Goal: Task Accomplishment & Management: Manage account settings

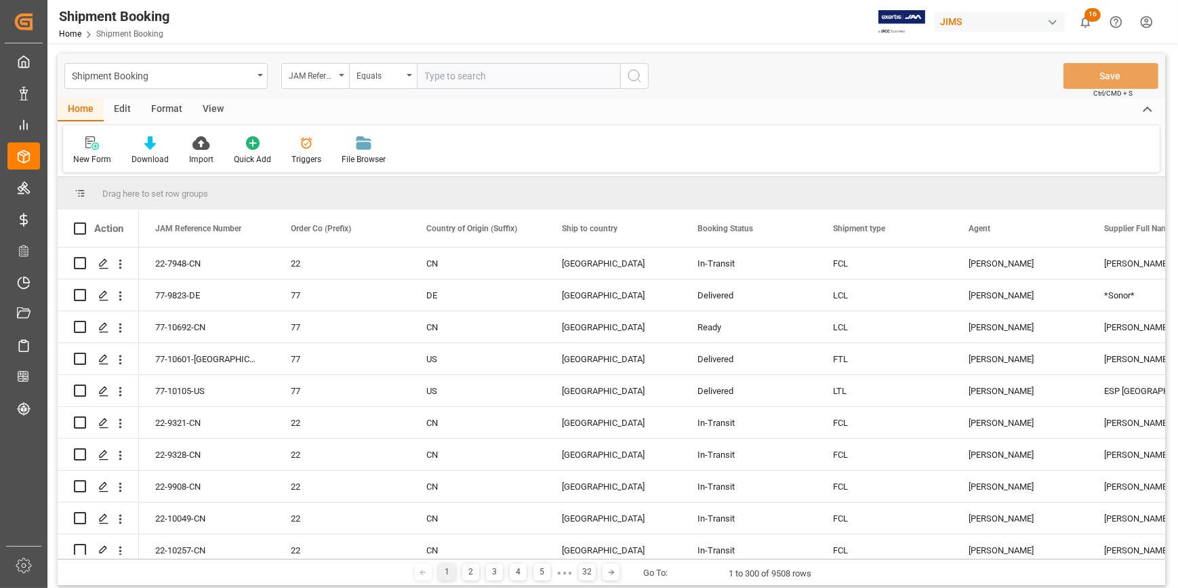
click at [450, 79] on input "text" at bounding box center [518, 76] width 203 height 26
paste input "22-9528-MY"
type input "22-9528-MY"
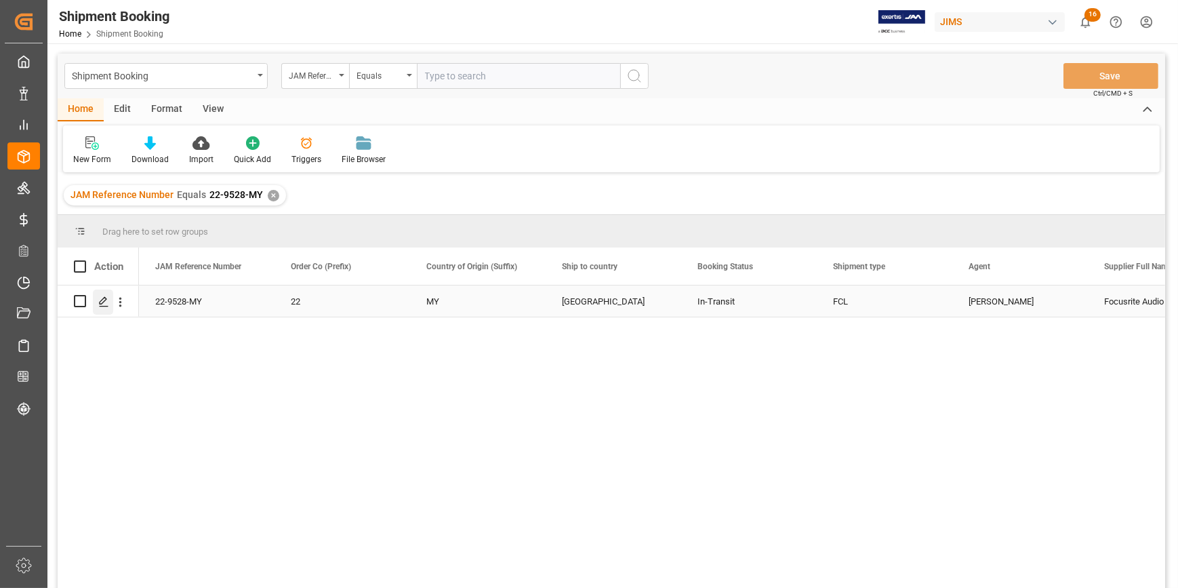
click at [103, 303] on icon "Press SPACE to select this row." at bounding box center [103, 301] width 11 height 11
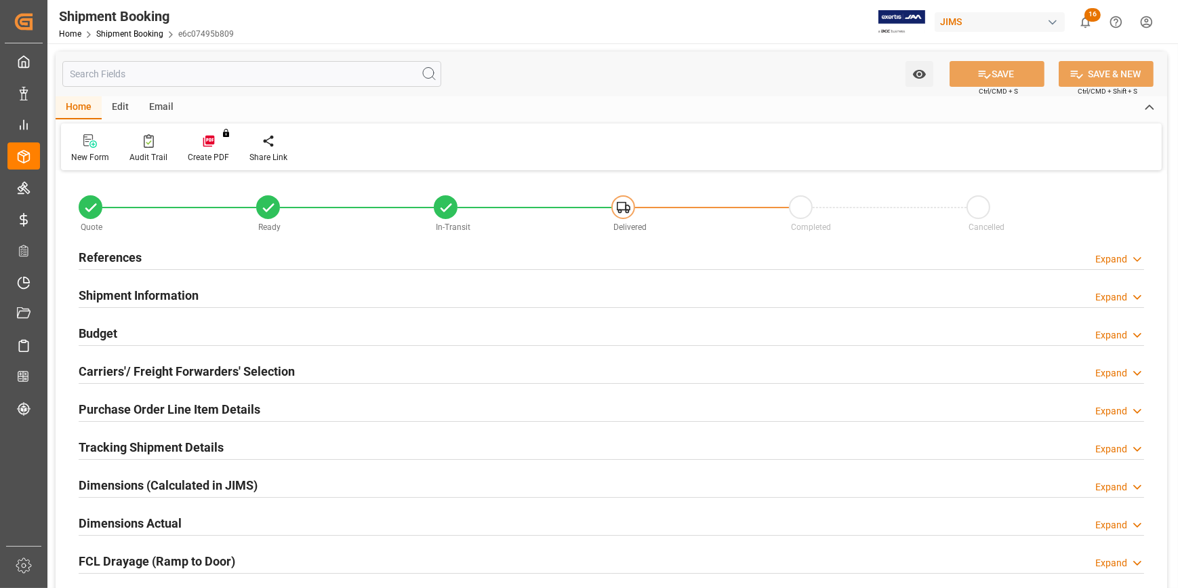
type input "1"
type input "51"
type input "27-06-2025"
type input "13-08-2025 00:00"
click at [273, 259] on div "References Expand" at bounding box center [612, 256] width 1066 height 26
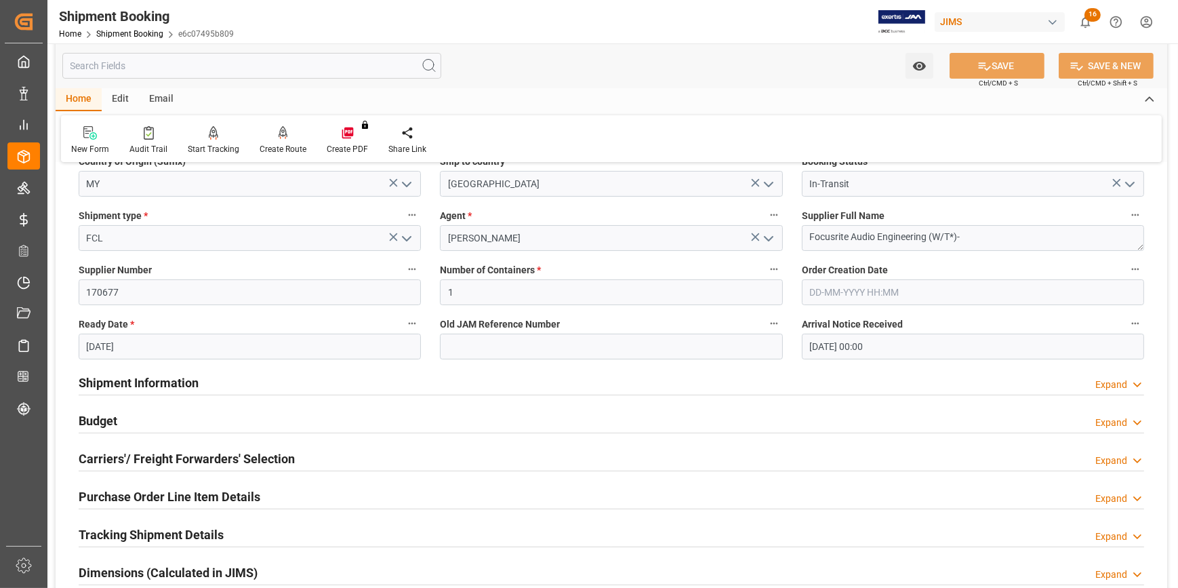
scroll to position [184, 0]
click at [294, 380] on div "Shipment Information Expand" at bounding box center [612, 381] width 1066 height 26
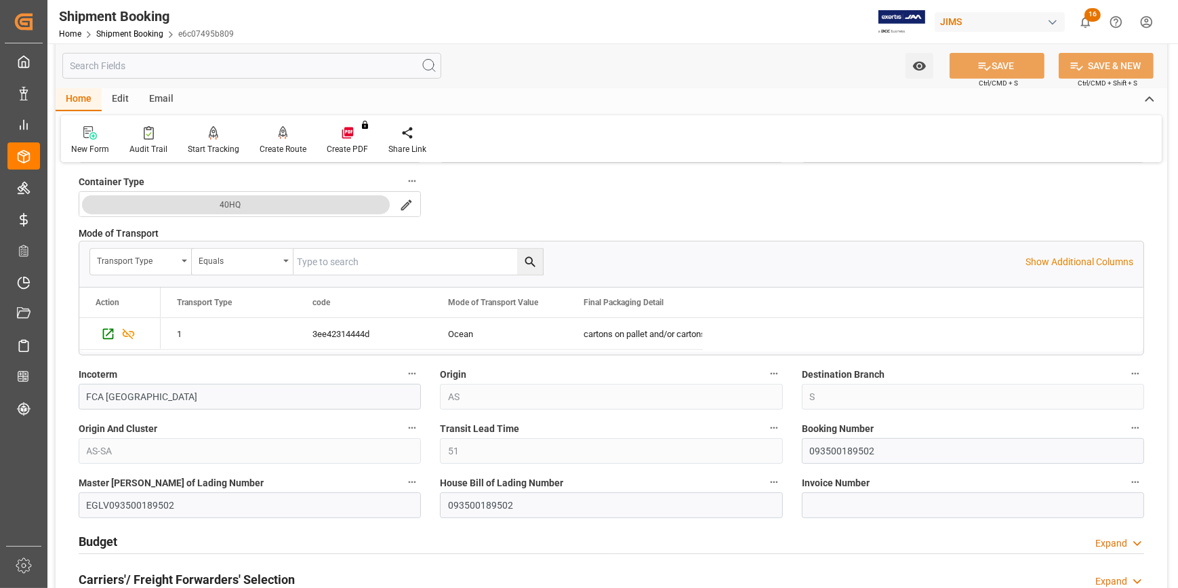
scroll to position [616, 0]
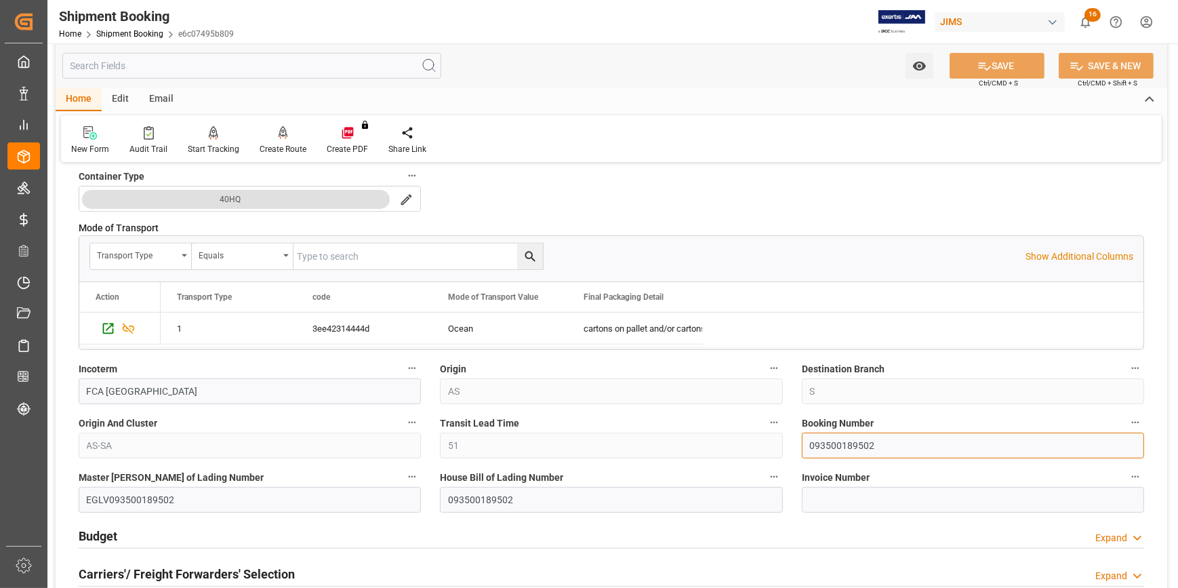
click at [834, 439] on input "093500189502" at bounding box center [973, 445] width 342 height 26
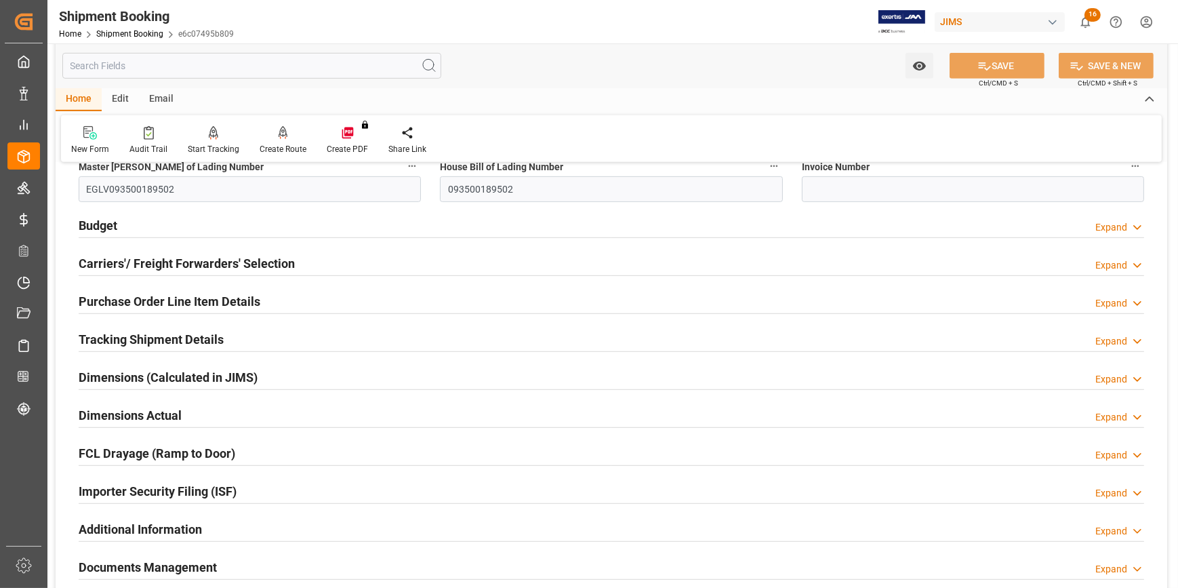
scroll to position [986, 0]
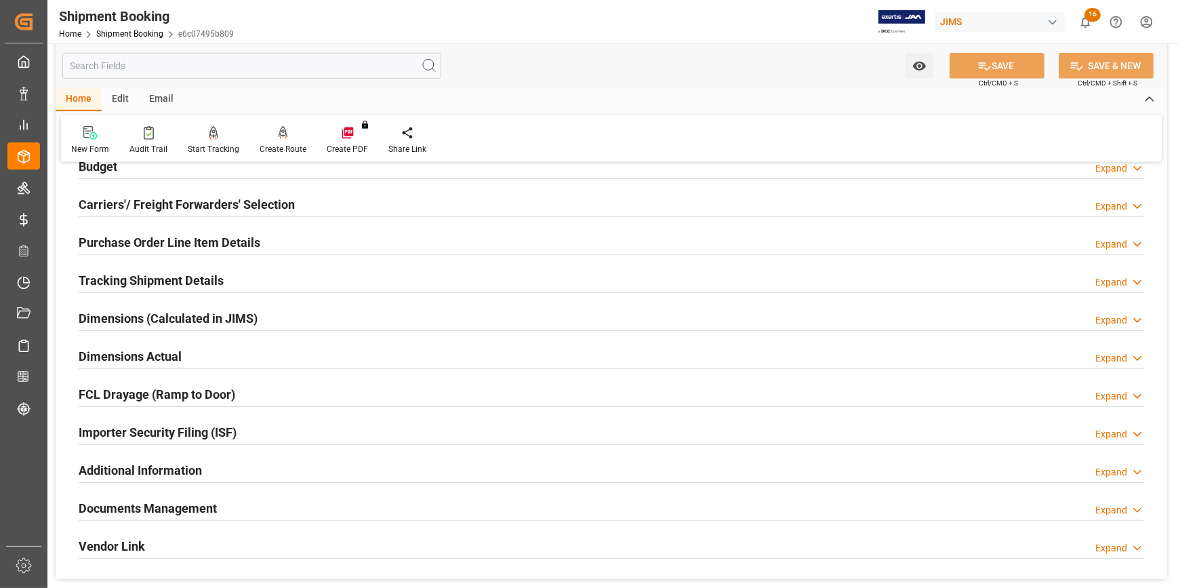
click at [251, 279] on div "Tracking Shipment Details Expand" at bounding box center [612, 279] width 1066 height 26
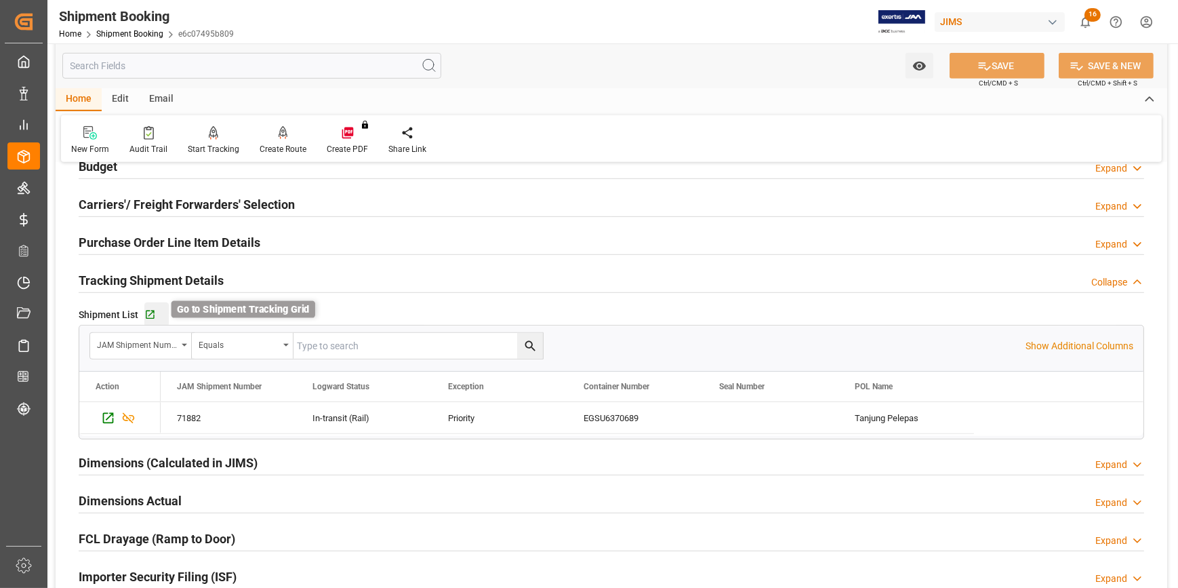
click at [153, 313] on icon "button" at bounding box center [150, 315] width 12 height 12
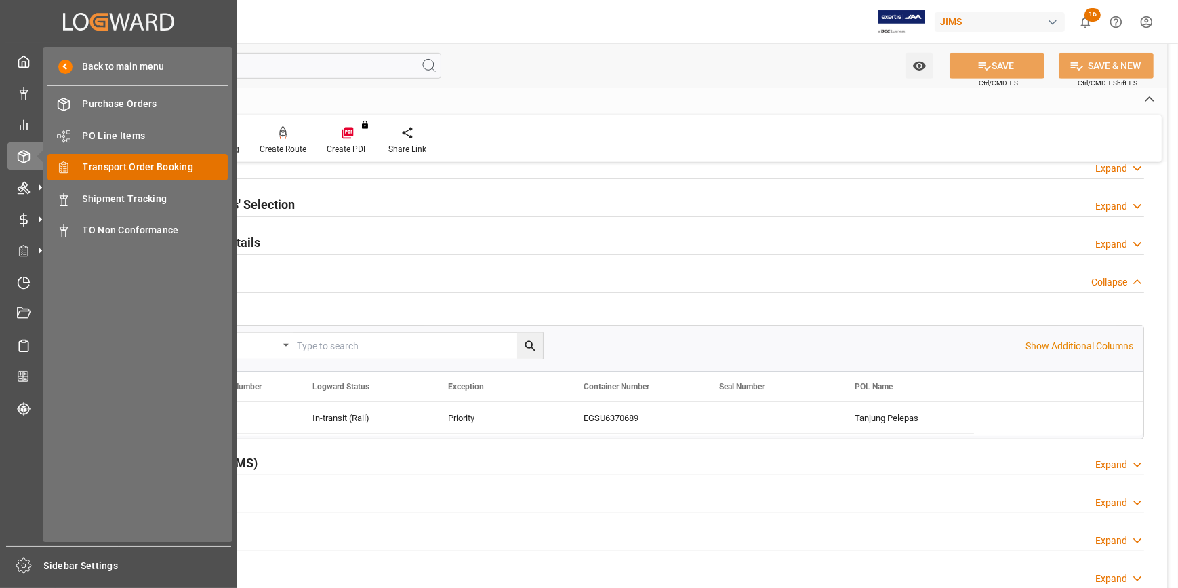
click at [140, 169] on span "Transport Order Booking" at bounding box center [156, 167] width 146 height 14
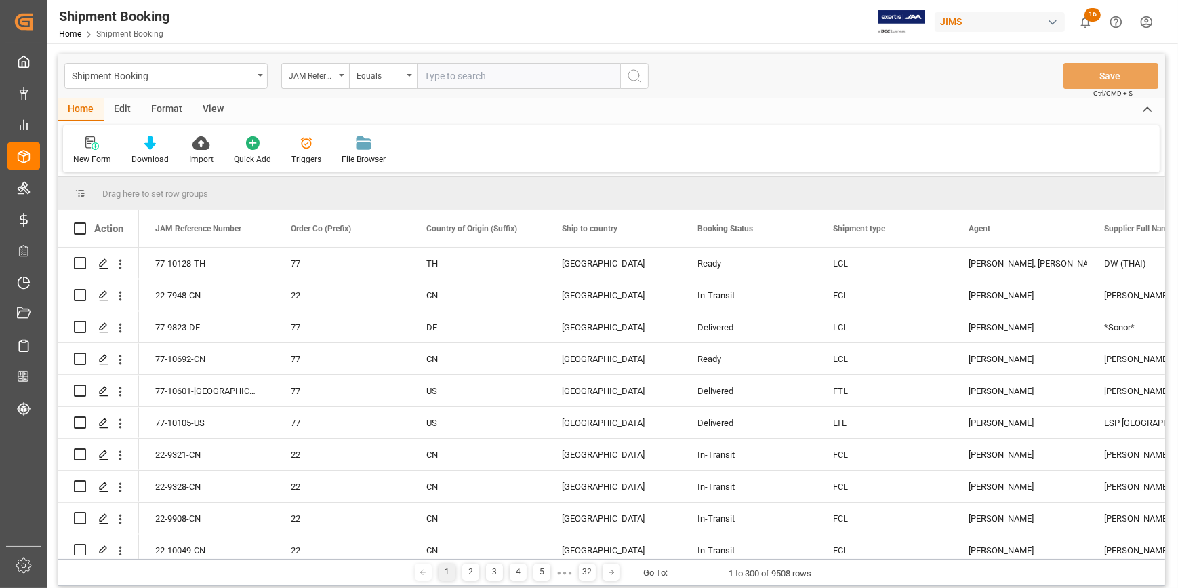
click at [472, 77] on input "text" at bounding box center [518, 76] width 203 height 26
type input "22-9907-CN"
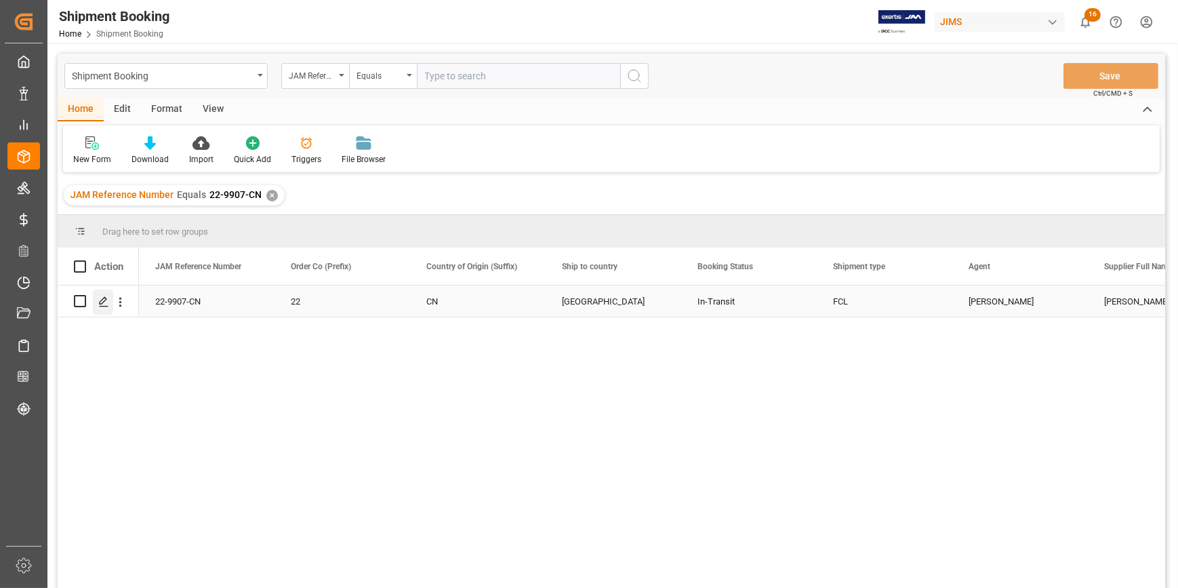
click at [103, 301] on polygon "Press SPACE to select this row." at bounding box center [103, 300] width 7 height 7
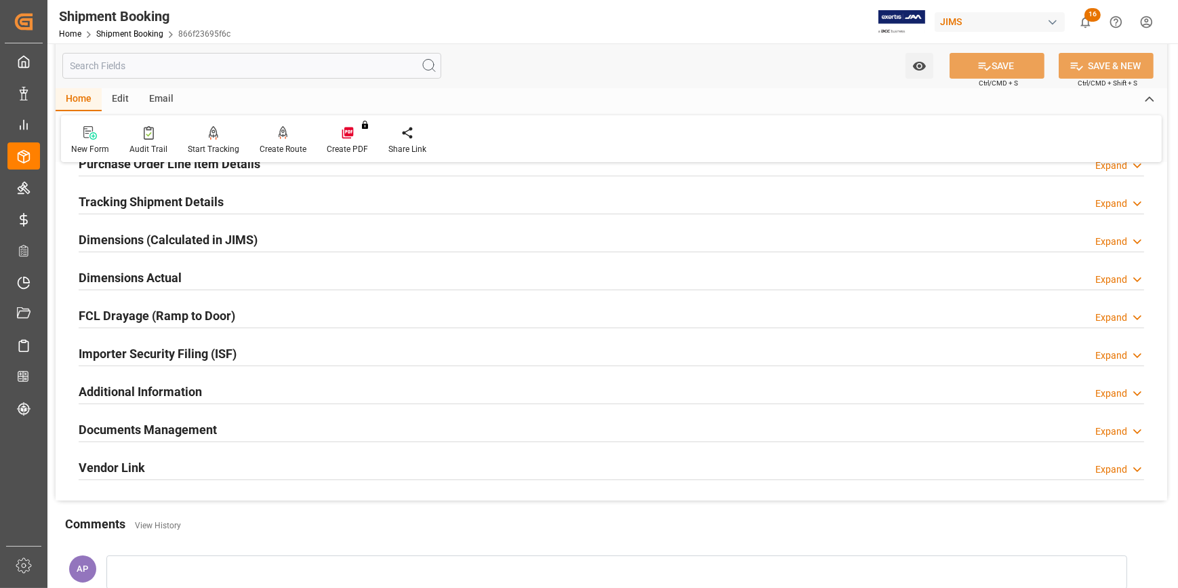
scroll to position [246, 0]
drag, startPoint x: 311, startPoint y: 429, endPoint x: 329, endPoint y: 430, distance: 17.7
click at [310, 429] on div "Documents Management Expand" at bounding box center [612, 428] width 1066 height 26
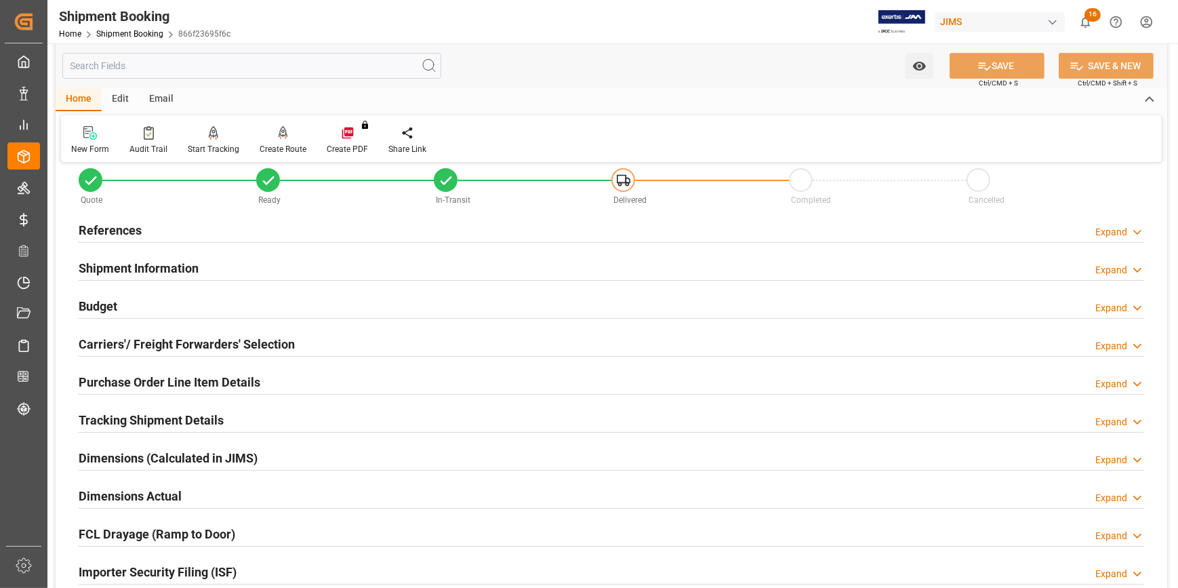
scroll to position [0, 0]
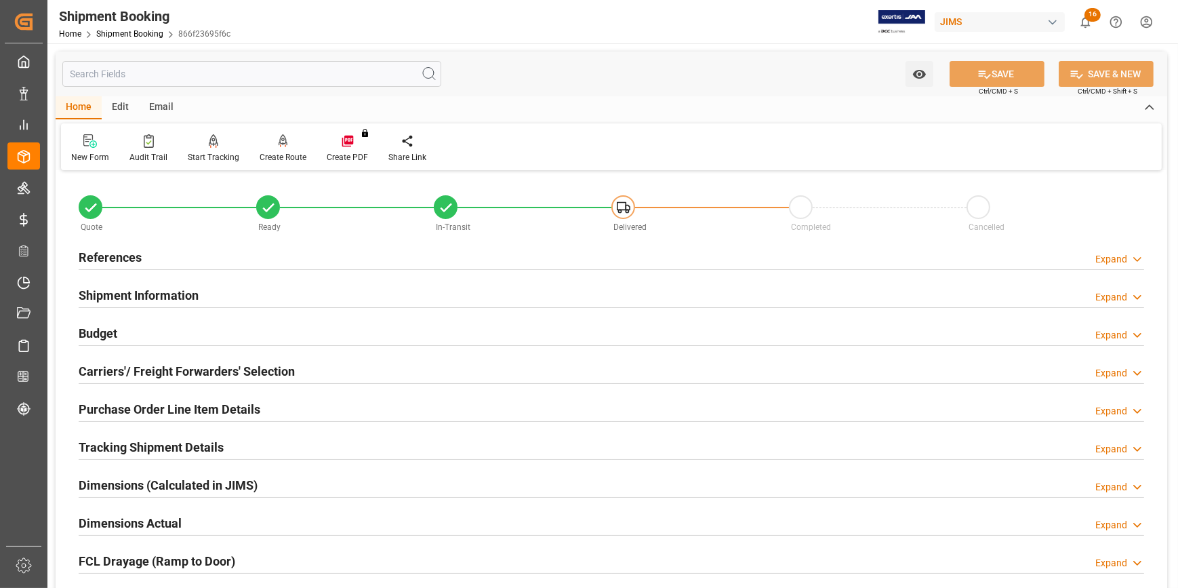
click at [256, 264] on div "References Expand" at bounding box center [612, 256] width 1066 height 26
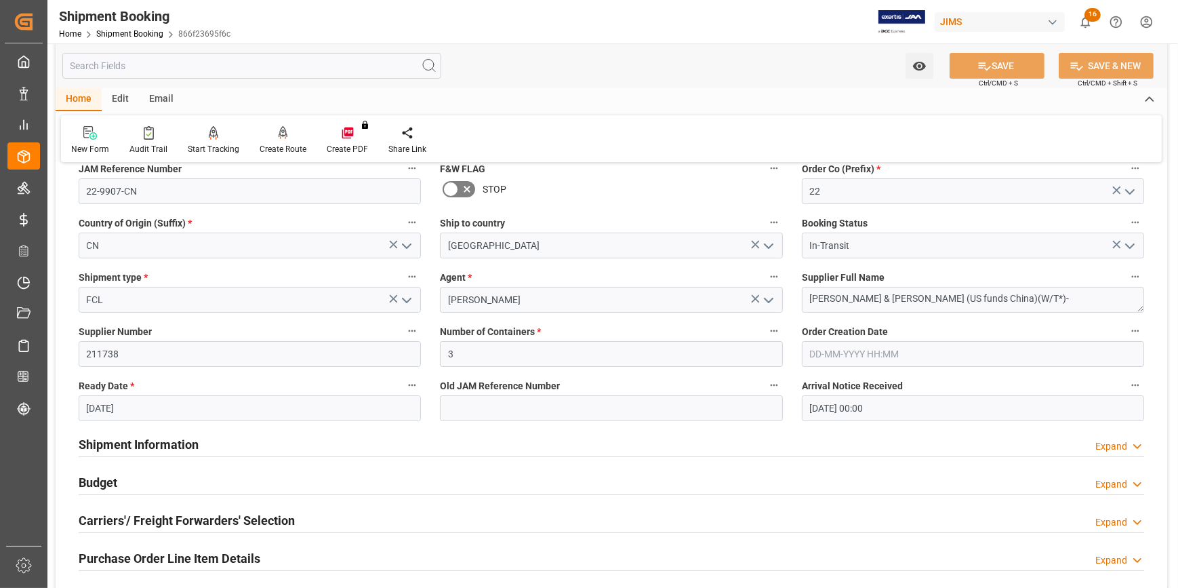
scroll to position [123, 0]
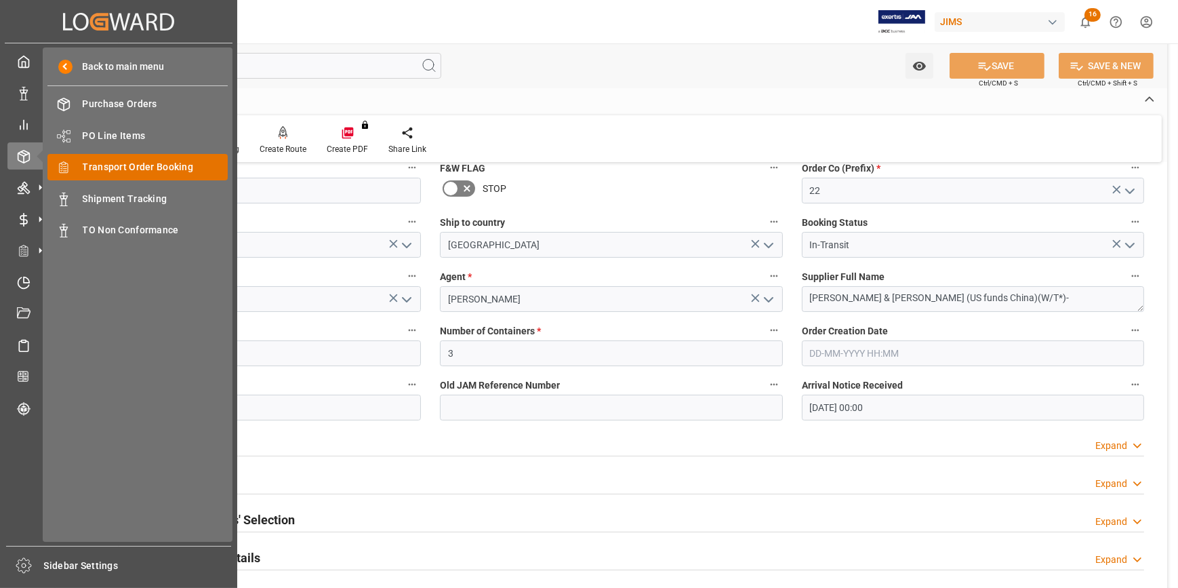
click at [142, 165] on span "Transport Order Booking" at bounding box center [156, 167] width 146 height 14
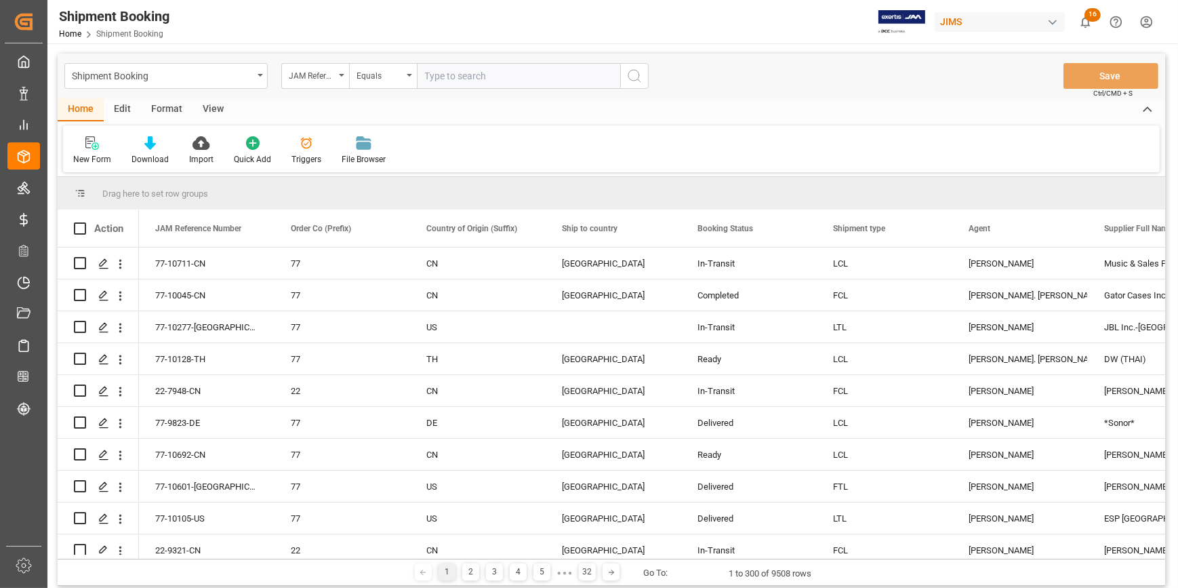
click at [456, 79] on input "text" at bounding box center [518, 76] width 203 height 26
paste input "22-9528-MY"
type input "22-9528-MY"
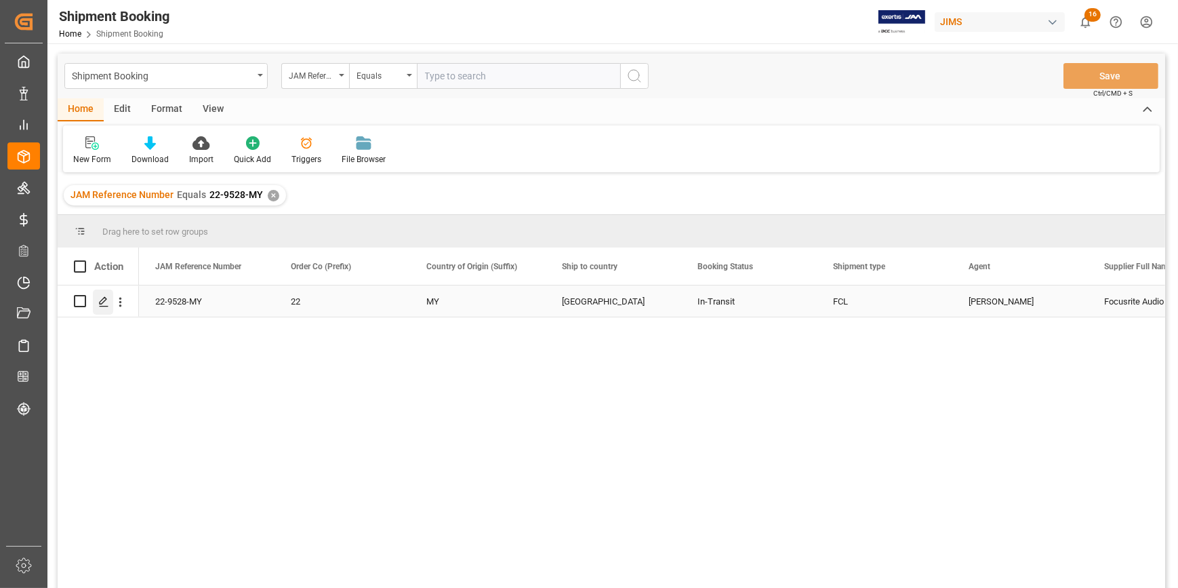
click at [105, 304] on icon "Press SPACE to select this row." at bounding box center [103, 301] width 11 height 11
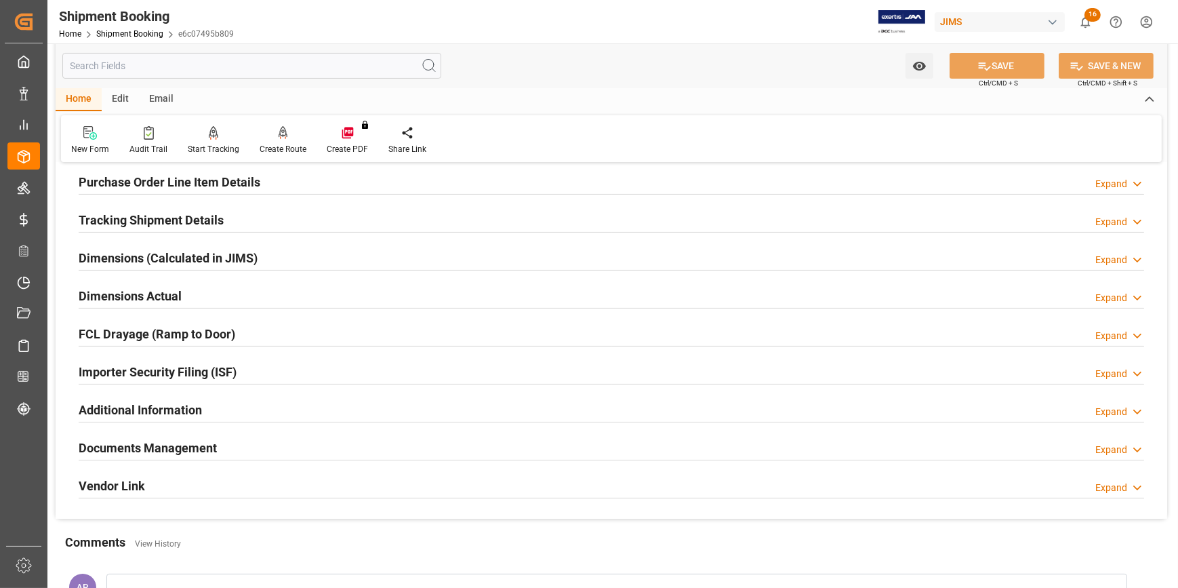
scroll to position [184, 0]
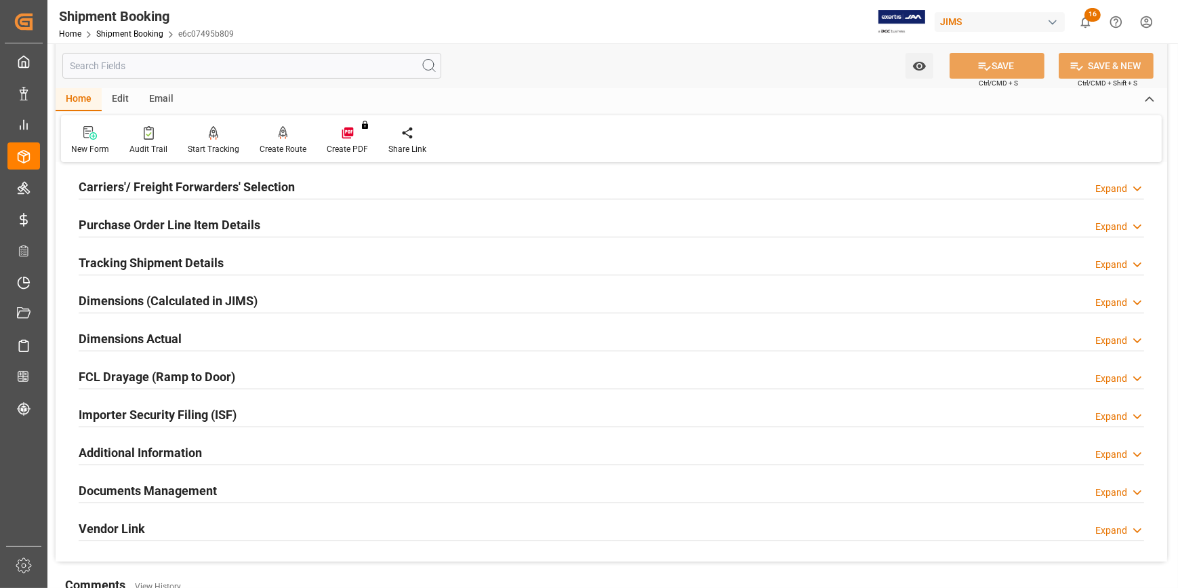
click at [282, 258] on div "Tracking Shipment Details Expand" at bounding box center [612, 262] width 1066 height 26
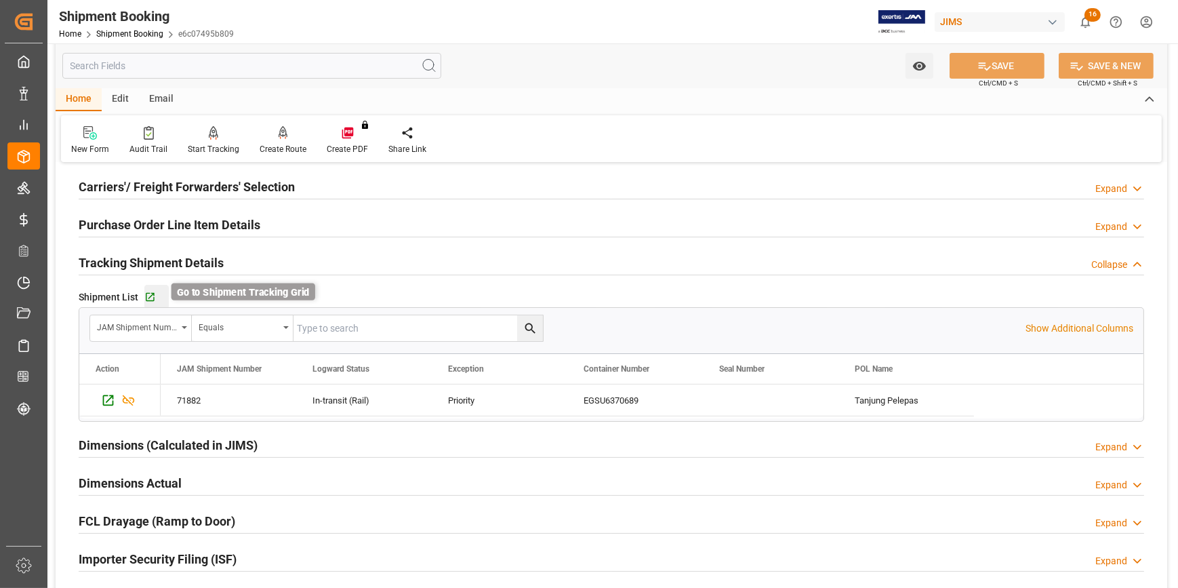
click at [153, 296] on icon "button" at bounding box center [150, 297] width 12 height 12
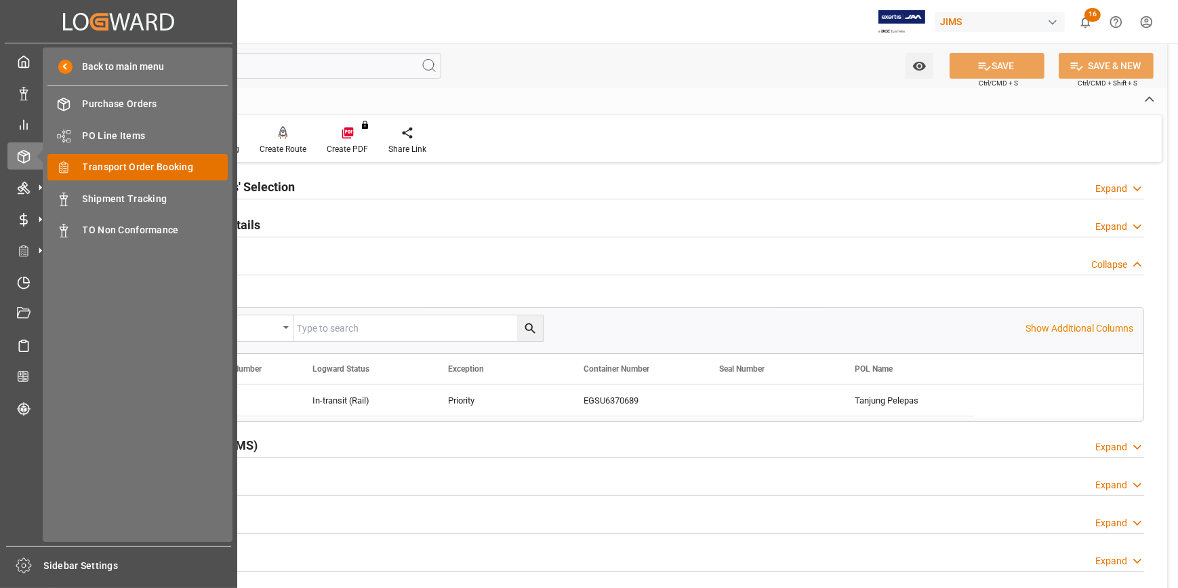
click at [121, 164] on span "Transport Order Booking" at bounding box center [156, 167] width 146 height 14
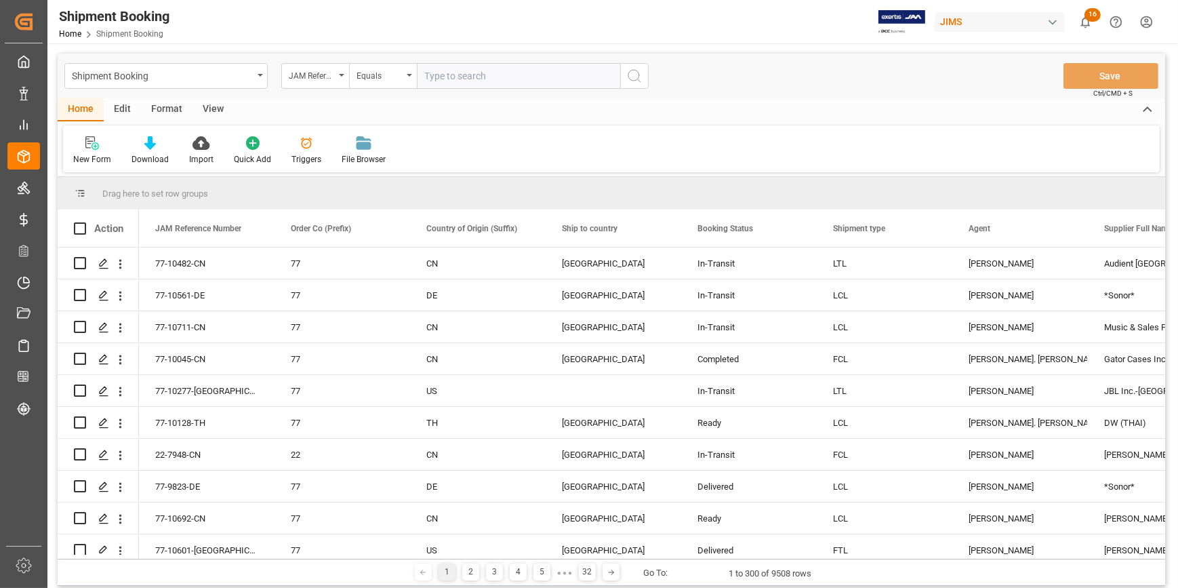
click at [449, 75] on input "text" at bounding box center [518, 76] width 203 height 26
type input "22-9893-GB"
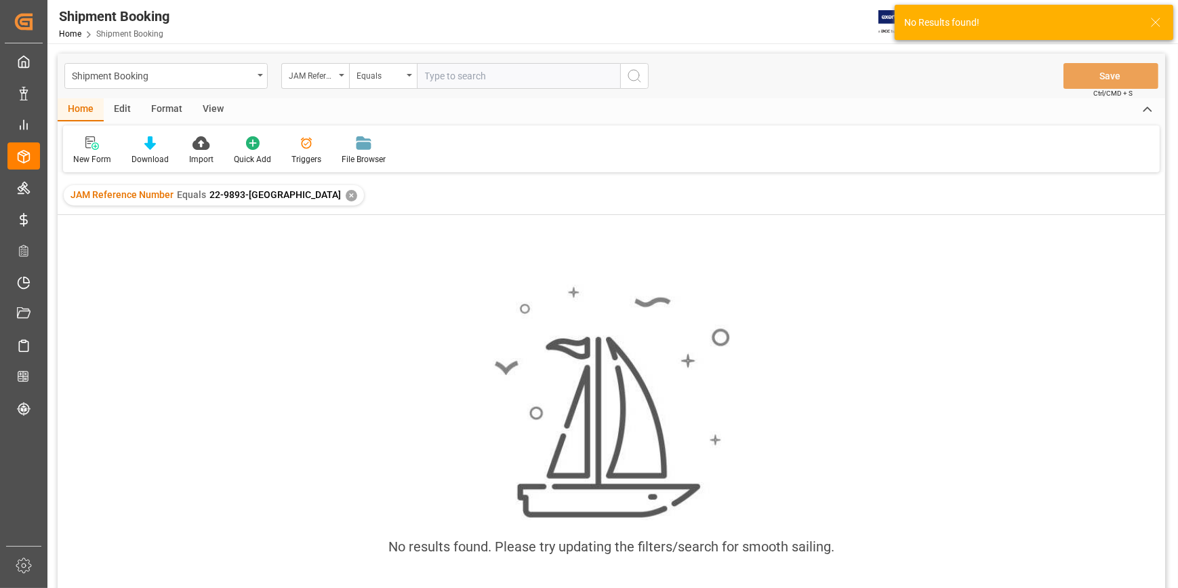
click at [346, 197] on div "✕" at bounding box center [352, 196] width 12 height 12
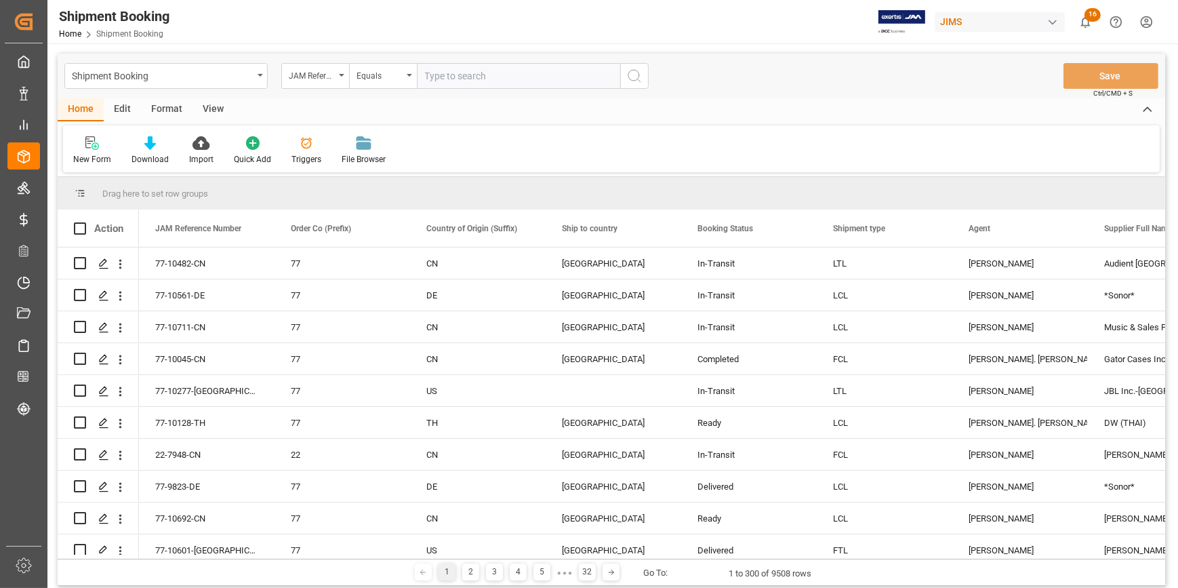
click at [439, 74] on input "text" at bounding box center [518, 76] width 203 height 26
paste input "22-9893-GB"
type input "22-9893-GB"
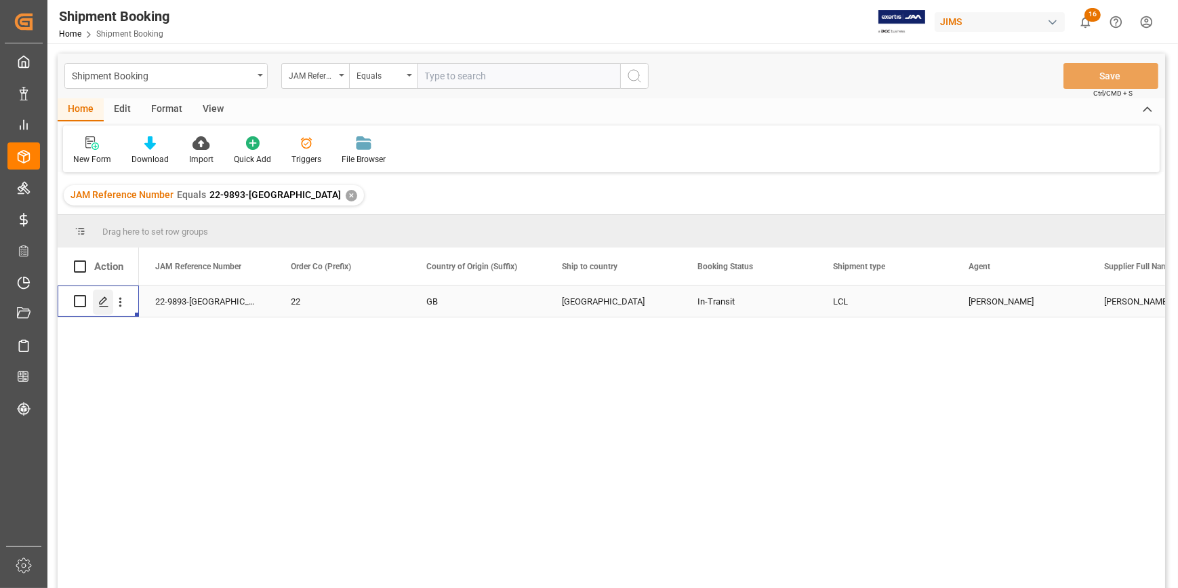
click at [104, 304] on icon "Press SPACE to select this row." at bounding box center [103, 301] width 11 height 11
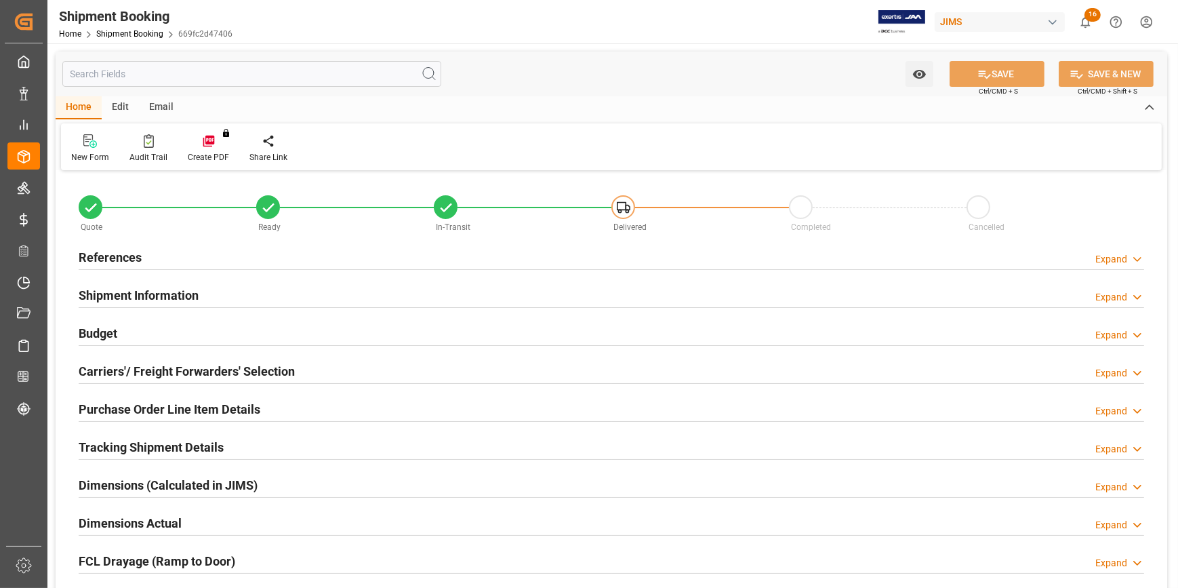
type input "0"
type input "34"
type input "02-07-2025"
click at [291, 260] on div "References Expand" at bounding box center [612, 256] width 1066 height 26
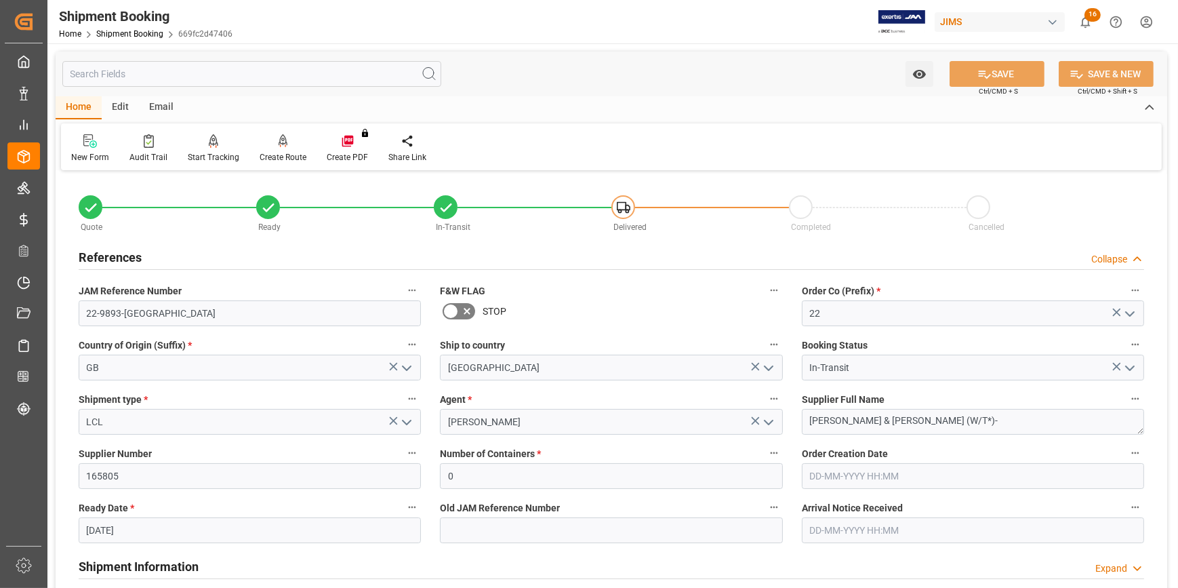
scroll to position [184, 0]
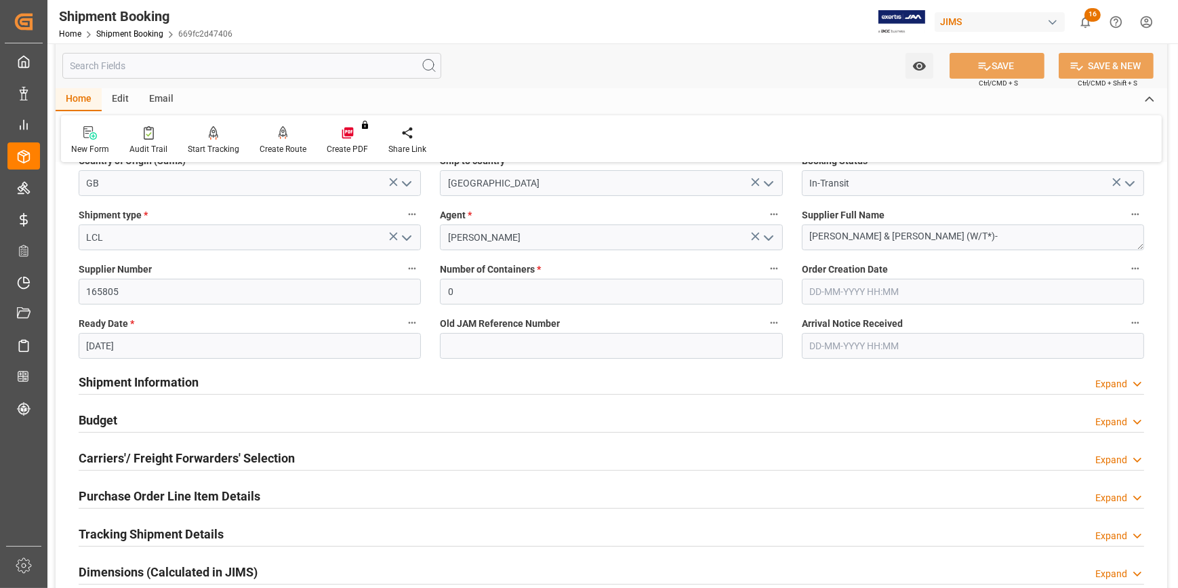
click at [311, 394] on div at bounding box center [612, 394] width 1066 height 1
click at [345, 382] on div "Shipment Information Expand" at bounding box center [612, 381] width 1066 height 26
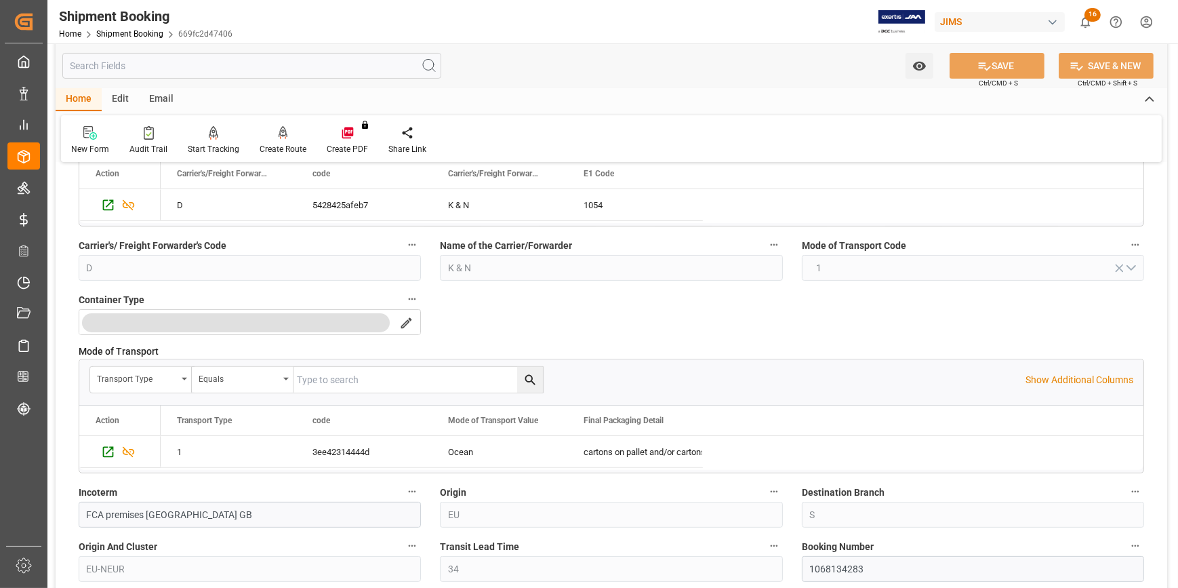
scroll to position [678, 0]
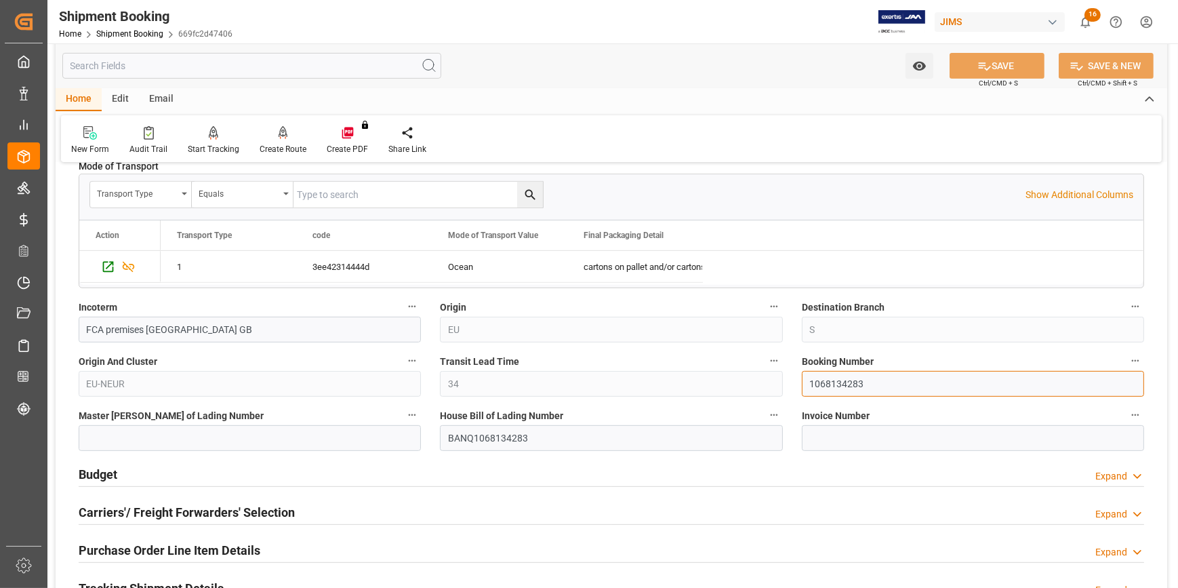
click at [824, 380] on input "1068134283" at bounding box center [973, 384] width 342 height 26
click at [828, 384] on input "1068134283" at bounding box center [973, 384] width 342 height 26
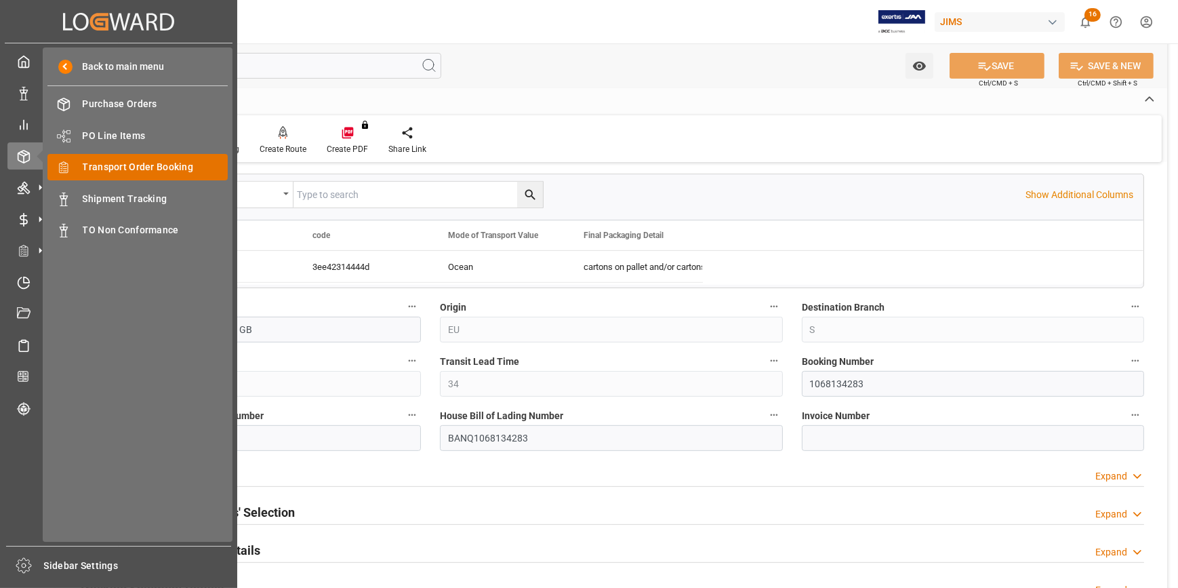
click at [123, 173] on span "Transport Order Booking" at bounding box center [156, 167] width 146 height 14
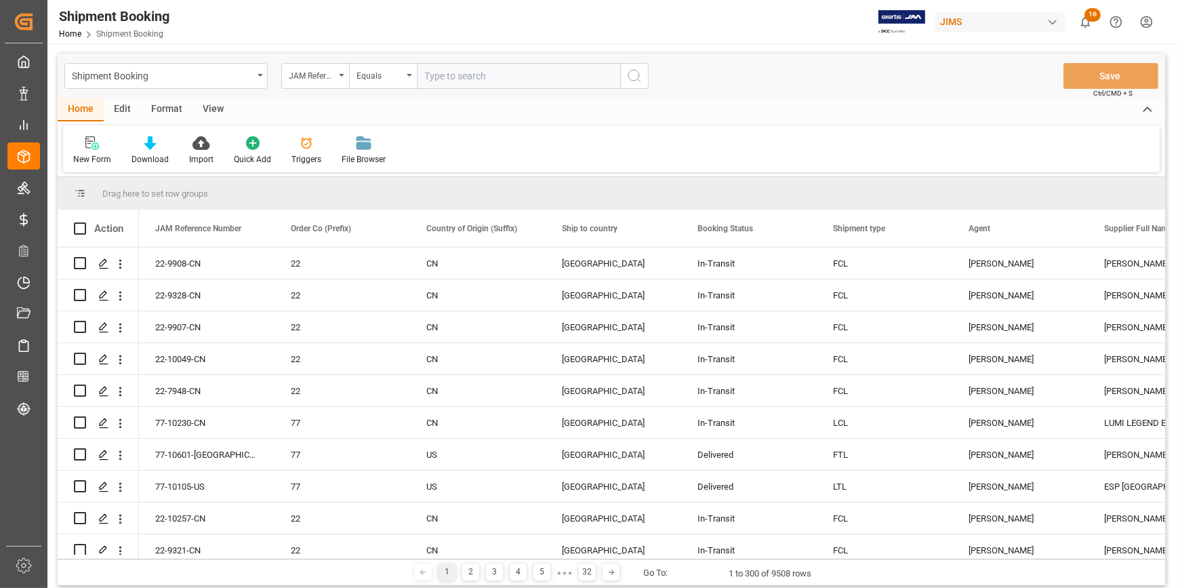
click at [448, 74] on input "text" at bounding box center [518, 76] width 203 height 26
type input "22-10156-CN"
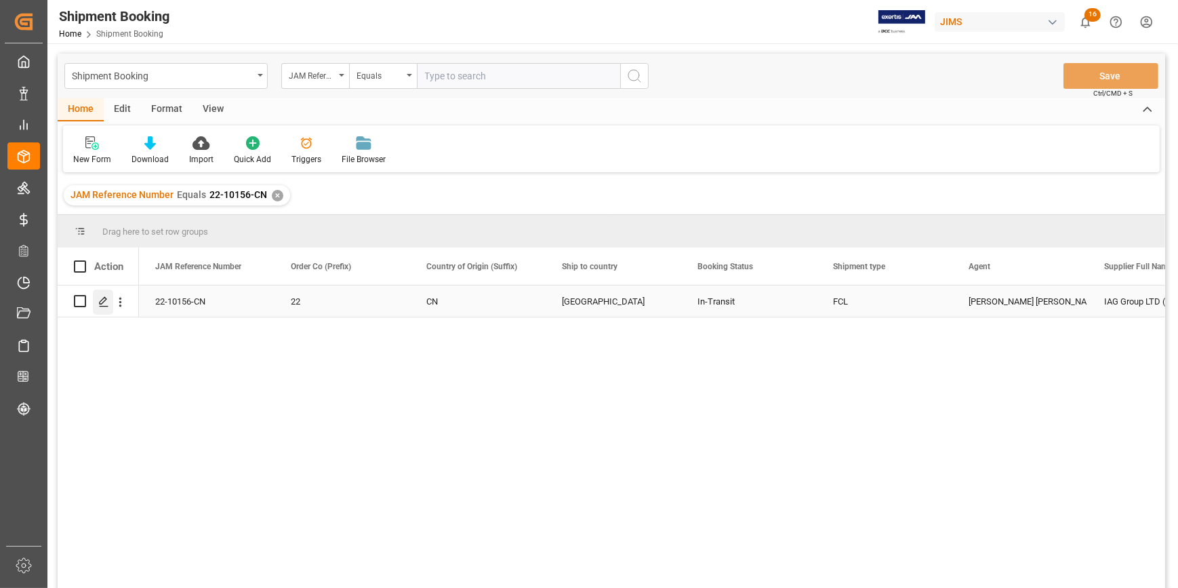
click at [105, 299] on polygon "Press SPACE to select this row." at bounding box center [103, 300] width 7 height 7
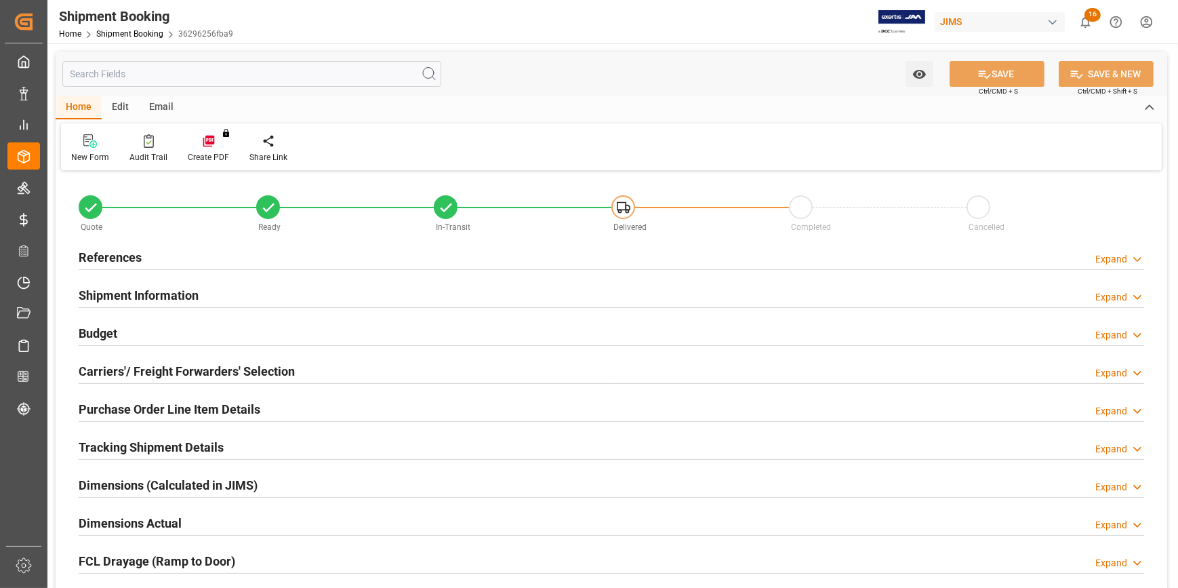
type input "1"
type input "19146.4233"
type input "6845"
type input "5000"
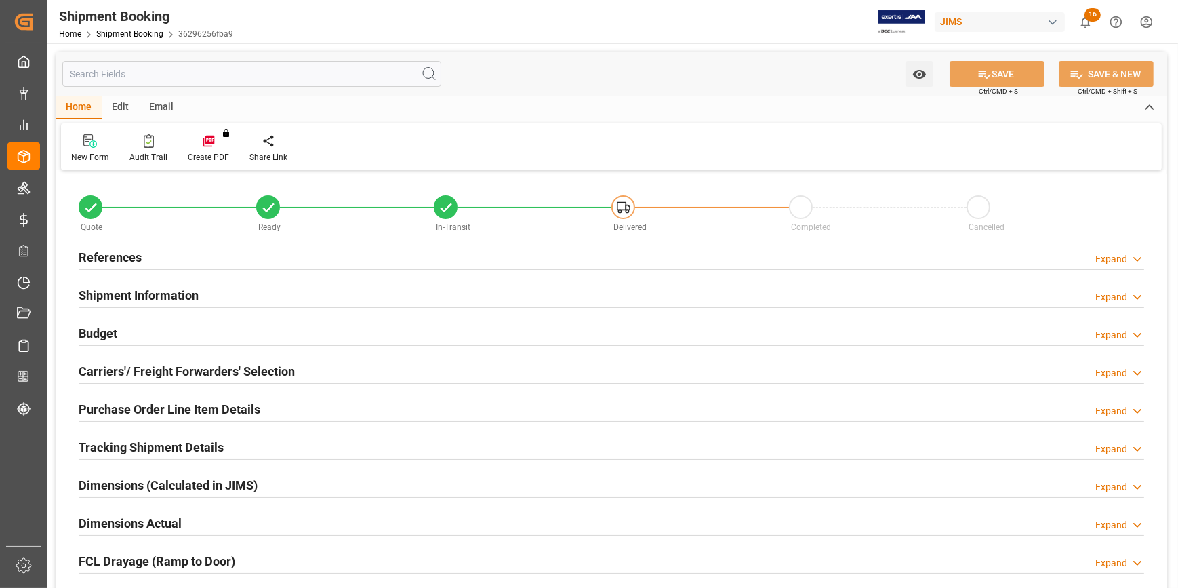
type input "68450"
type input "[DATE]"
type input "[DATE] 00:00"
click at [234, 260] on div "References Expand" at bounding box center [612, 256] width 1066 height 26
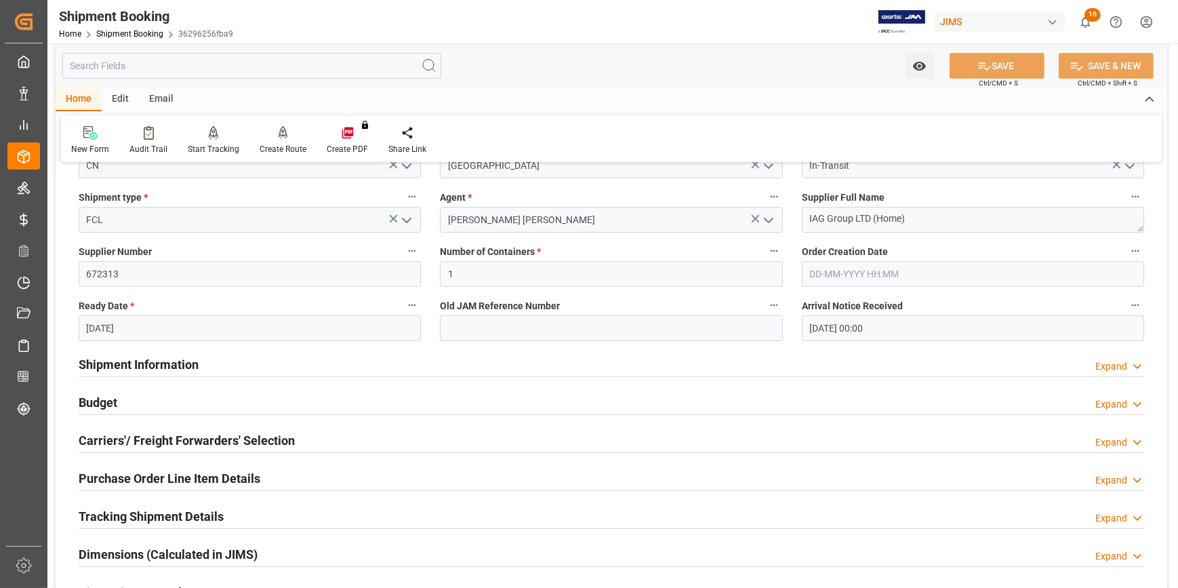
scroll to position [308, 0]
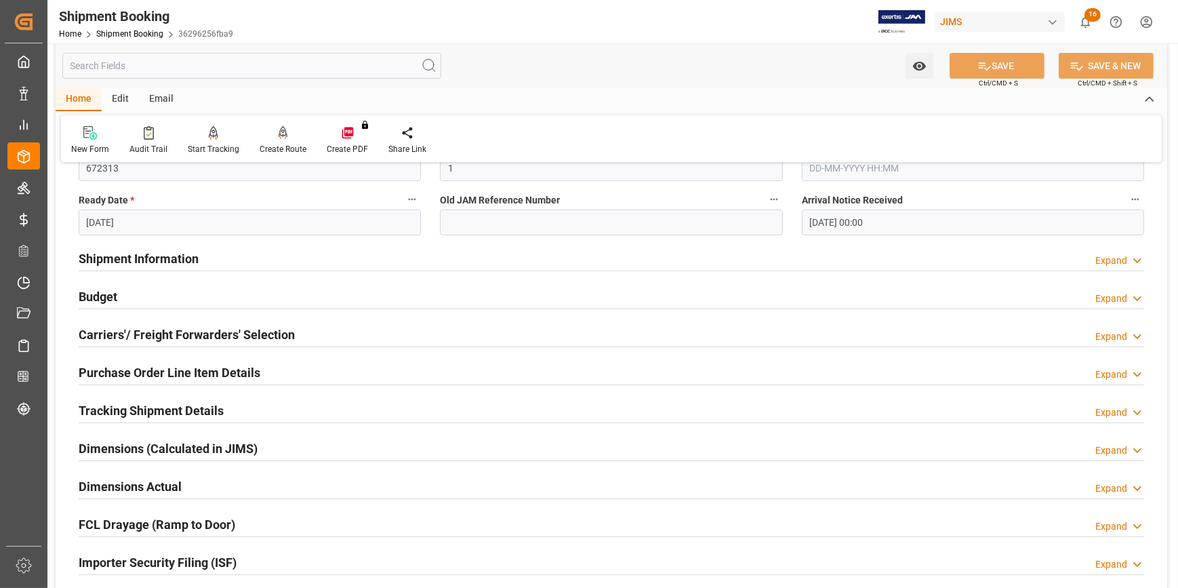
click at [227, 262] on div "Shipment Information Expand" at bounding box center [612, 258] width 1066 height 26
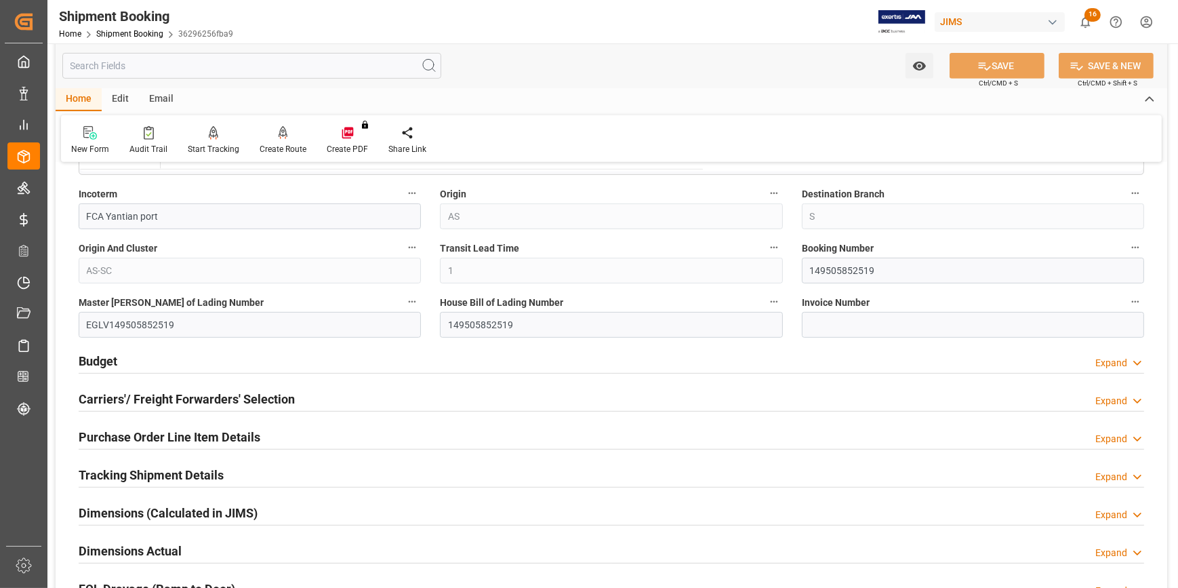
scroll to position [862, 0]
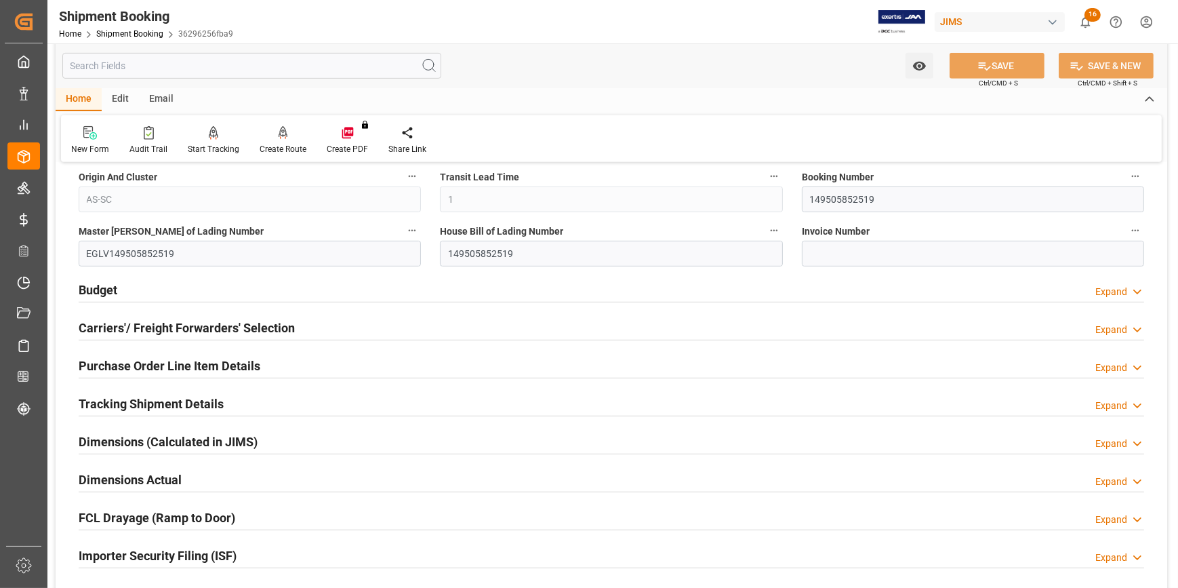
click at [298, 293] on div "Budget Expand" at bounding box center [612, 289] width 1066 height 26
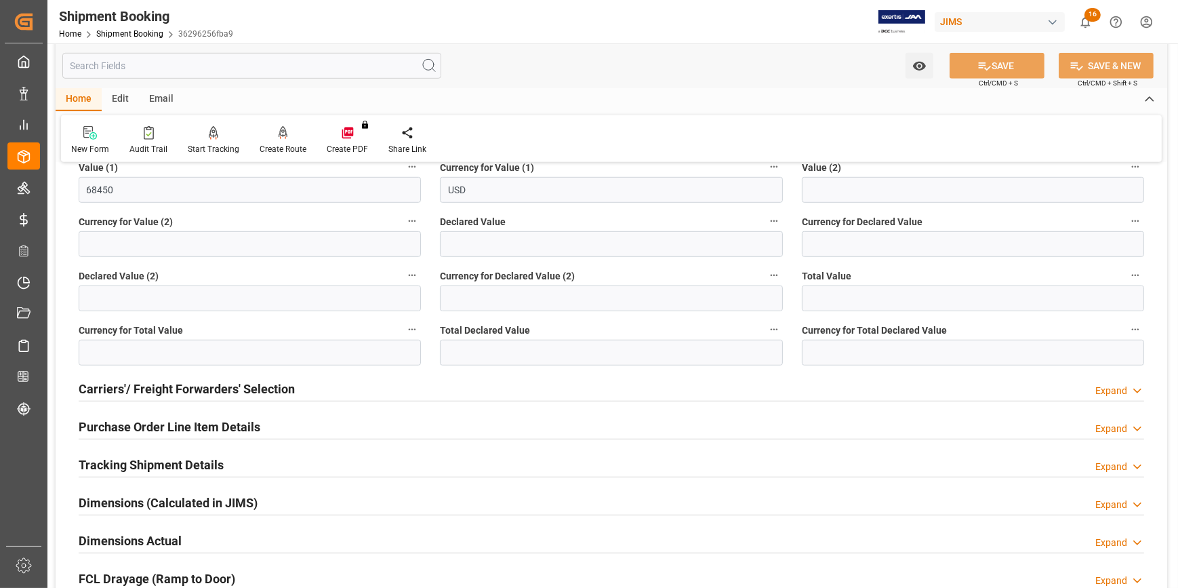
scroll to position [1294, 0]
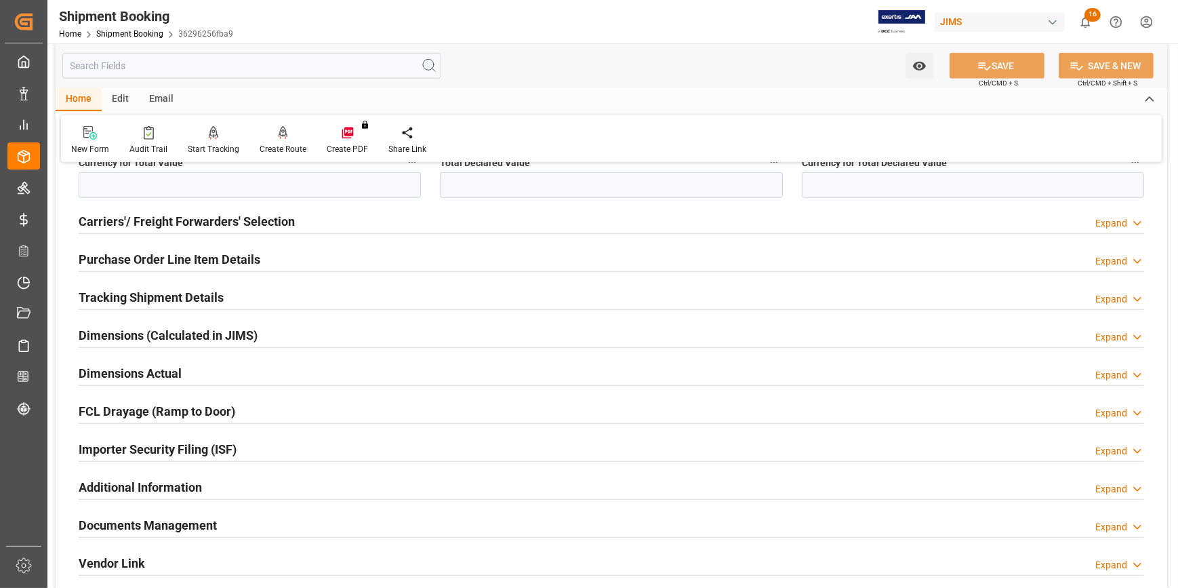
click at [273, 298] on div "Tracking Shipment Details Expand" at bounding box center [612, 296] width 1066 height 26
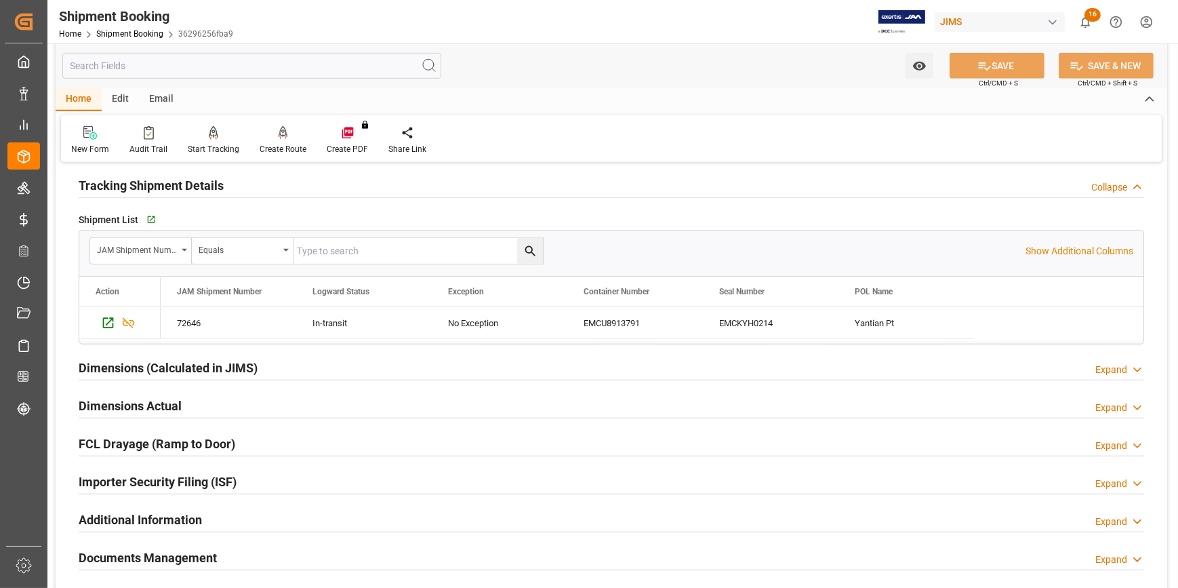
scroll to position [1417, 0]
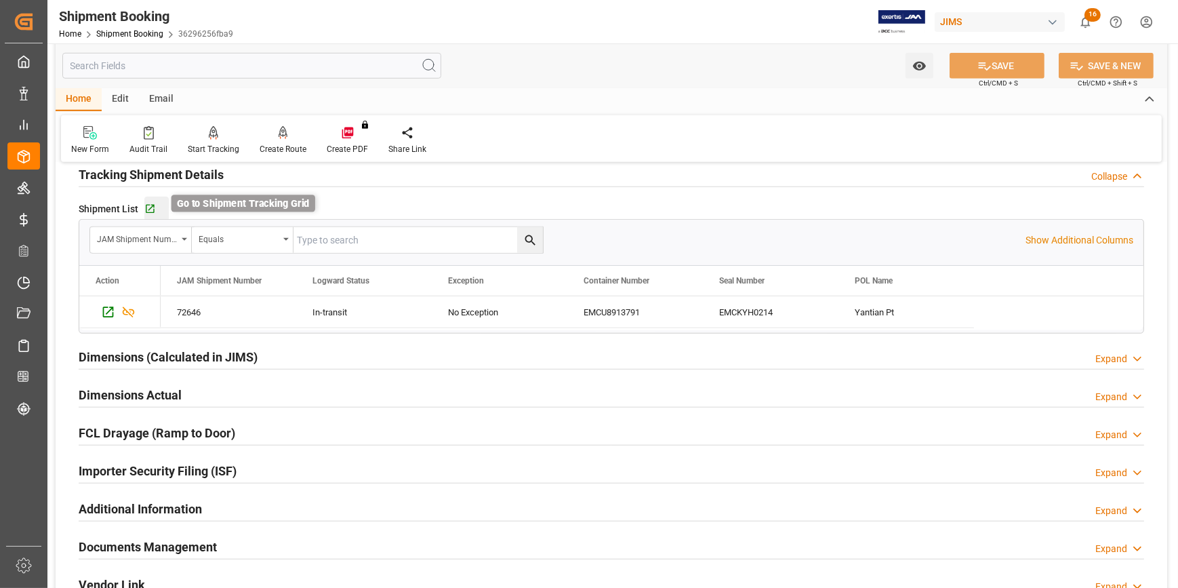
click at [150, 210] on icon "button" at bounding box center [150, 209] width 9 height 9
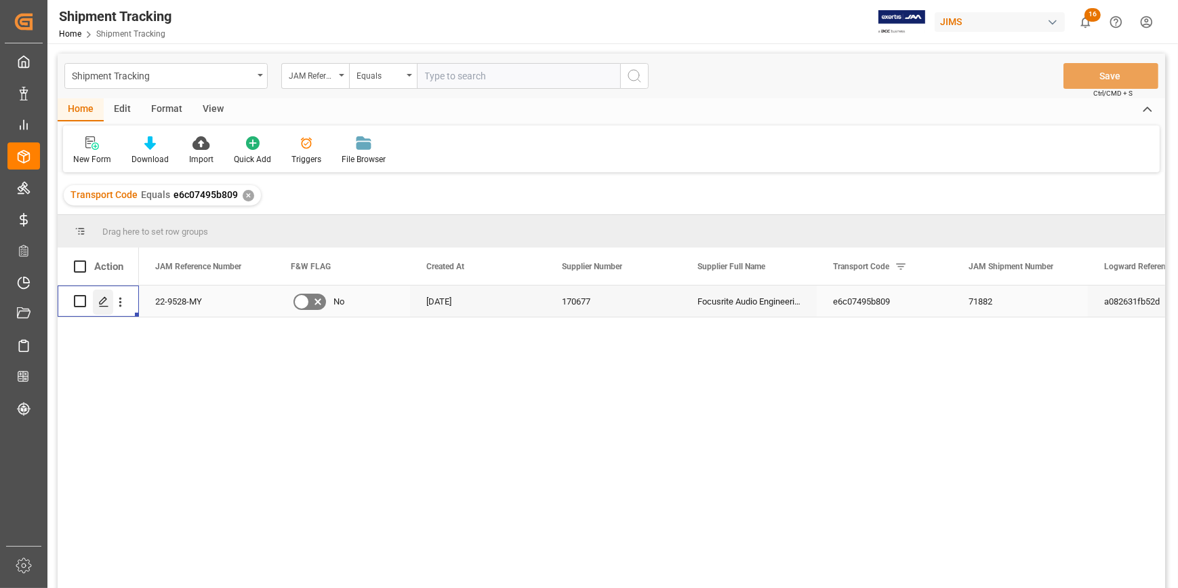
click at [104, 302] on icon "Press SPACE to select this row." at bounding box center [103, 301] width 11 height 11
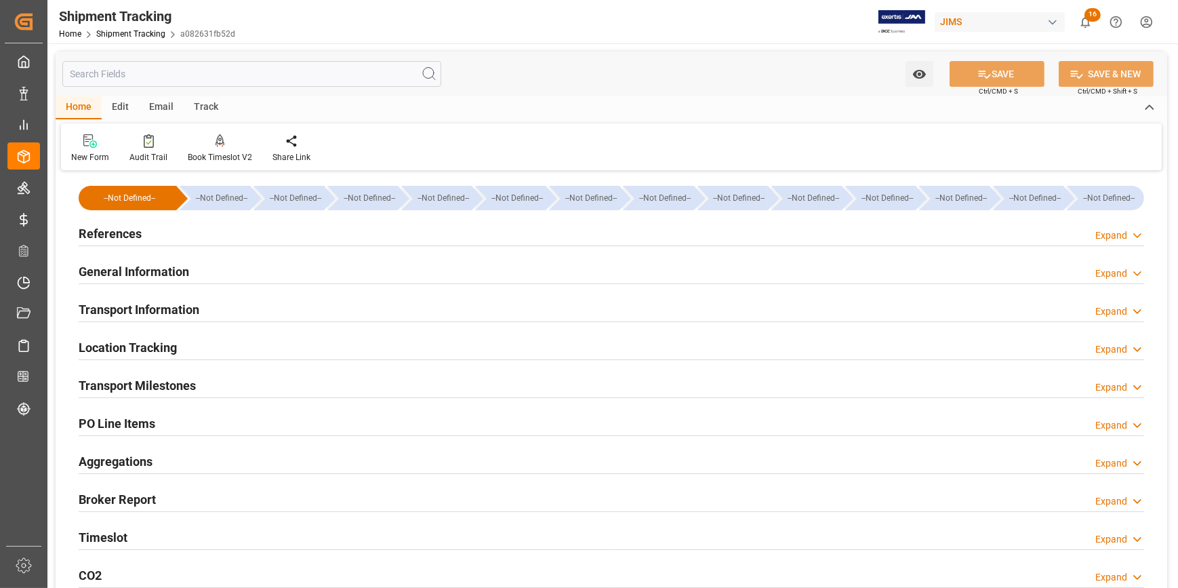
type input "[DATE]"
type input "[DATE] 00:00"
type input "[DATE]"
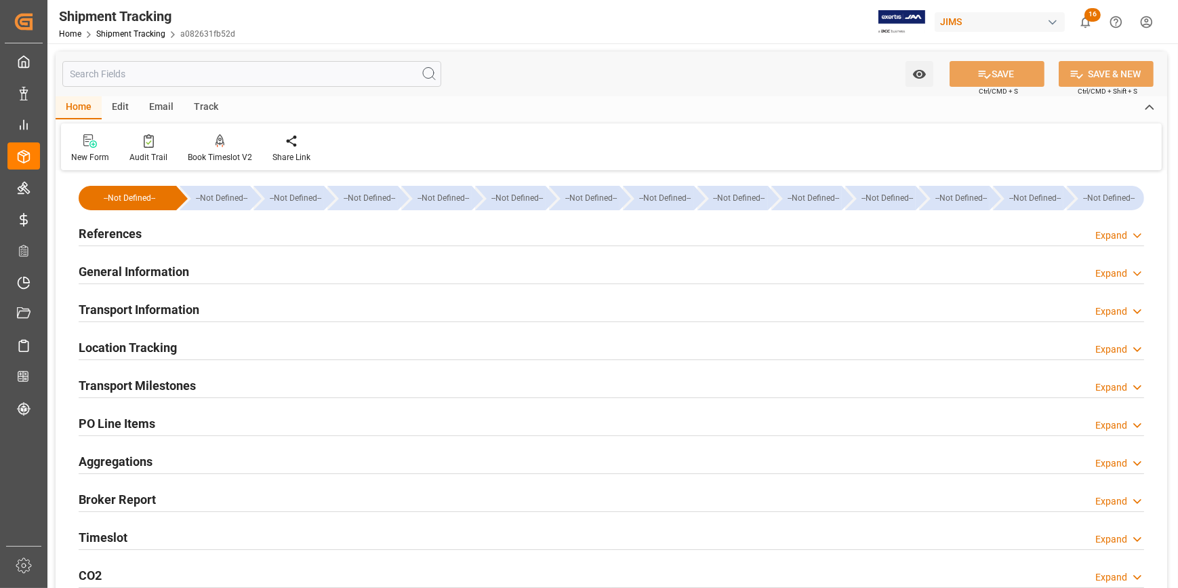
type input "[DATE]"
type input "[DATE] 00:00"
type input "[DATE] 19:38"
type input "[DATE]"
type input "[DATE] 06:00"
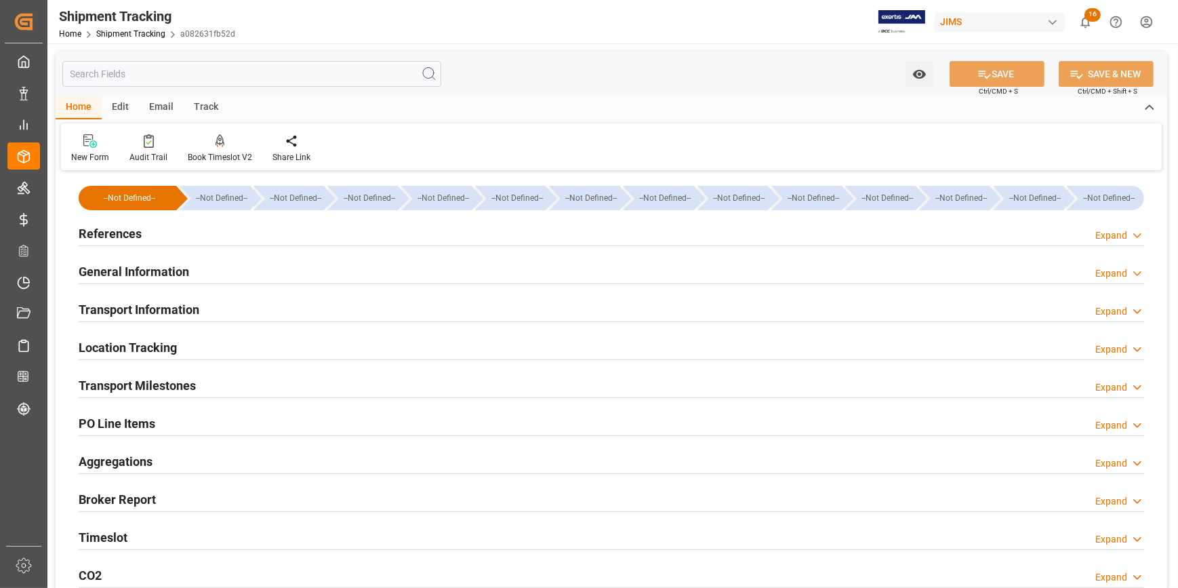
type input "[DATE]"
type input "[DATE] 00:00"
click at [270, 235] on div "References Expand" at bounding box center [612, 233] width 1066 height 26
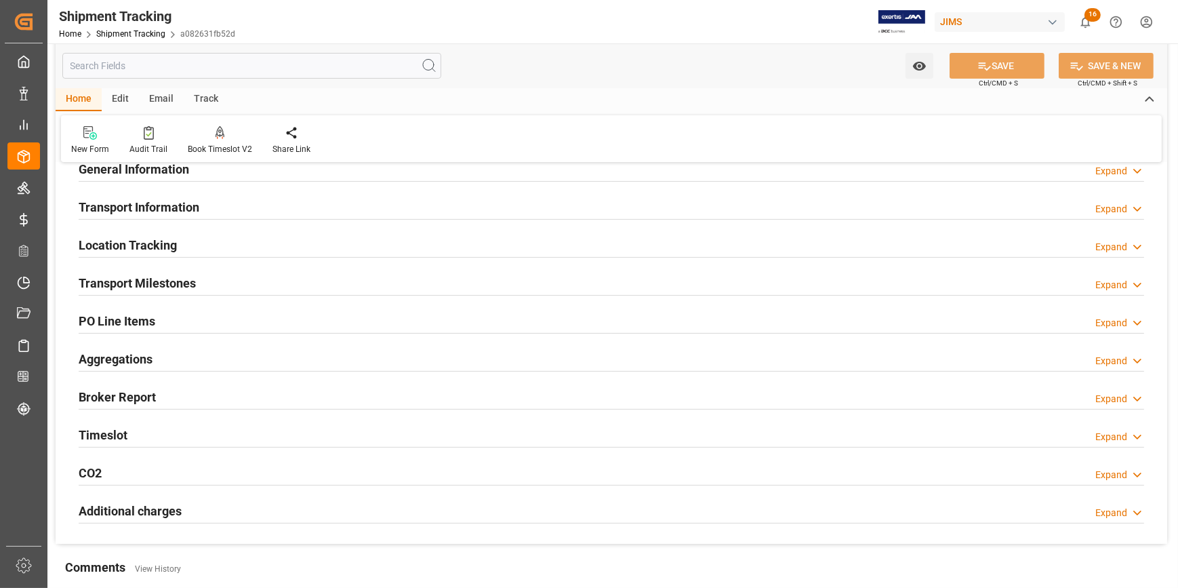
drag, startPoint x: 264, startPoint y: 277, endPoint x: 462, endPoint y: 389, distance: 227.1
click at [264, 277] on div "Transport Milestones Expand" at bounding box center [612, 282] width 1066 height 26
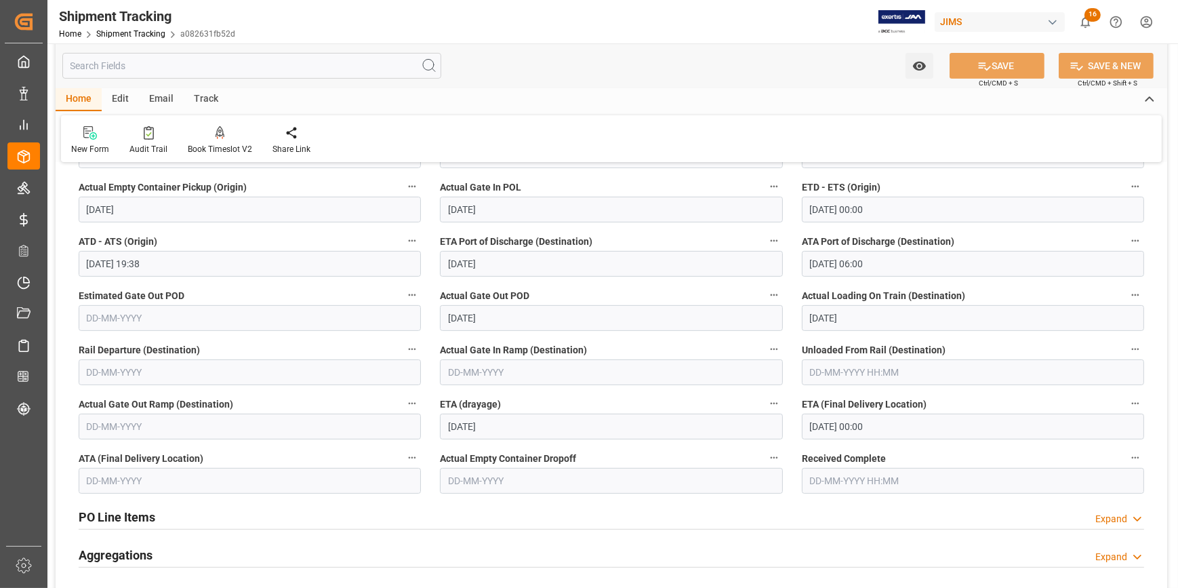
scroll to position [616, 0]
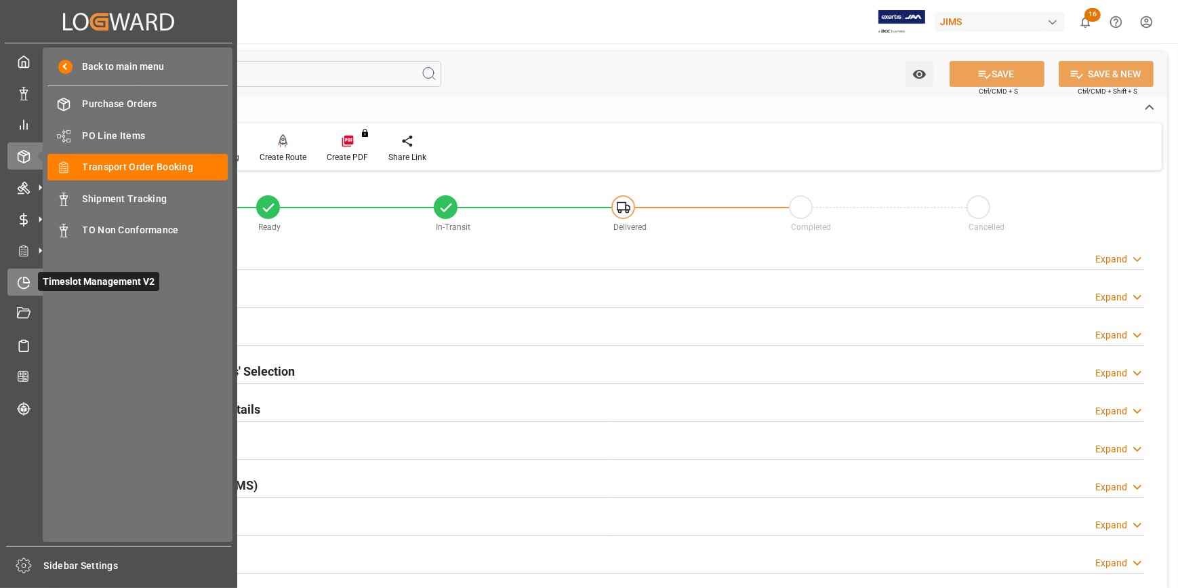
click at [22, 285] on icon at bounding box center [24, 283] width 14 height 14
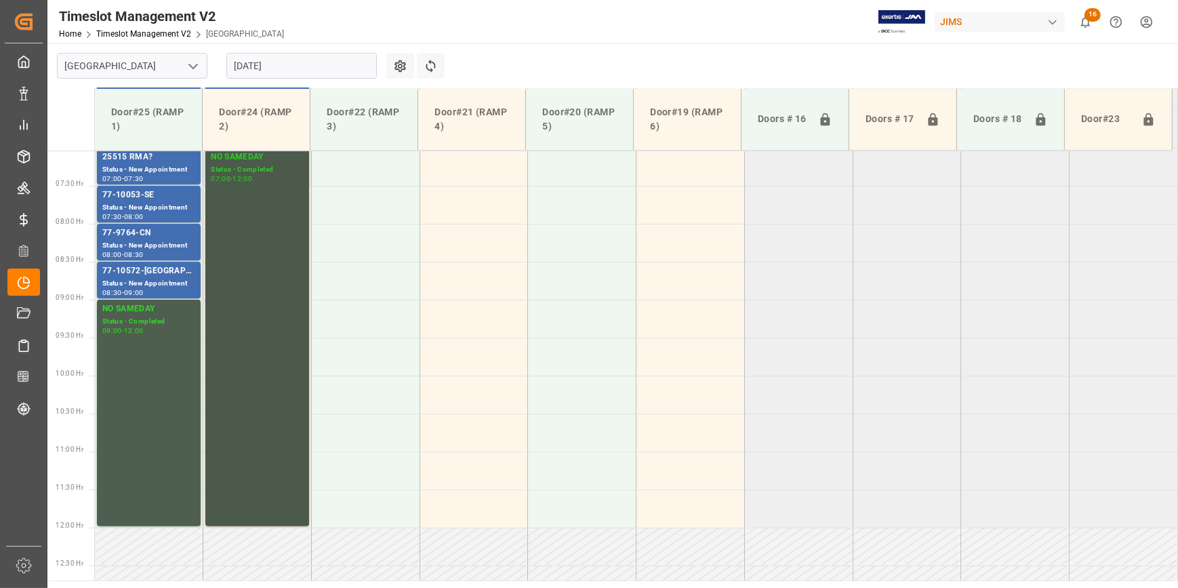
scroll to position [536, 0]
click at [186, 62] on icon "open menu" at bounding box center [193, 66] width 16 height 16
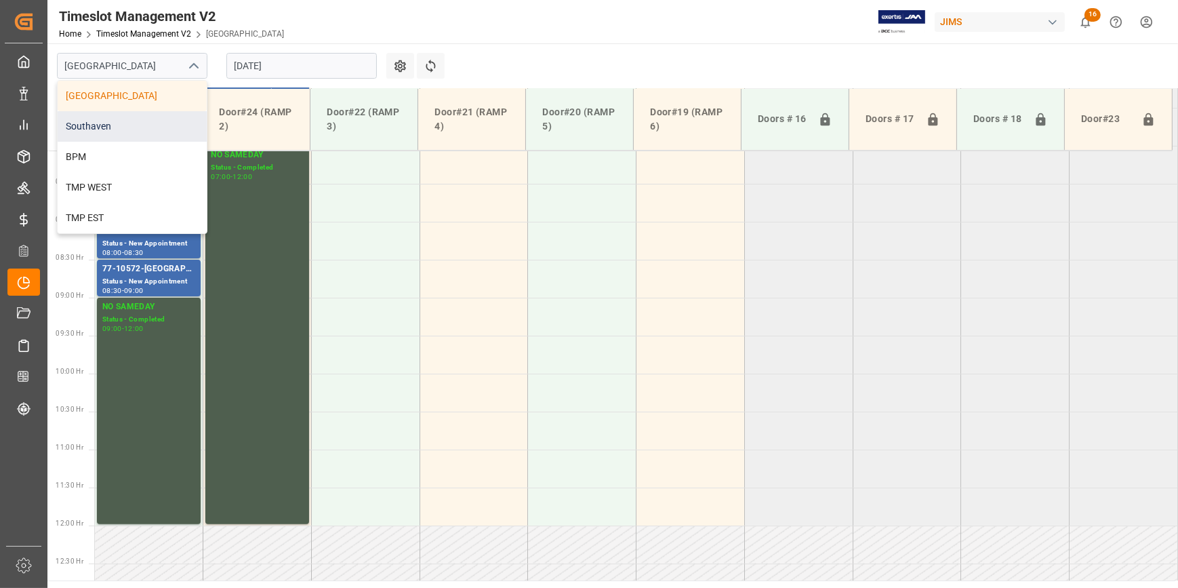
click at [159, 123] on div "Southaven" at bounding box center [132, 126] width 149 height 31
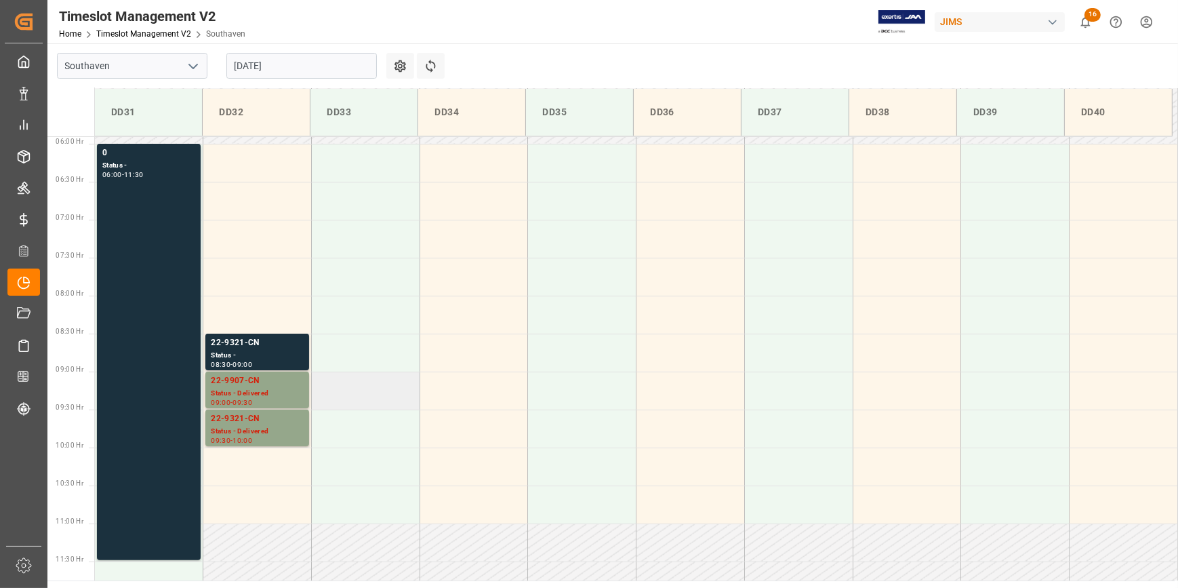
scroll to position [461, 0]
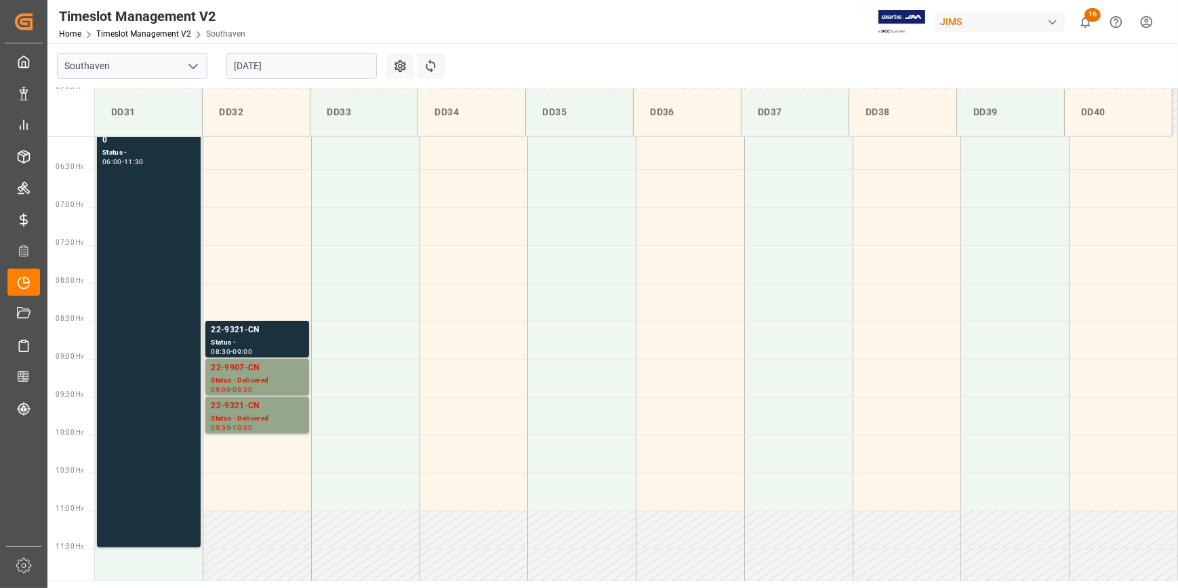
click at [250, 67] on input "26-08-2025" at bounding box center [301, 66] width 150 height 26
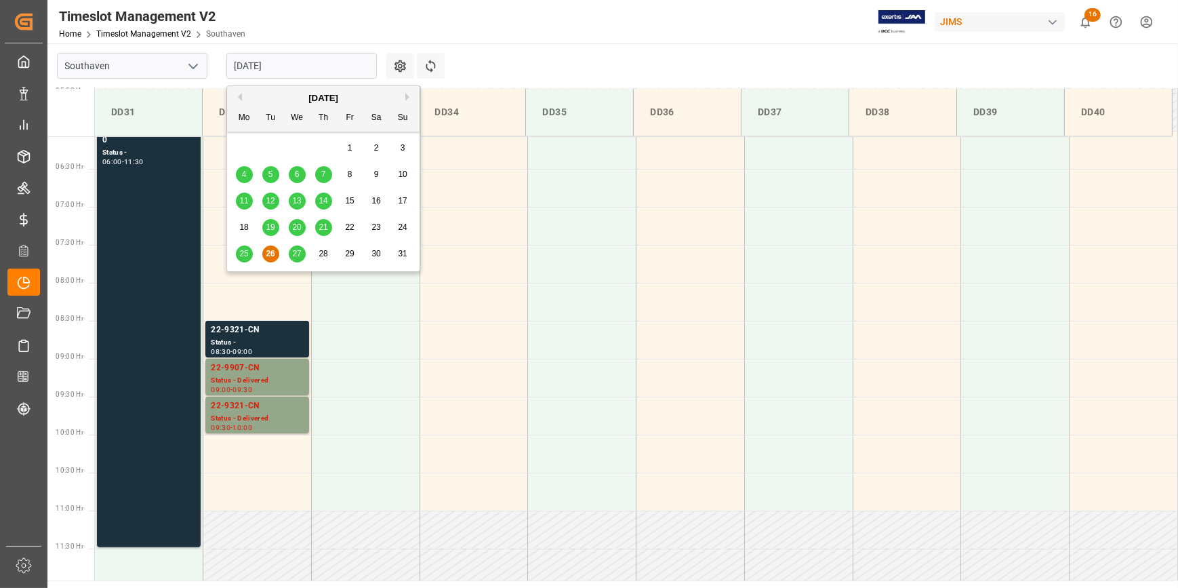
click at [296, 252] on span "27" at bounding box center [296, 253] width 9 height 9
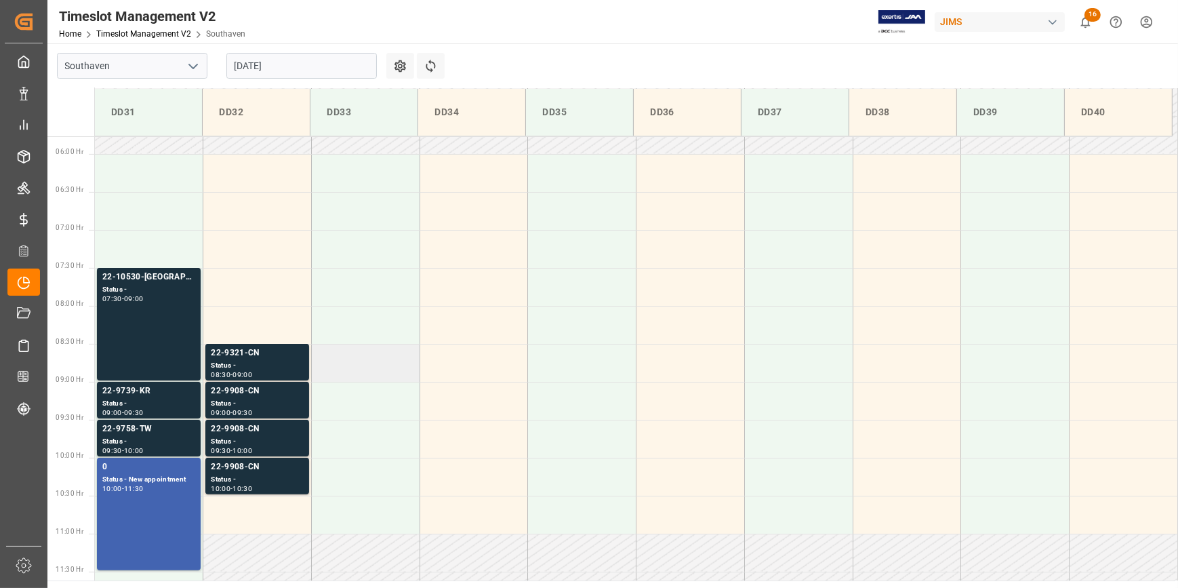
scroll to position [522, 0]
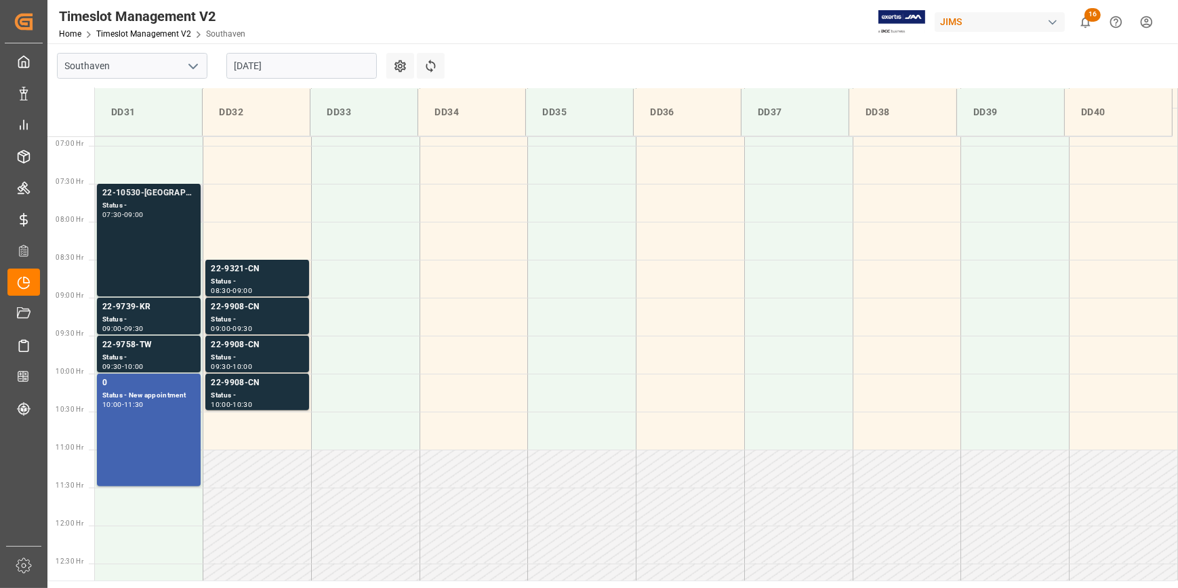
click at [127, 243] on div "22-10530-US Status - 07:30 - 09:00" at bounding box center [148, 239] width 93 height 107
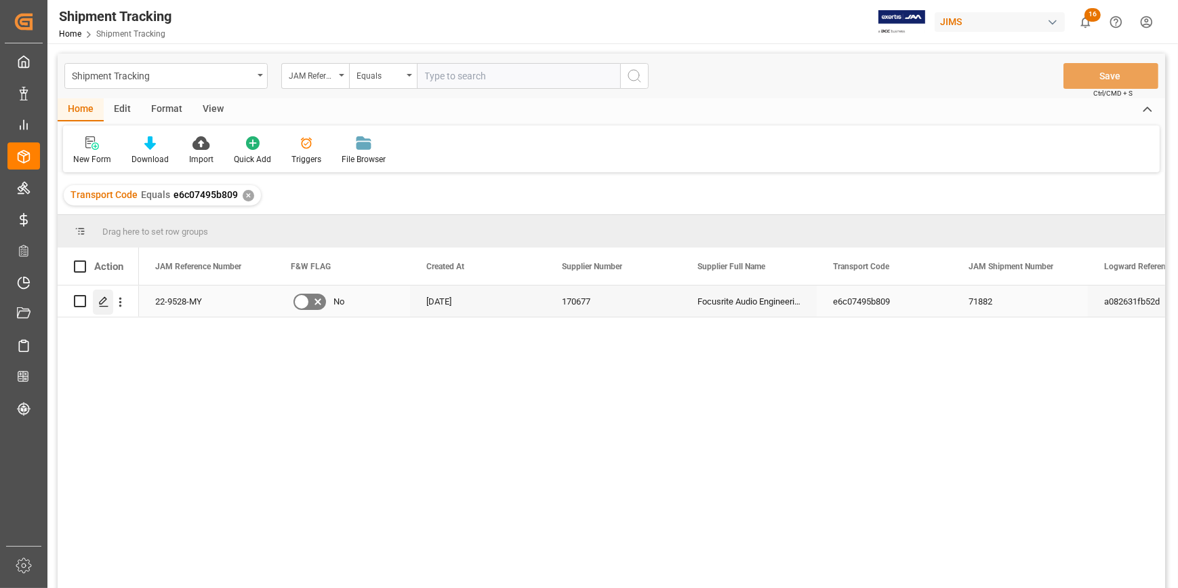
click at [106, 302] on icon "Press SPACE to select this row." at bounding box center [103, 301] width 11 height 11
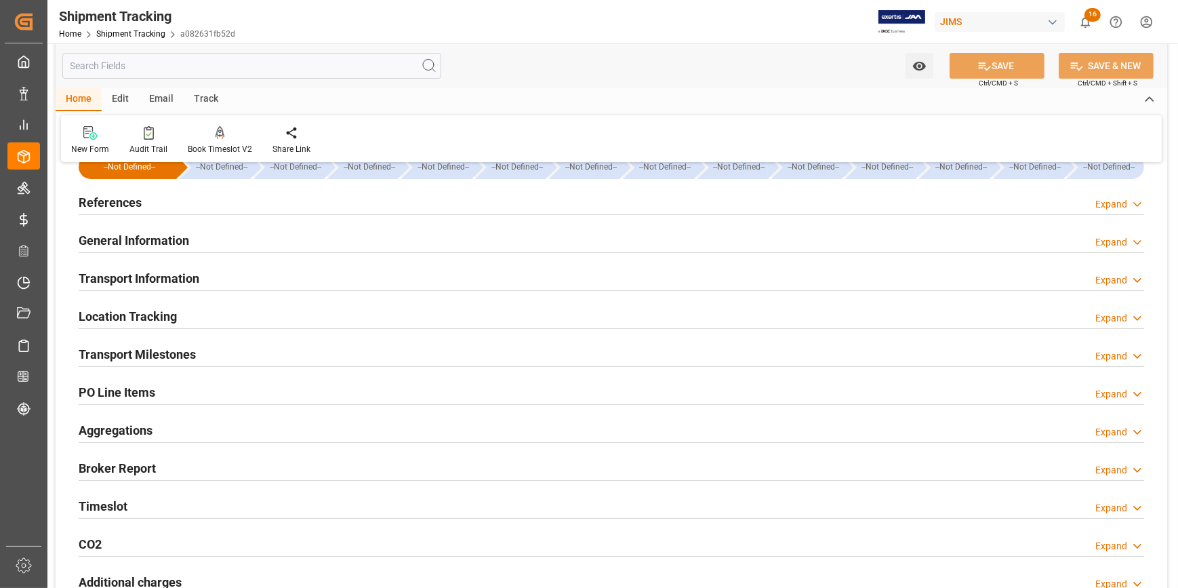
scroll to position [61, 0]
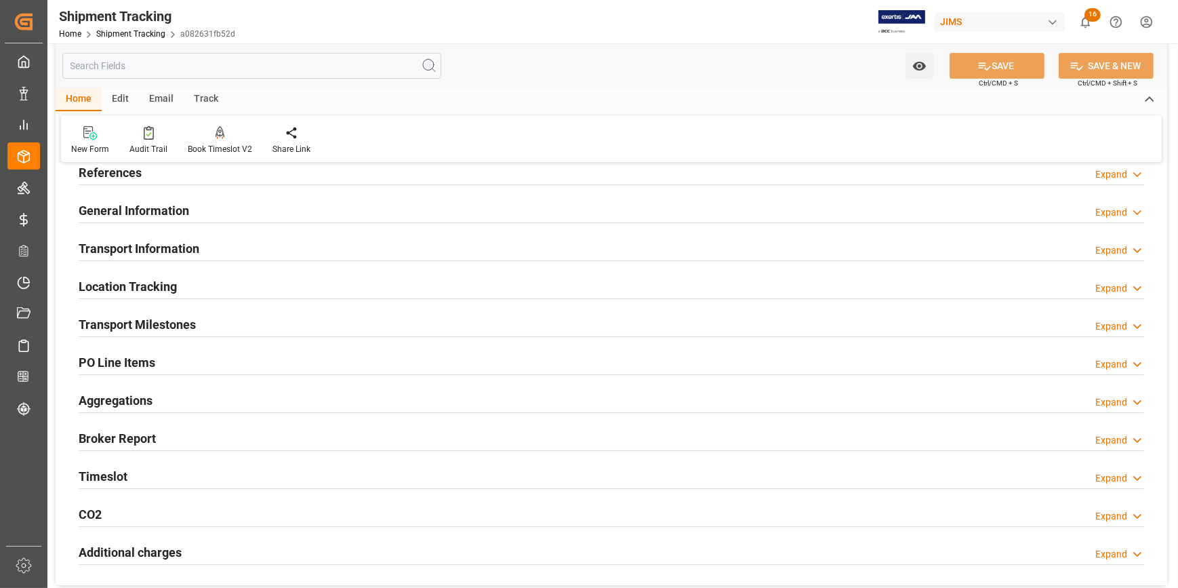
drag, startPoint x: 233, startPoint y: 321, endPoint x: 321, endPoint y: 351, distance: 92.6
click at [233, 321] on div "Transport Milestones Expand" at bounding box center [612, 323] width 1066 height 26
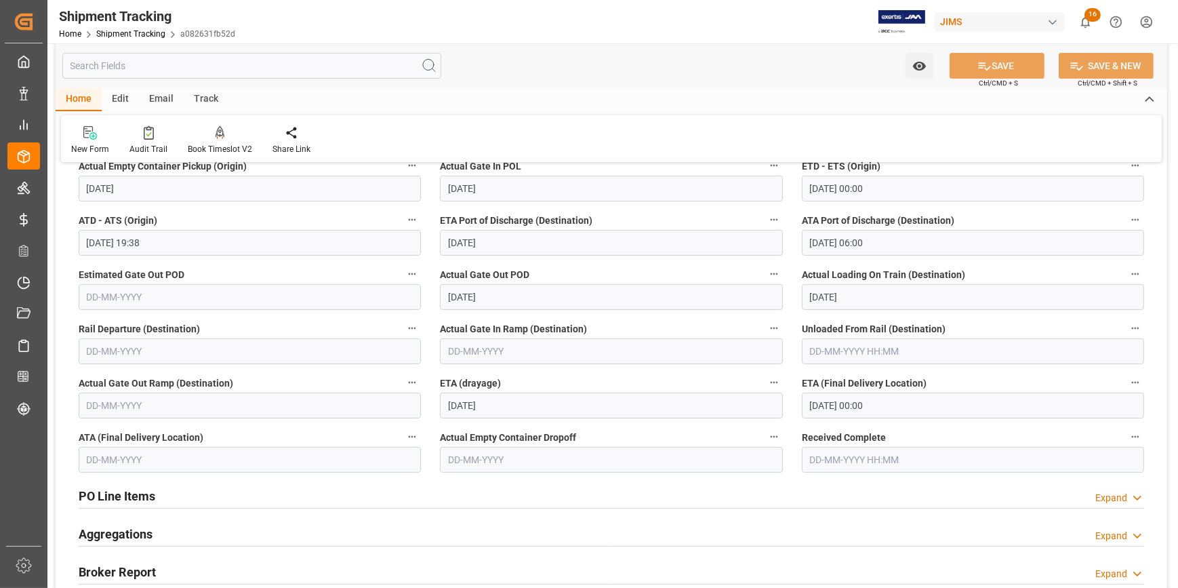
scroll to position [308, 0]
click at [835, 399] on input "28-08-2025 00:00" at bounding box center [973, 405] width 342 height 26
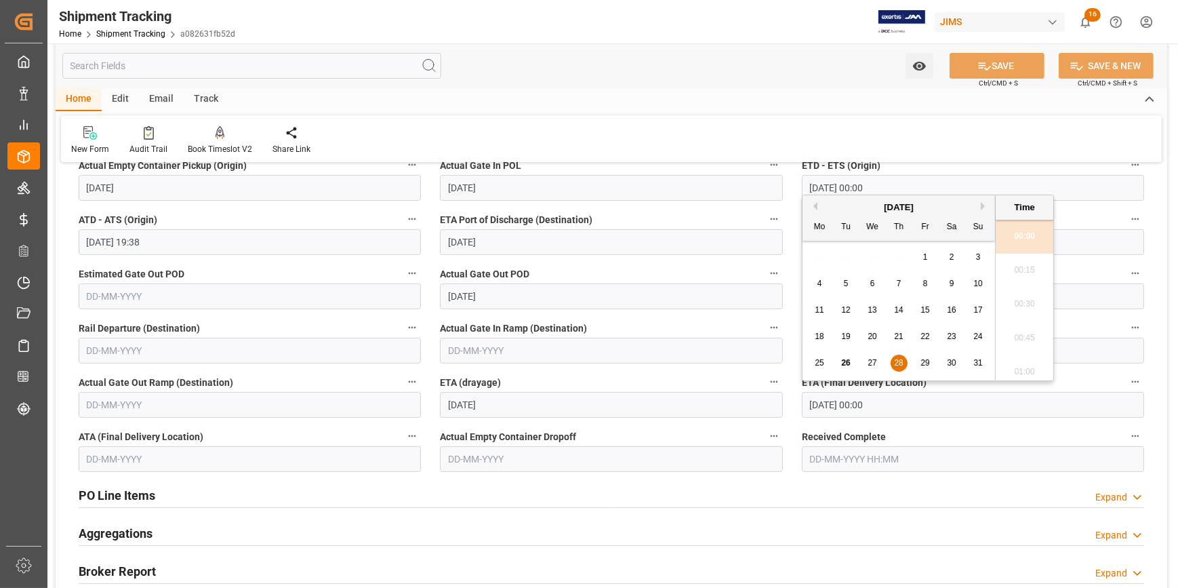
click at [983, 204] on button "Next Month" at bounding box center [985, 206] width 8 height 8
click at [845, 252] on span "2" at bounding box center [846, 256] width 5 height 9
type input "02-09-2025 00:00"
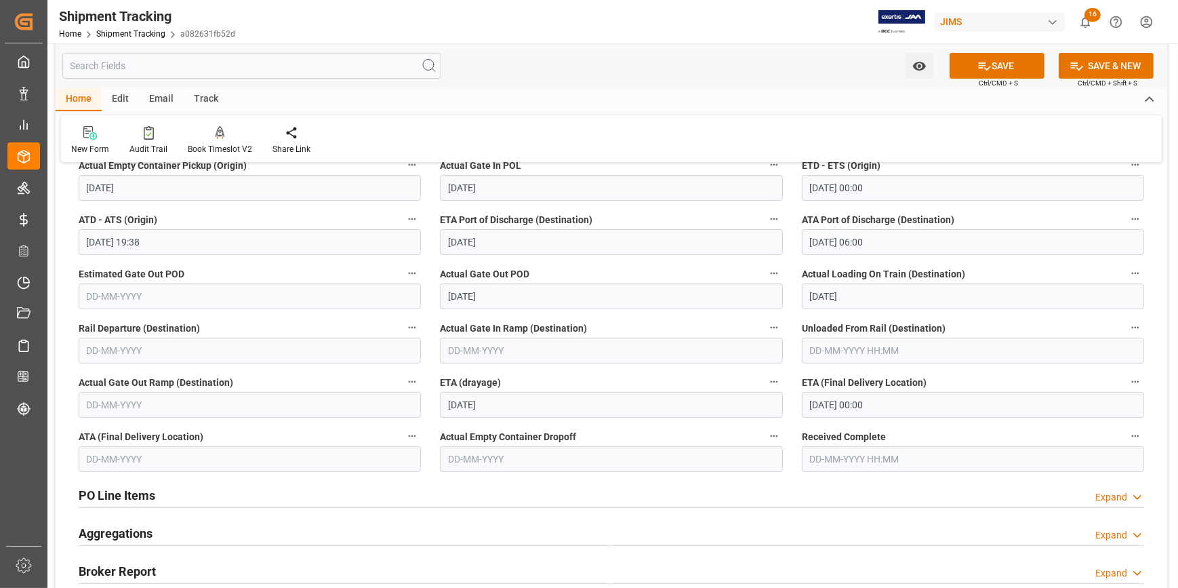
click at [909, 495] on div "PO Line Items Expand" at bounding box center [612, 494] width 1066 height 26
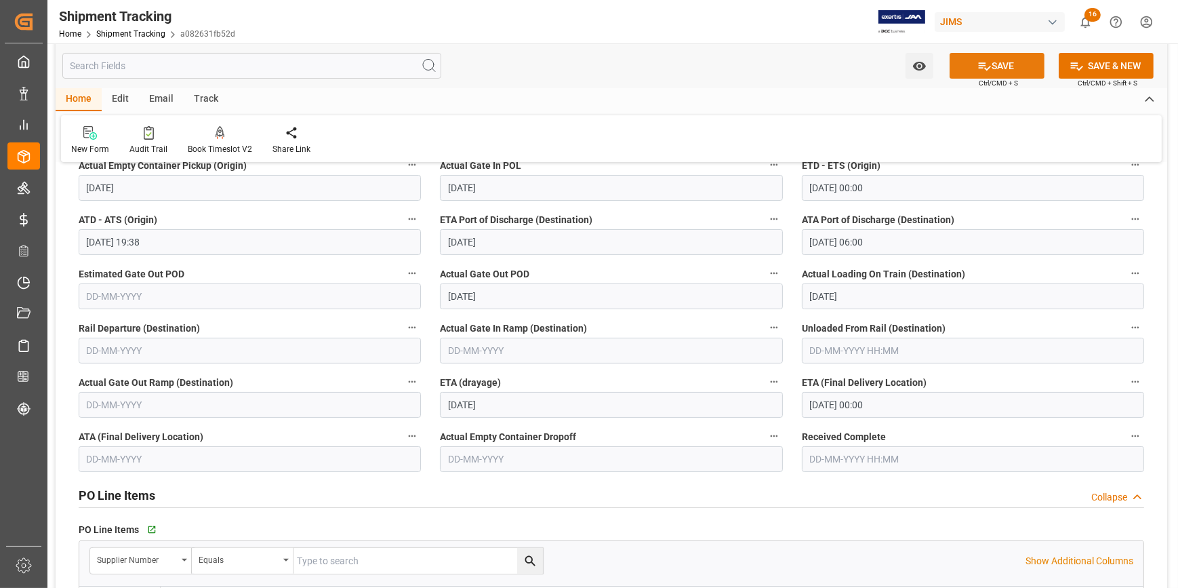
click at [991, 73] on button "SAVE" at bounding box center [997, 66] width 95 height 26
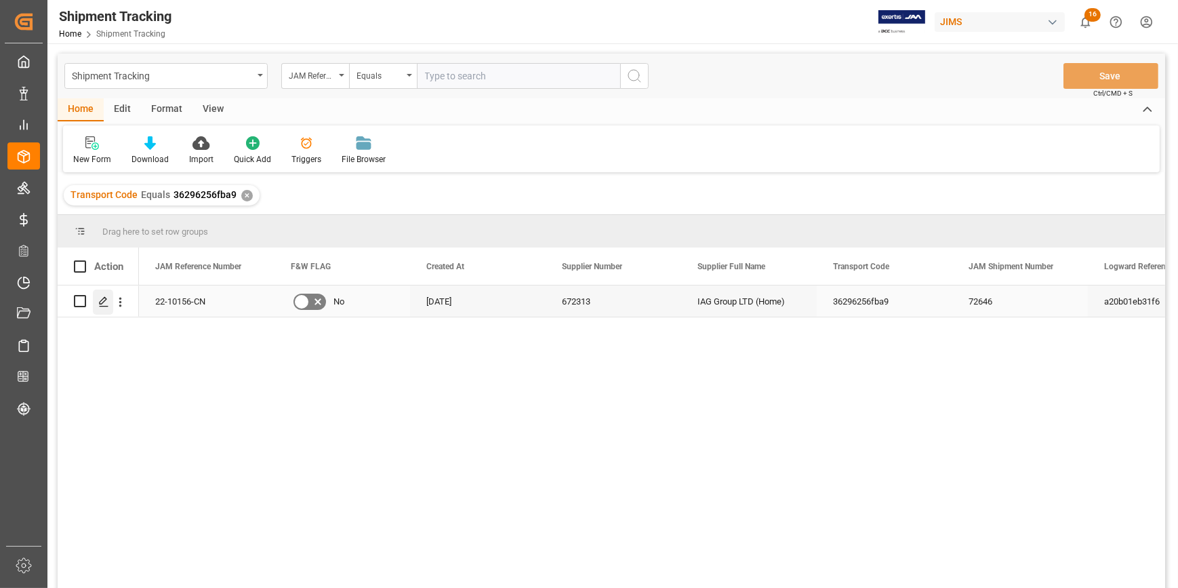
click at [98, 302] on icon "Press SPACE to select this row." at bounding box center [103, 301] width 11 height 11
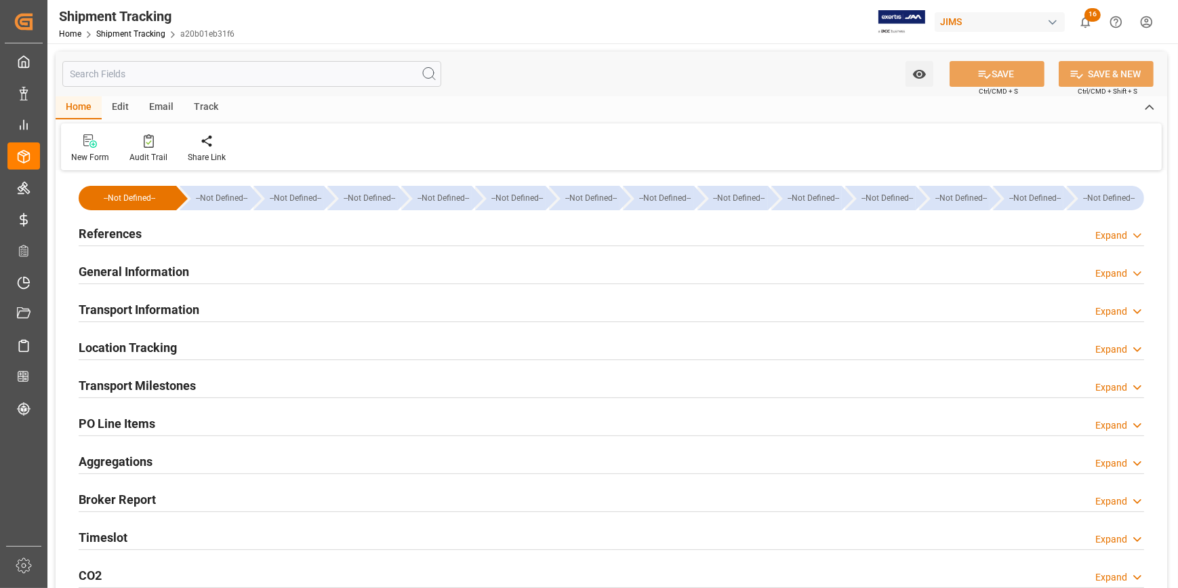
type input "[DATE]"
click at [226, 233] on div "References Expand" at bounding box center [612, 233] width 1066 height 26
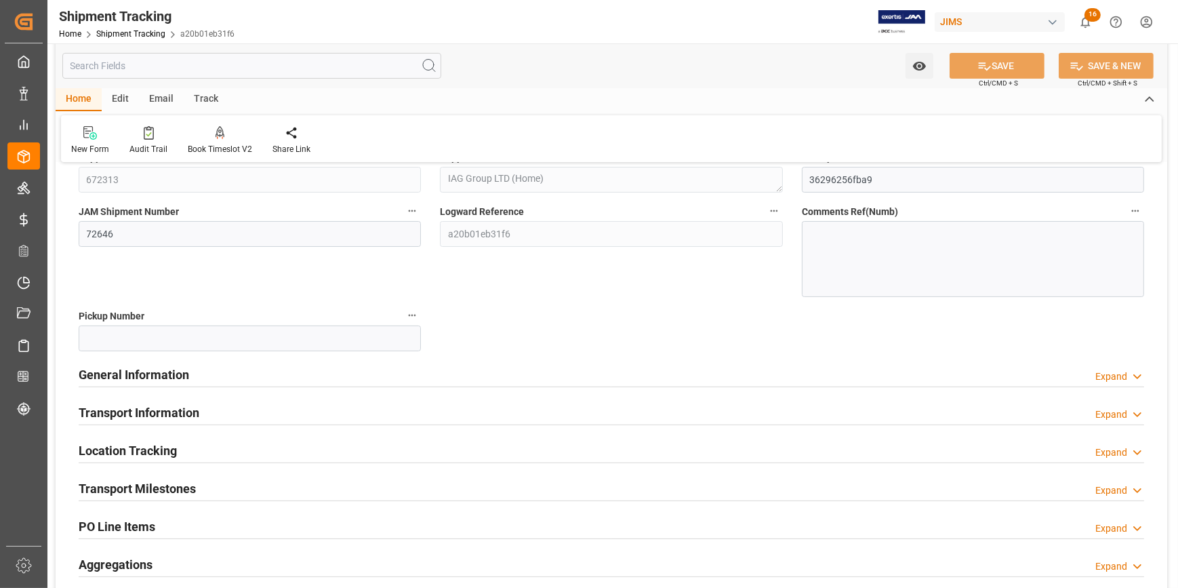
scroll to position [184, 0]
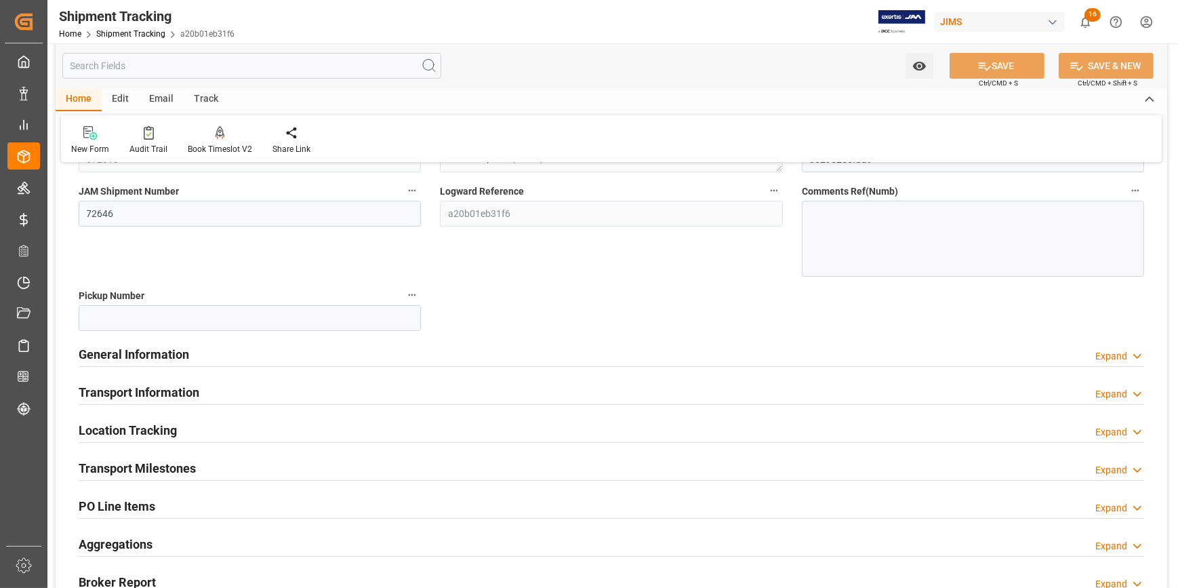
drag, startPoint x: 308, startPoint y: 352, endPoint x: 354, endPoint y: 376, distance: 51.2
click at [308, 352] on div "General Information Expand" at bounding box center [612, 353] width 1066 height 26
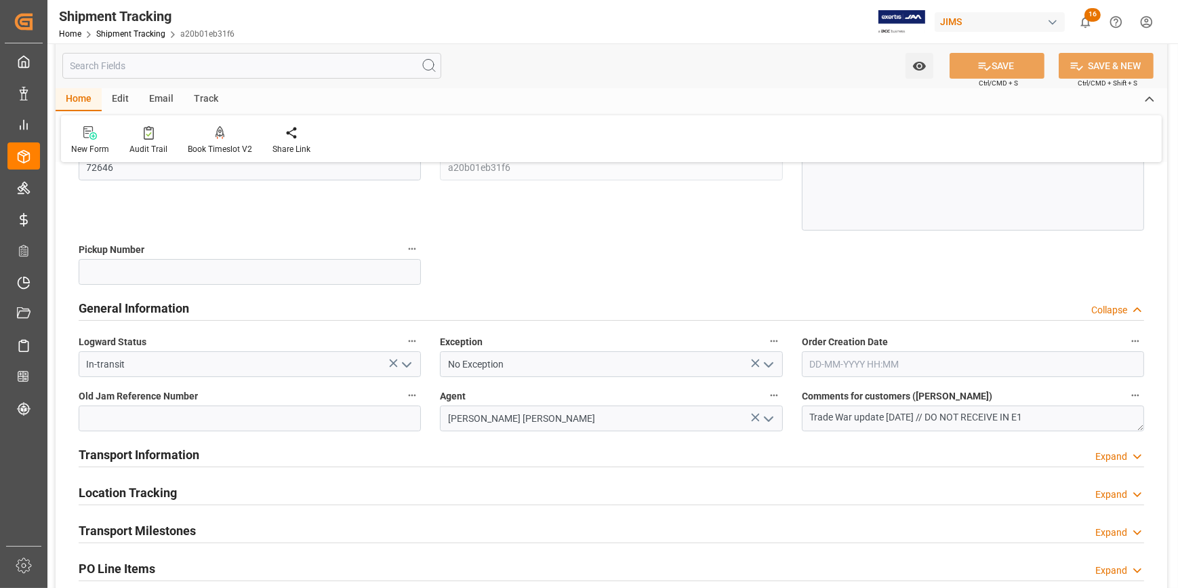
scroll to position [308, 0]
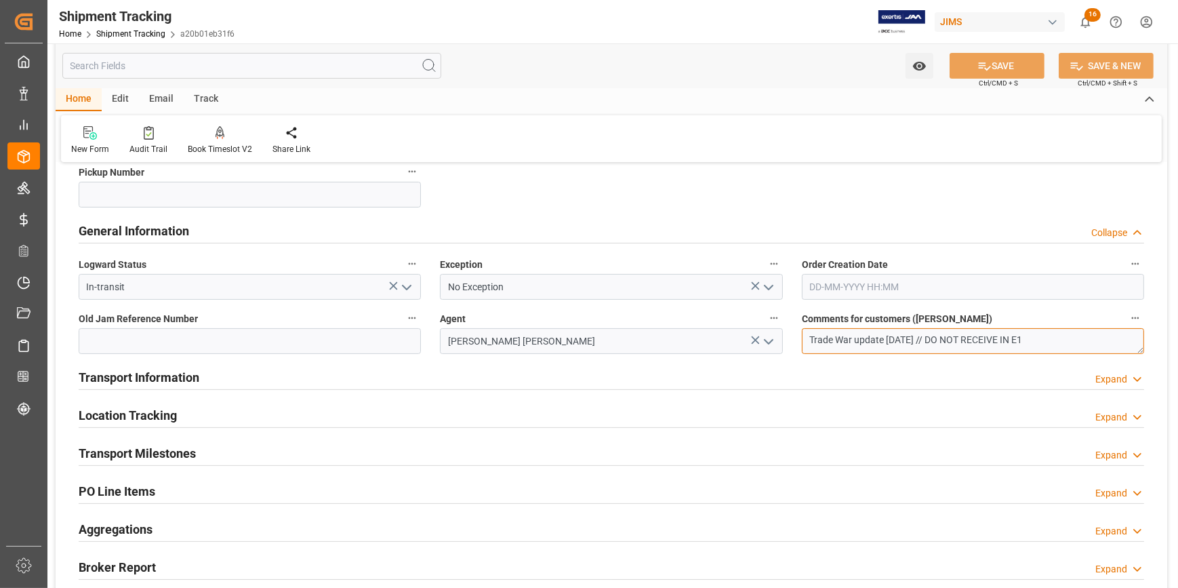
click at [950, 339] on textarea "Trade War update 05/15/2025 // DO NOT RECEIVE IN E1" at bounding box center [973, 341] width 342 height 26
type textarea "Trade War update 05/15/2025 // OK TO ECEIVE IN E1"
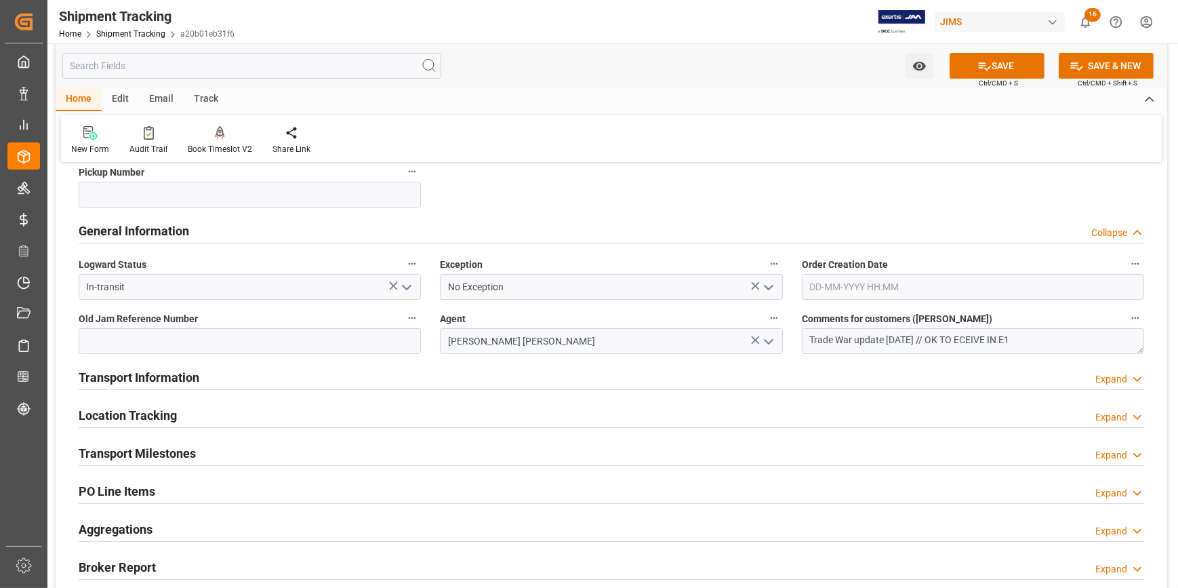
click at [373, 371] on div "Transport Information Expand" at bounding box center [612, 376] width 1066 height 26
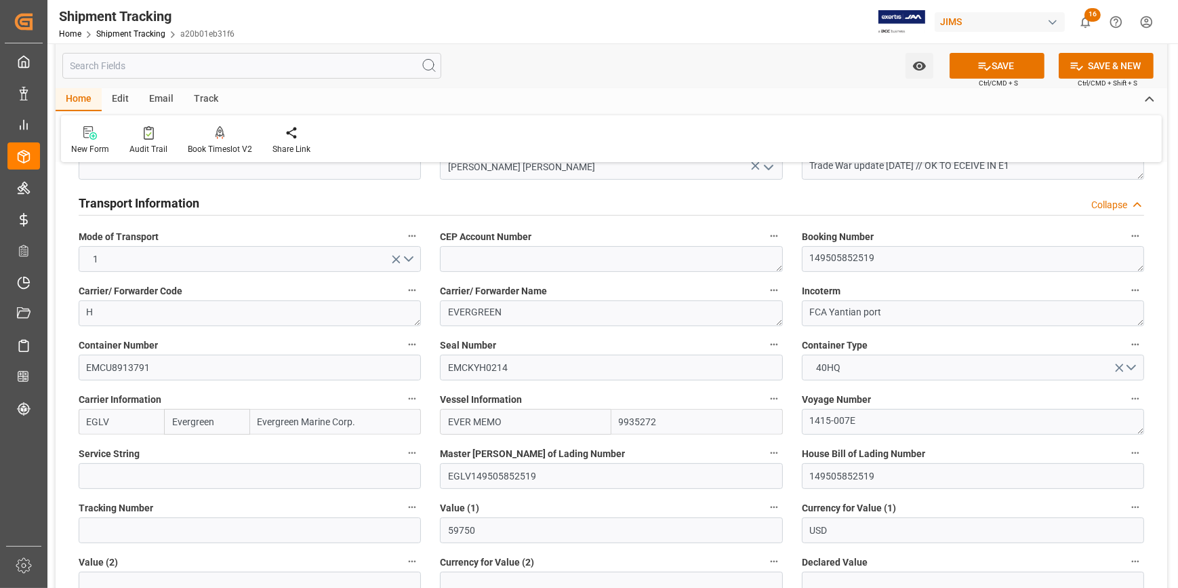
scroll to position [493, 0]
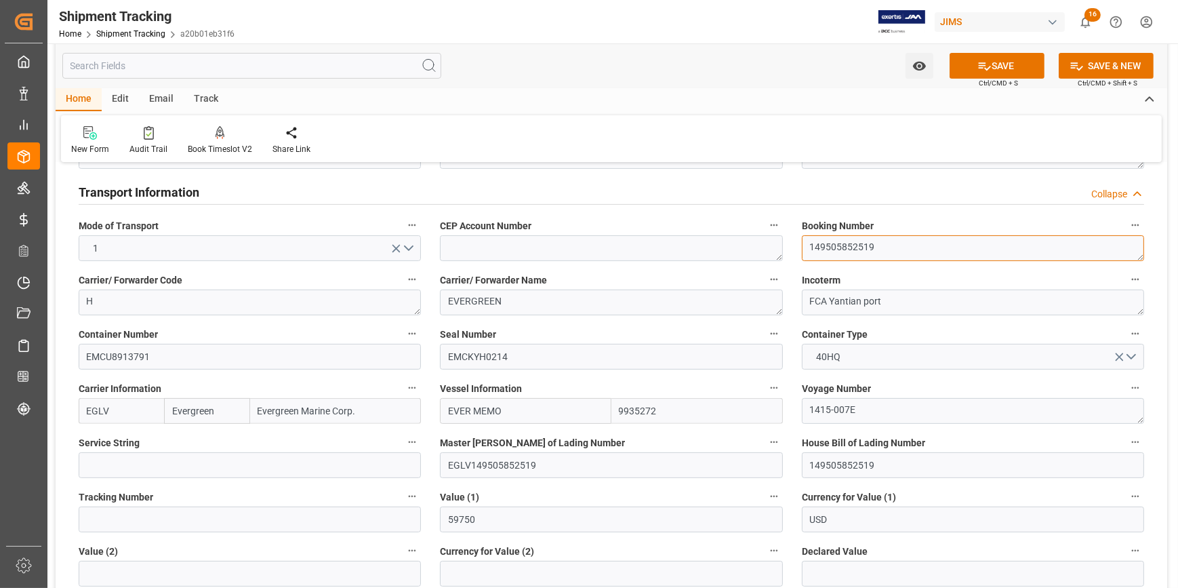
click at [853, 249] on textarea "149505852519" at bounding box center [973, 248] width 342 height 26
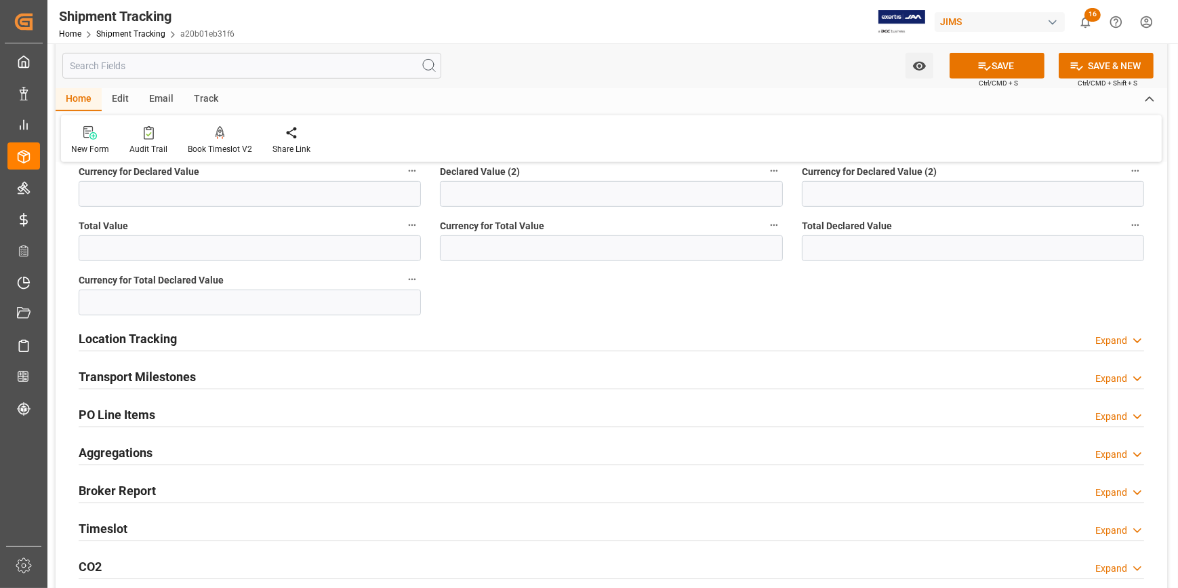
scroll to position [986, 0]
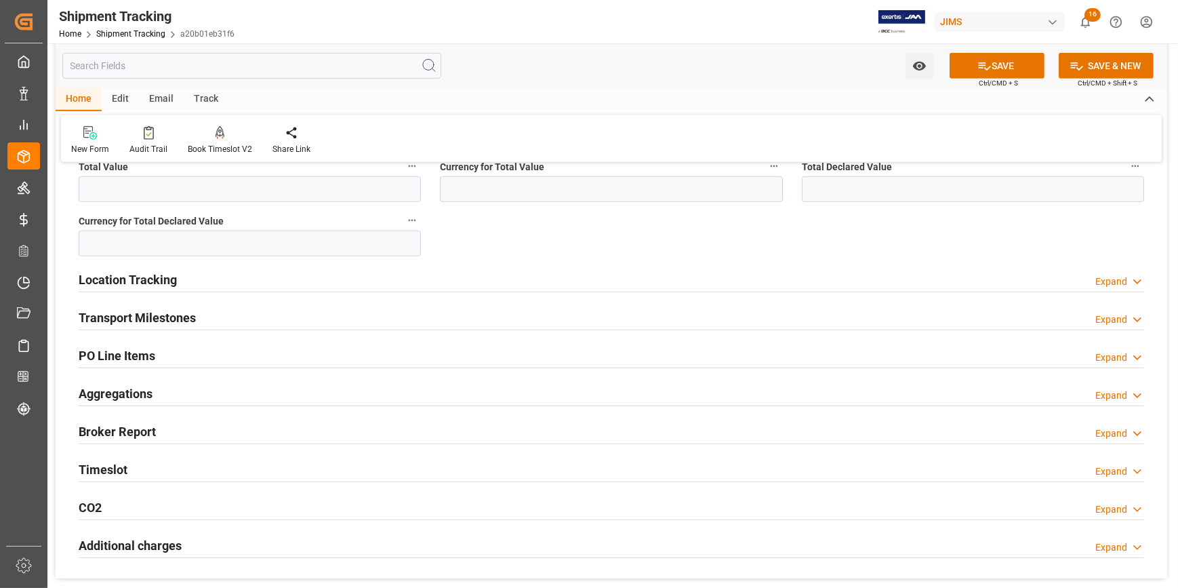
click at [296, 281] on div "Location Tracking Expand" at bounding box center [612, 279] width 1066 height 26
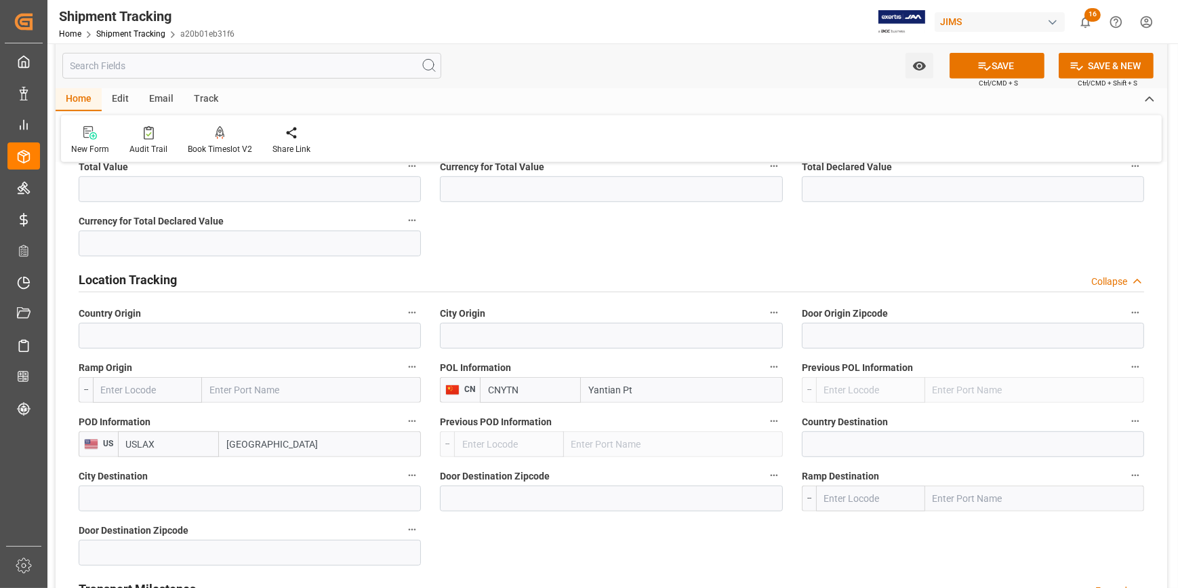
click at [298, 278] on div "Location Tracking Collapse" at bounding box center [612, 279] width 1066 height 26
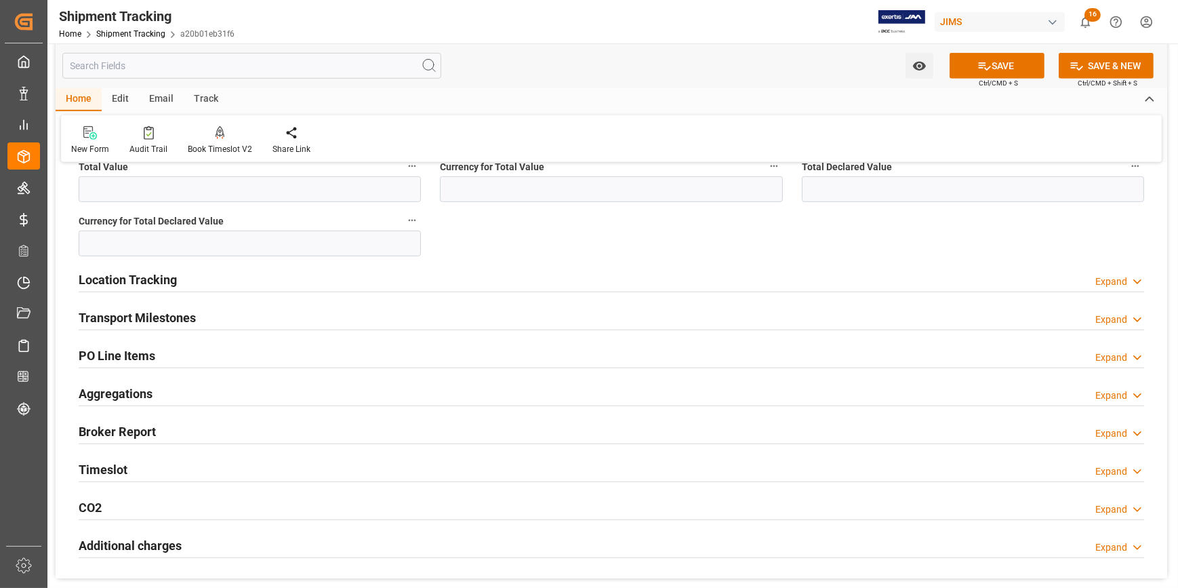
click at [279, 308] on div "Transport Milestones Expand" at bounding box center [612, 317] width 1066 height 26
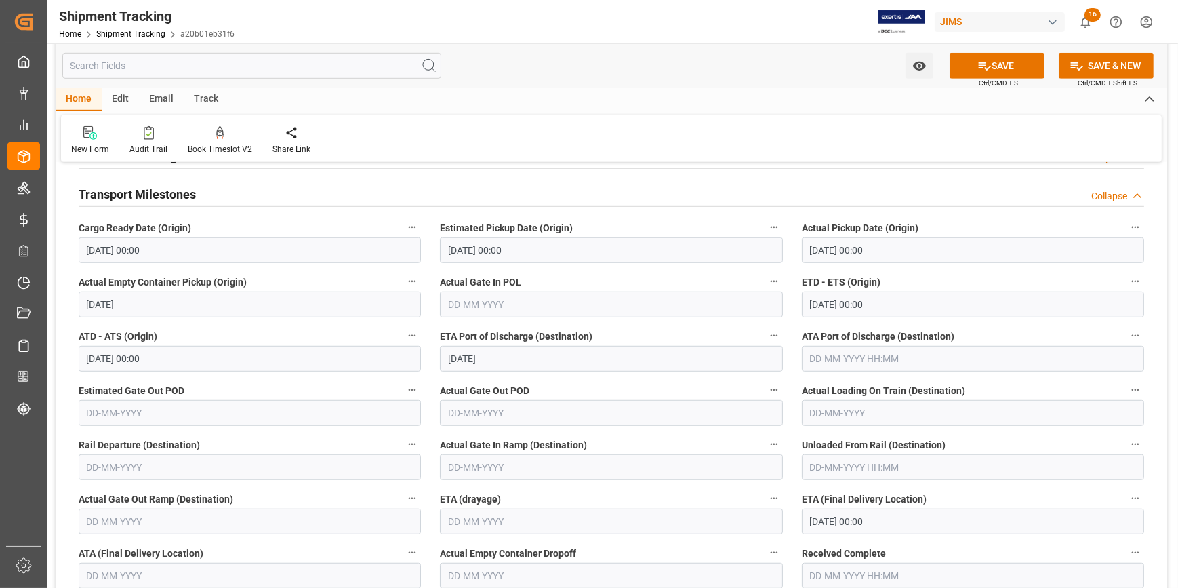
scroll to position [1232, 0]
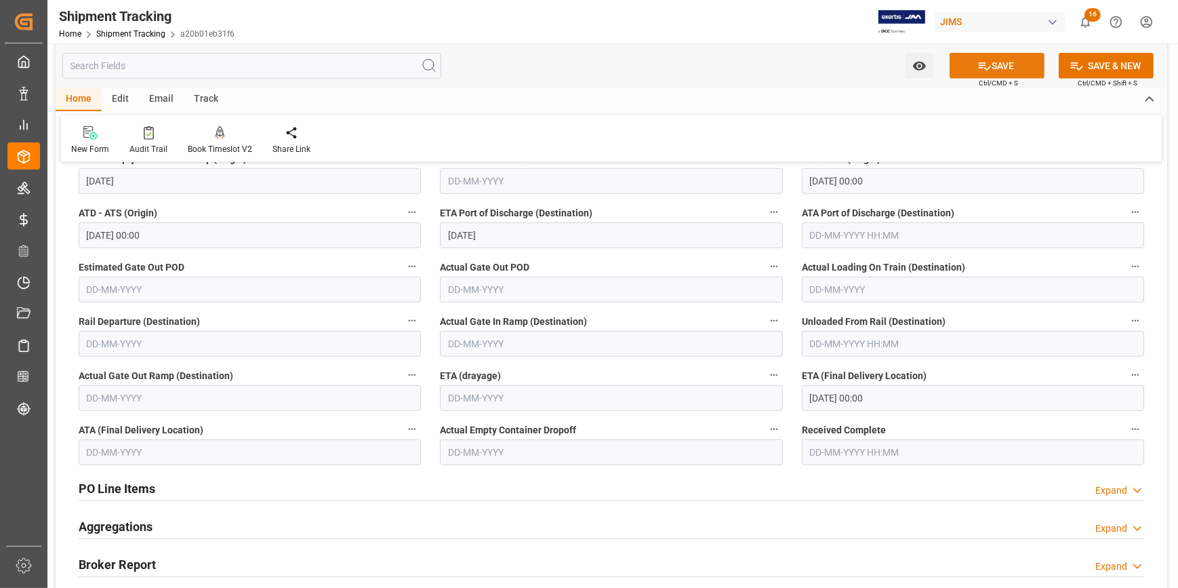
click at [989, 67] on button "SAVE" at bounding box center [997, 66] width 95 height 26
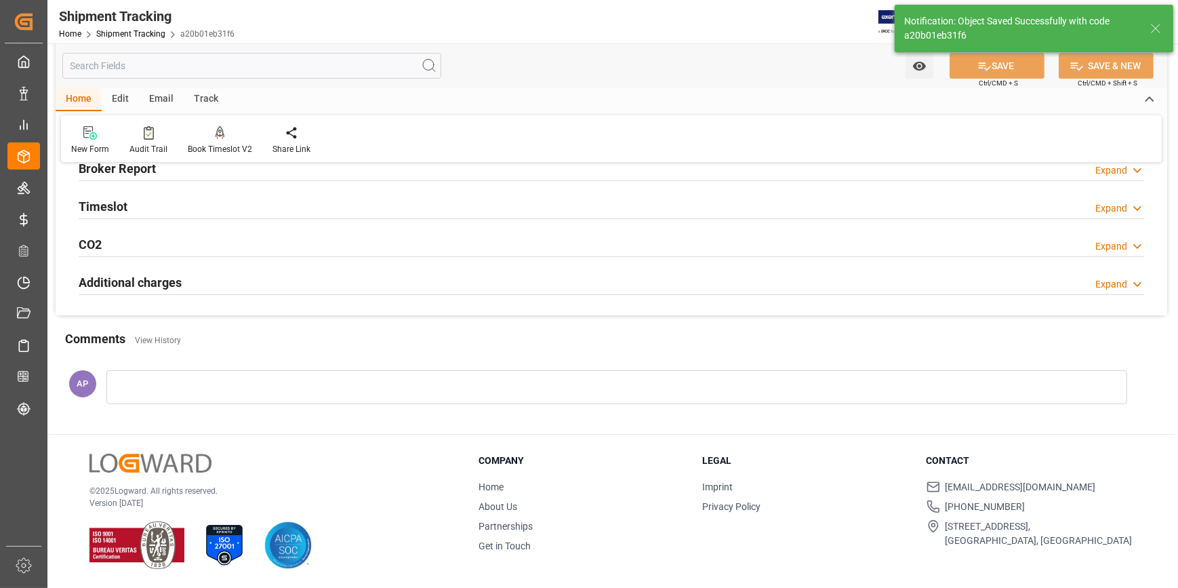
scroll to position [315, 0]
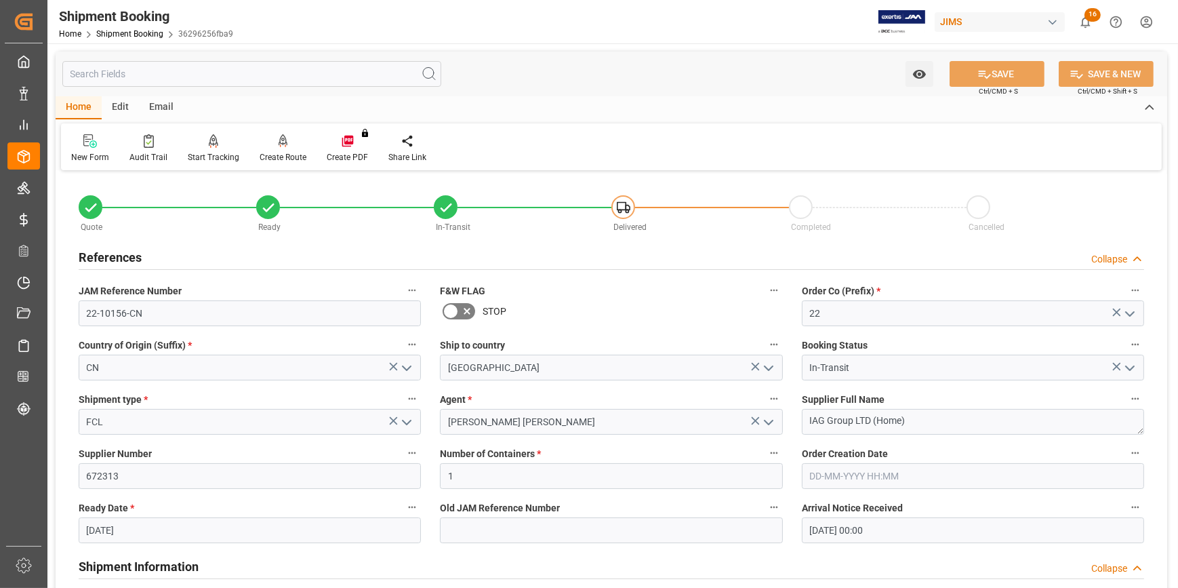
scroll to position [1417, 0]
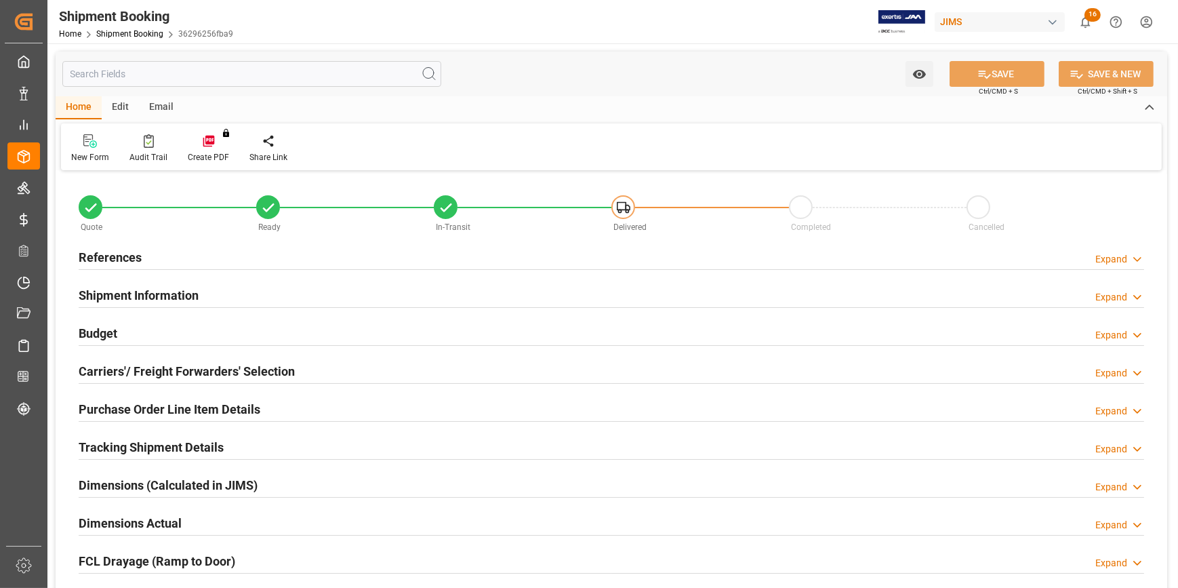
type input "1"
type input "[DATE]"
type input "[DATE] 00:00"
click at [273, 256] on div "References Expand" at bounding box center [612, 256] width 1066 height 26
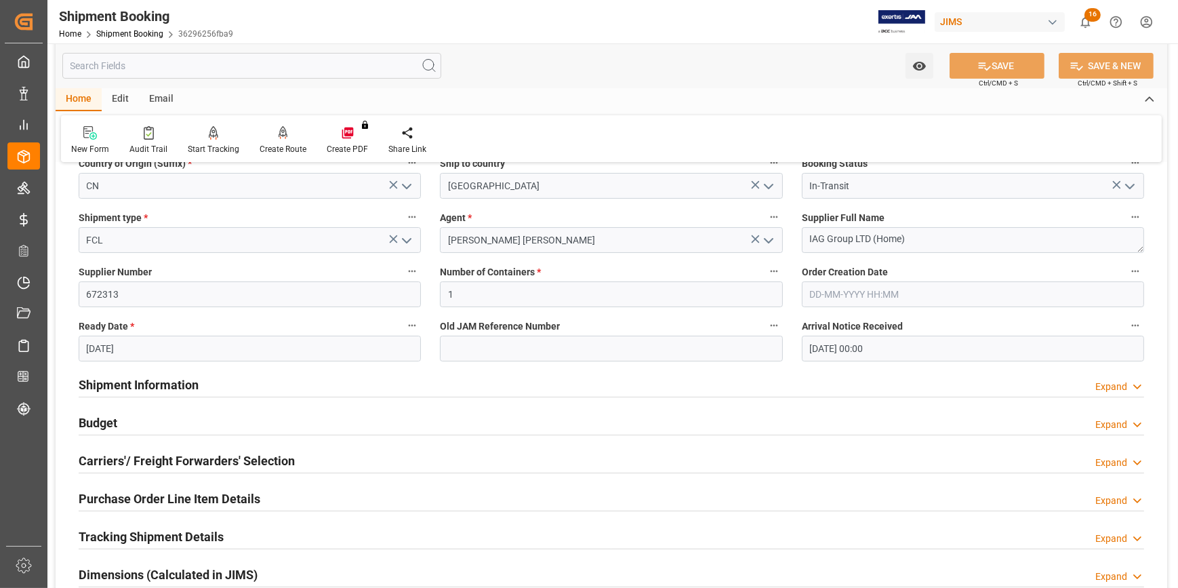
scroll to position [308, 0]
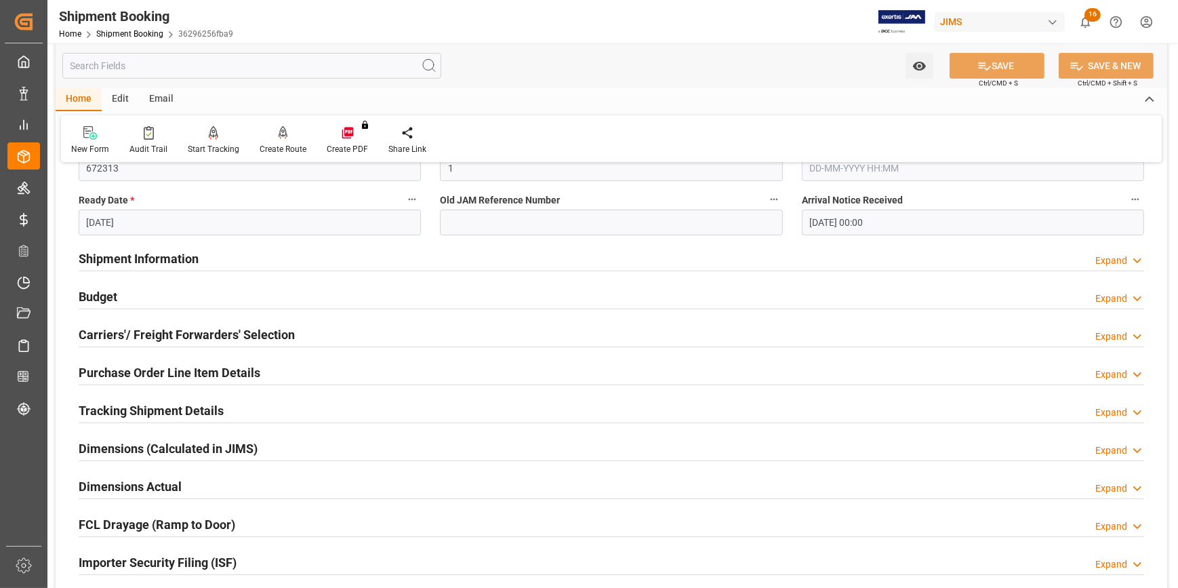
click at [285, 264] on div "Shipment Information Expand" at bounding box center [612, 258] width 1066 height 26
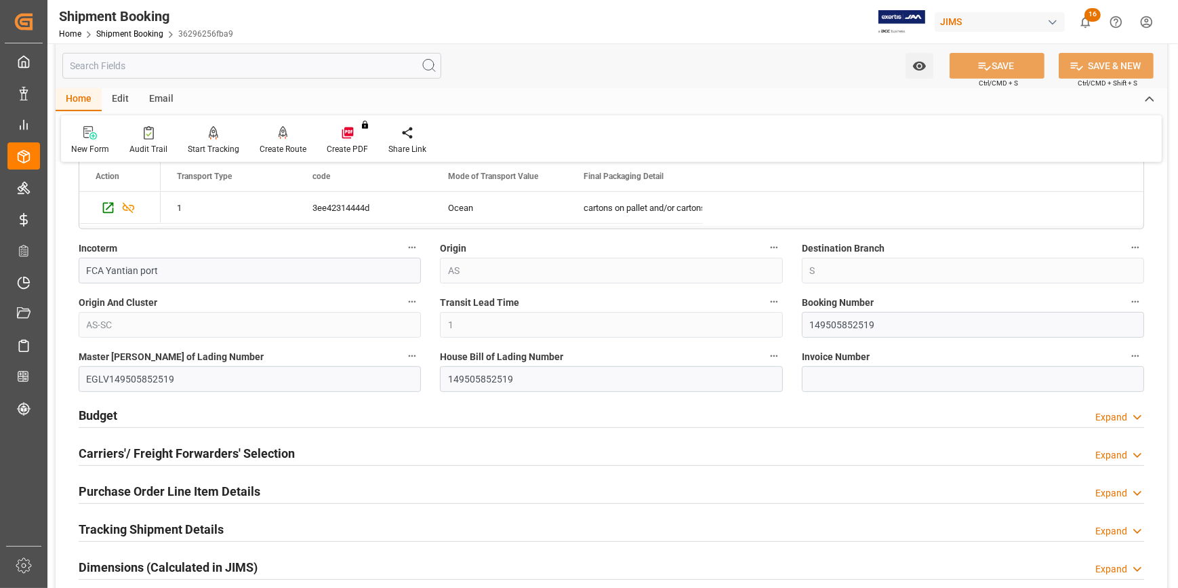
scroll to position [739, 0]
click at [299, 410] on div "Budget Expand" at bounding box center [612, 412] width 1066 height 26
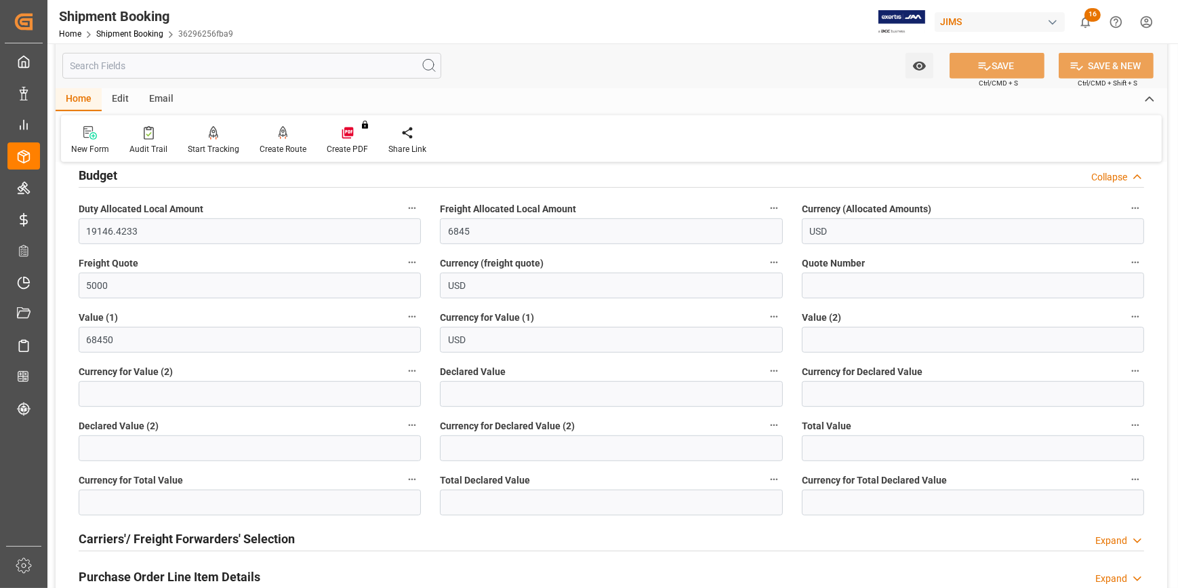
scroll to position [1047, 0]
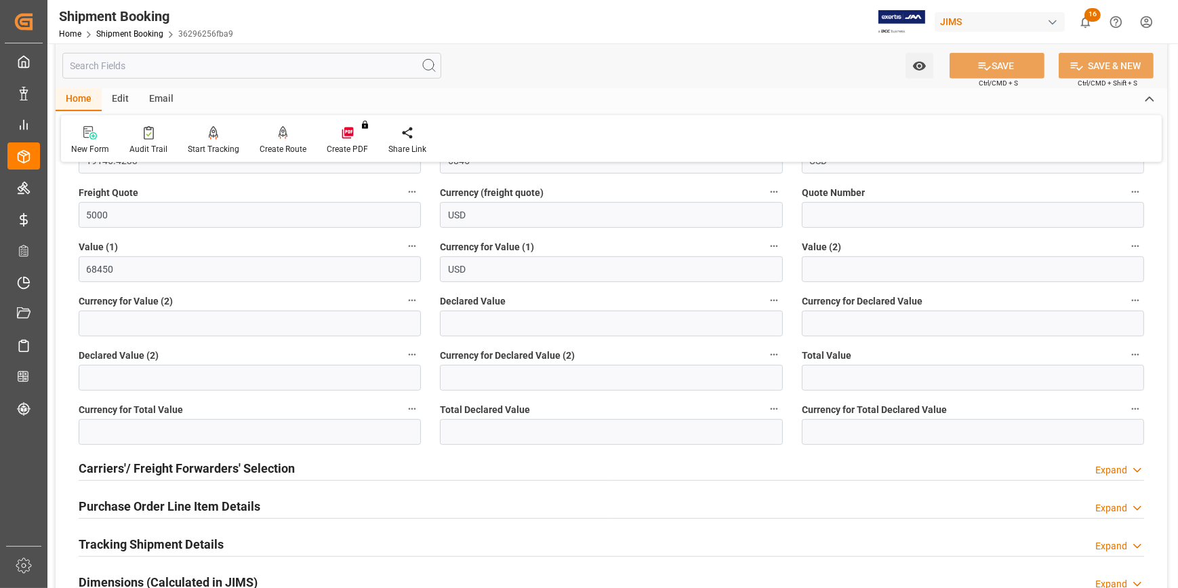
click at [334, 464] on div "Carriers'/ Freight Forwarders' Selection Expand" at bounding box center [612, 467] width 1066 height 26
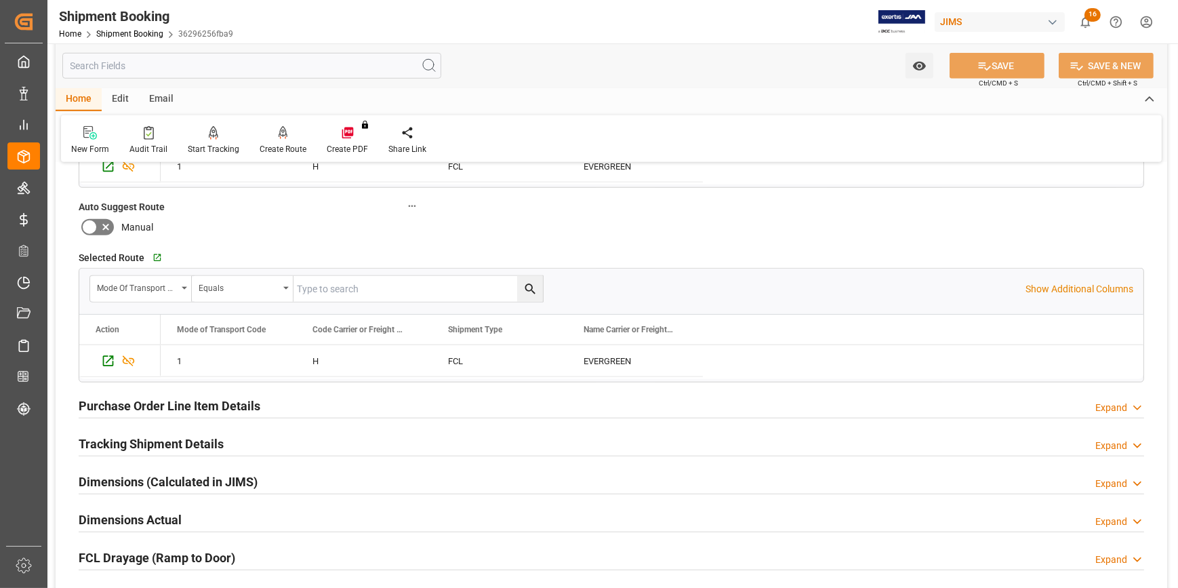
scroll to position [1540, 0]
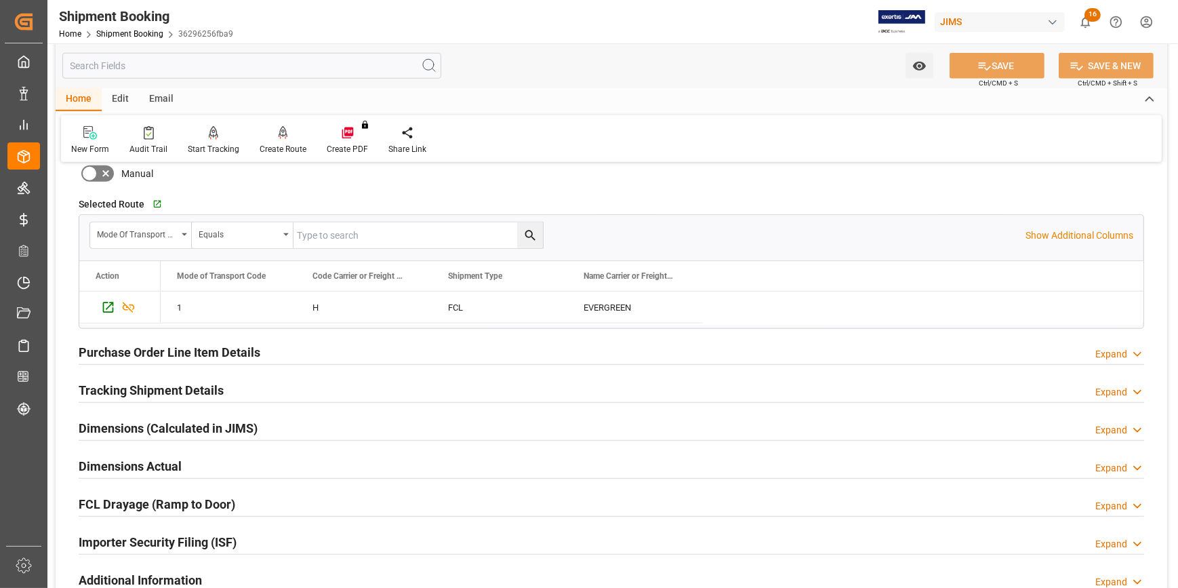
click at [287, 383] on div "Tracking Shipment Details Expand" at bounding box center [612, 389] width 1066 height 26
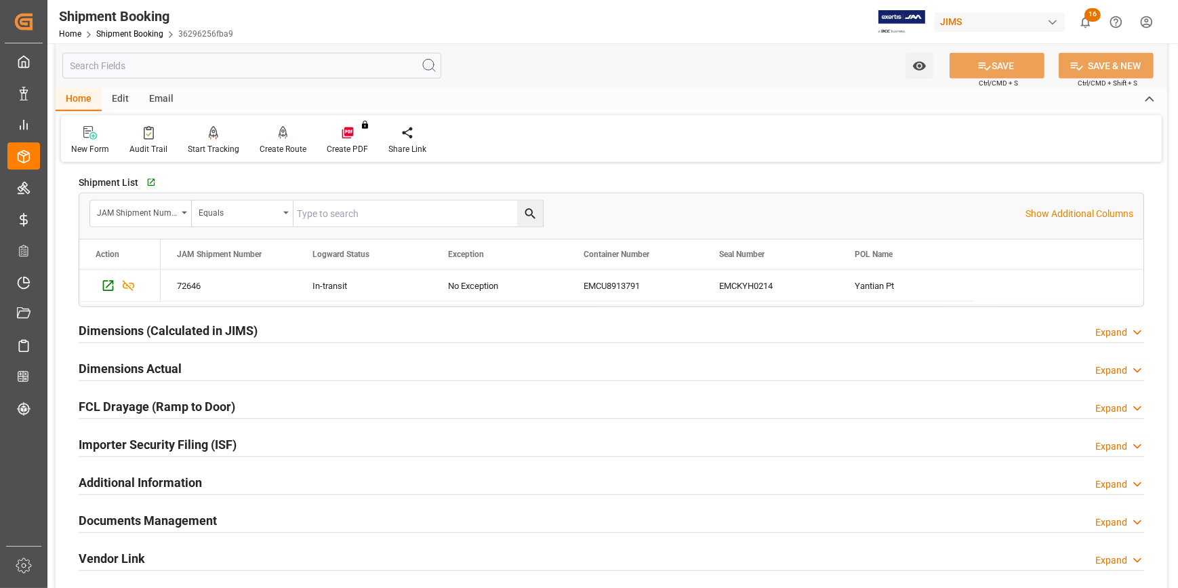
scroll to position [1787, 0]
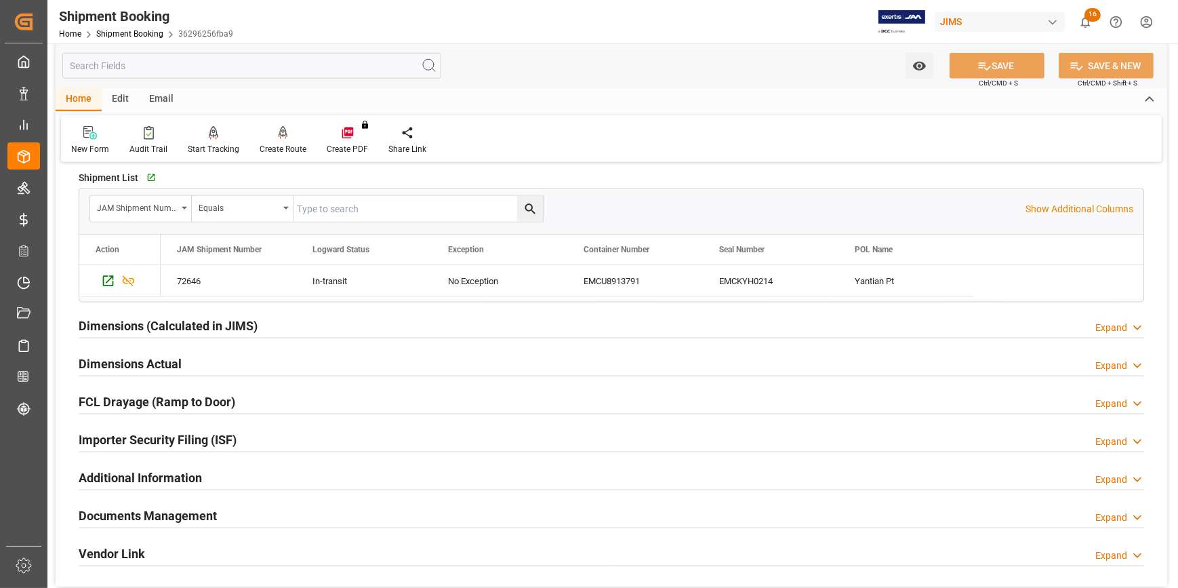
click at [281, 365] on div "Dimensions Actual Expand" at bounding box center [612, 363] width 1066 height 26
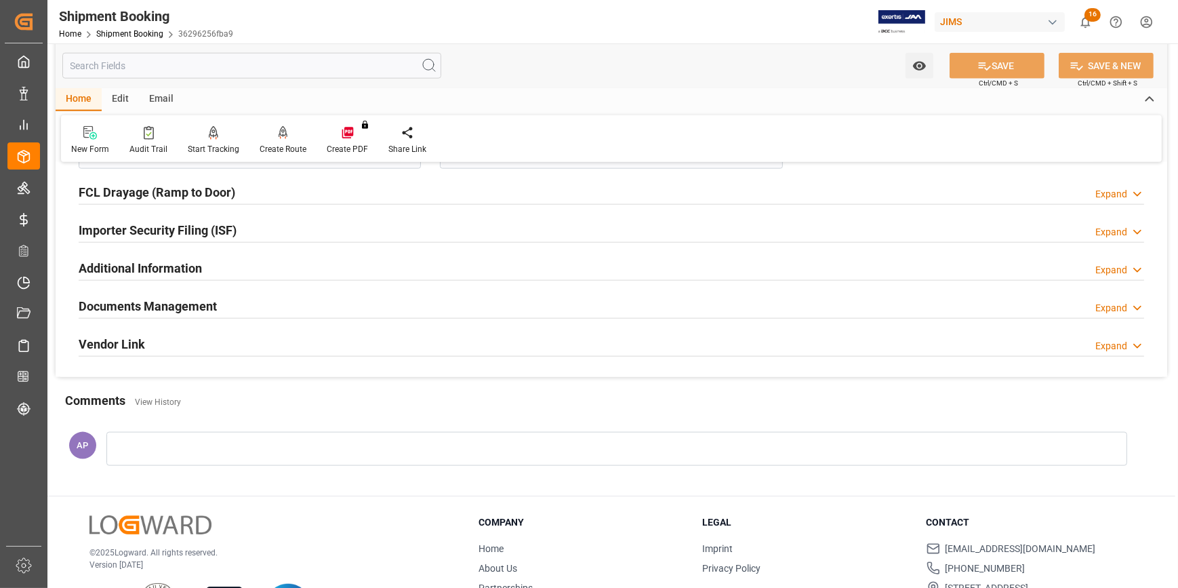
scroll to position [2217, 0]
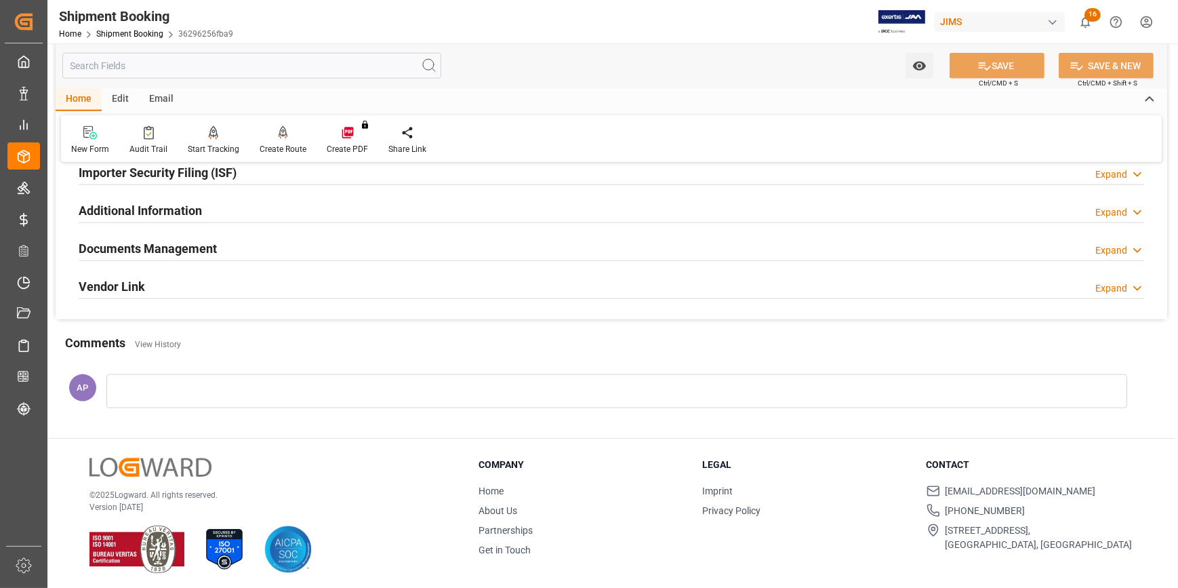
click at [258, 247] on div "Documents Management Expand" at bounding box center [612, 248] width 1066 height 26
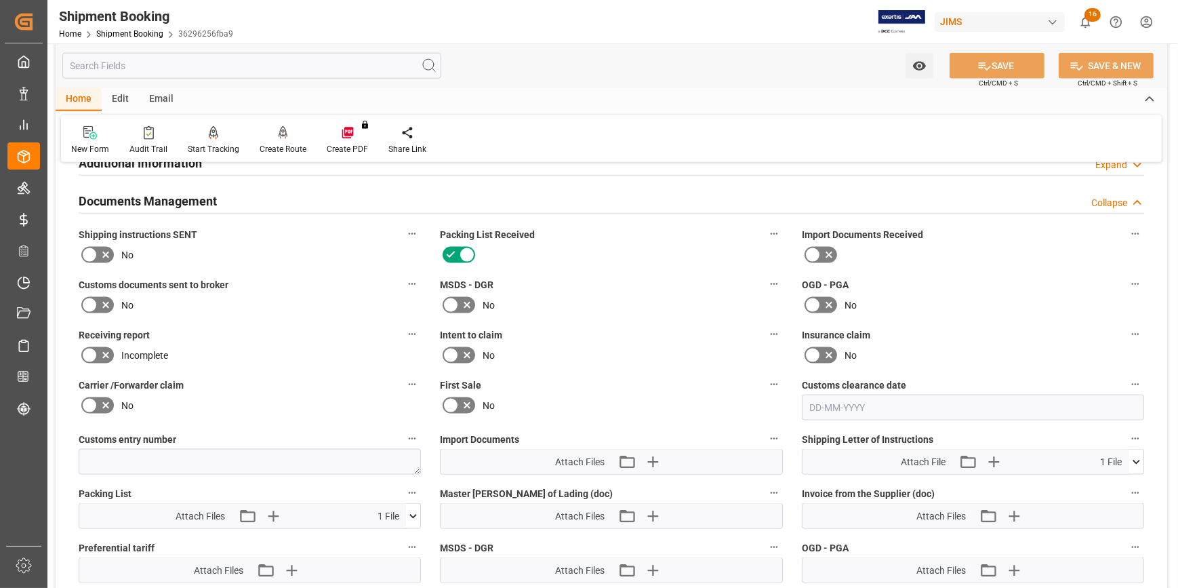
scroll to position [2340, 0]
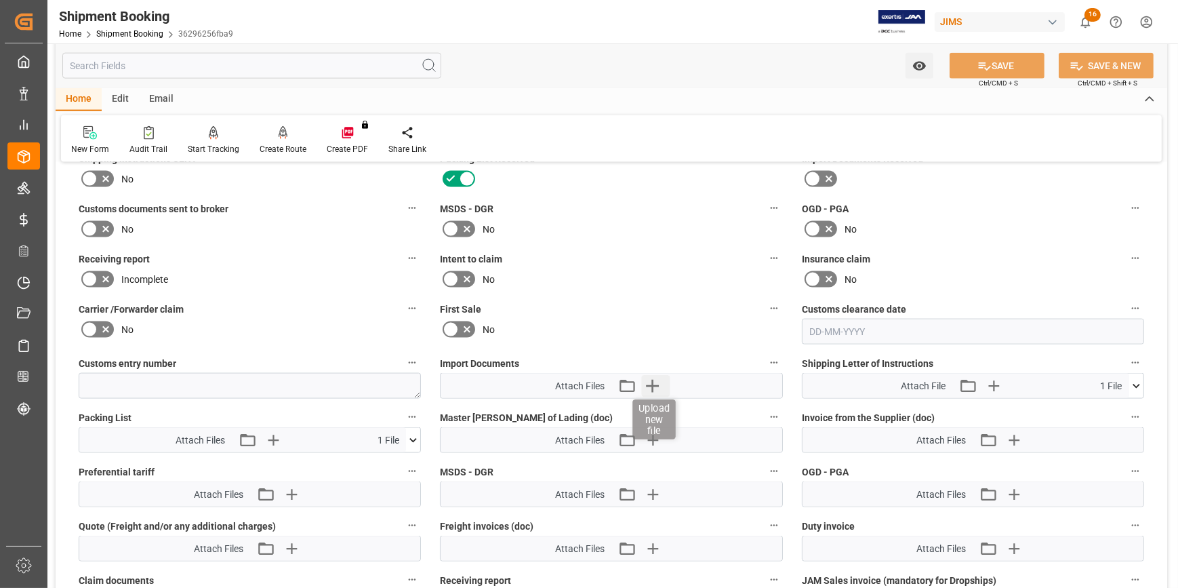
click at [649, 381] on icon "button" at bounding box center [652, 386] width 13 height 13
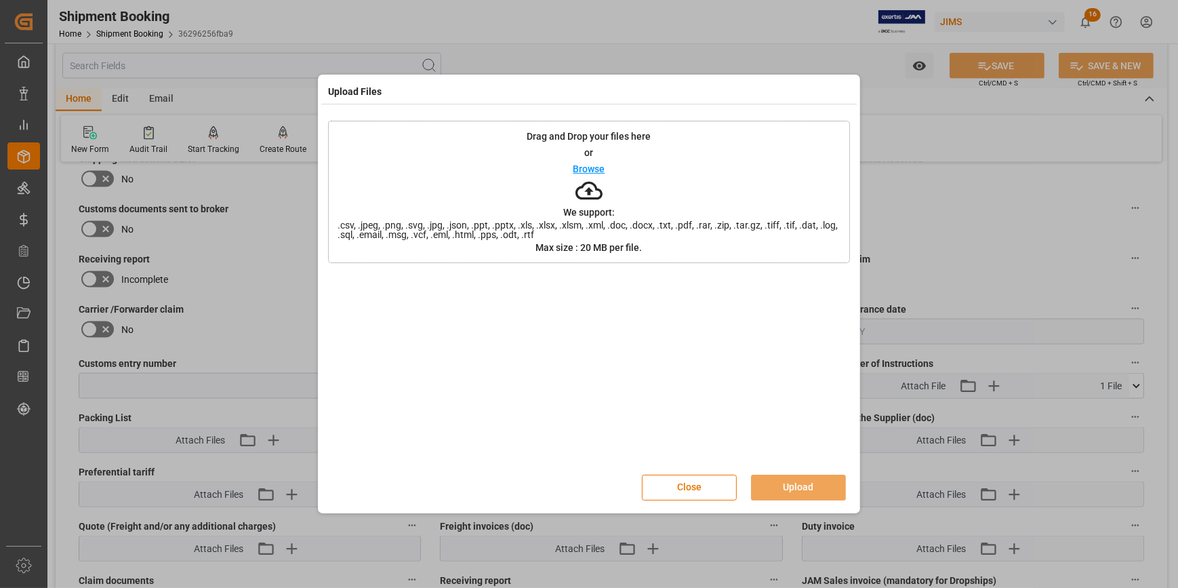
click at [584, 169] on p "Browse" at bounding box center [589, 168] width 32 height 9
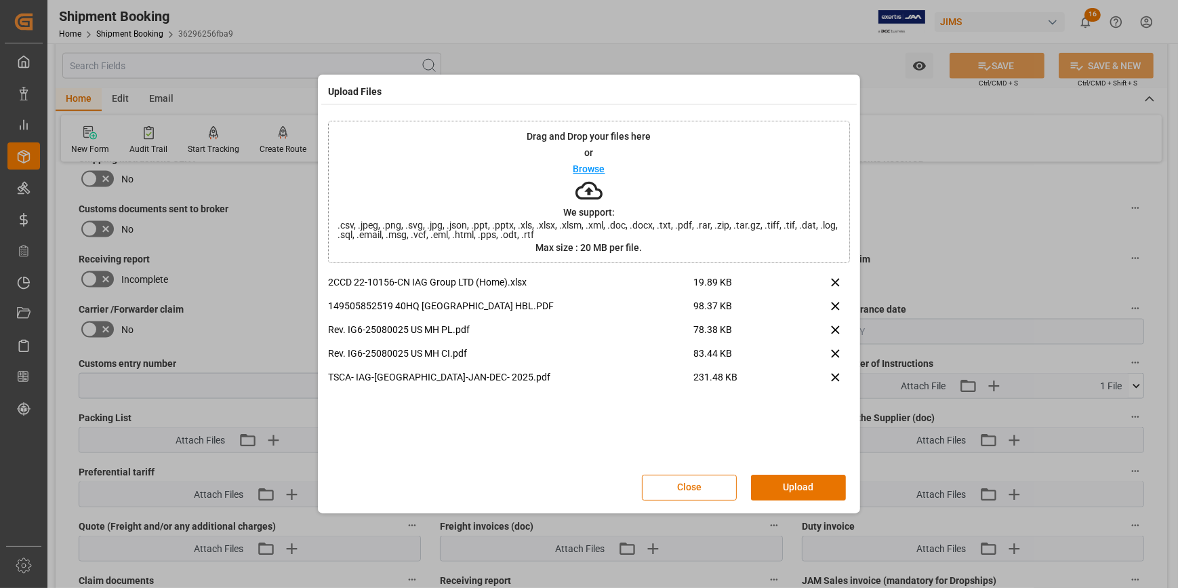
click at [811, 484] on button "Upload" at bounding box center [798, 488] width 95 height 26
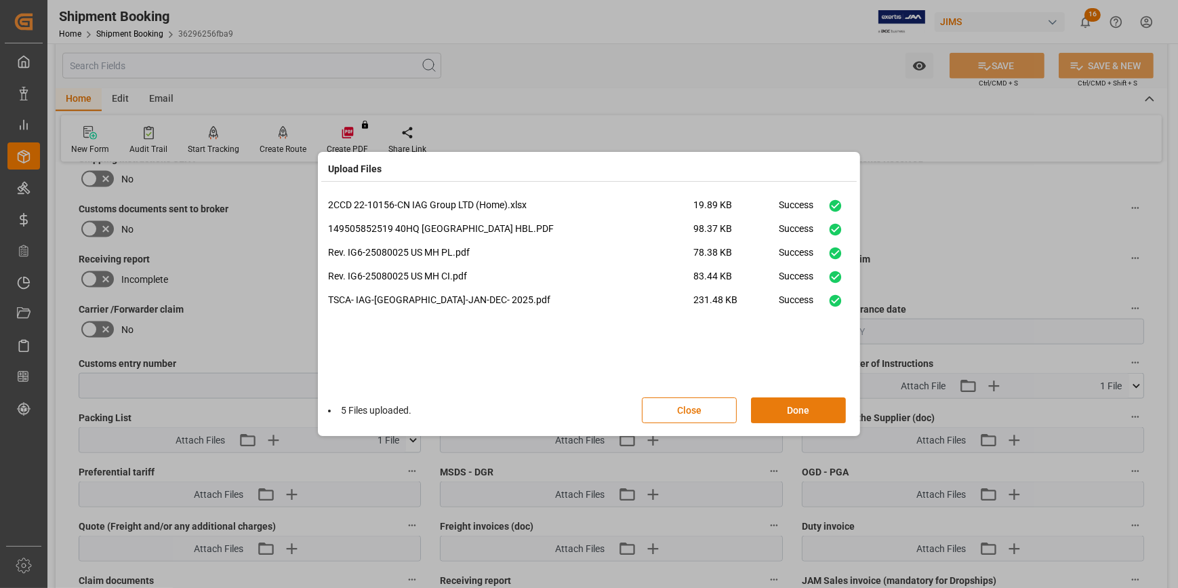
click at [796, 412] on button "Done" at bounding box center [798, 410] width 95 height 26
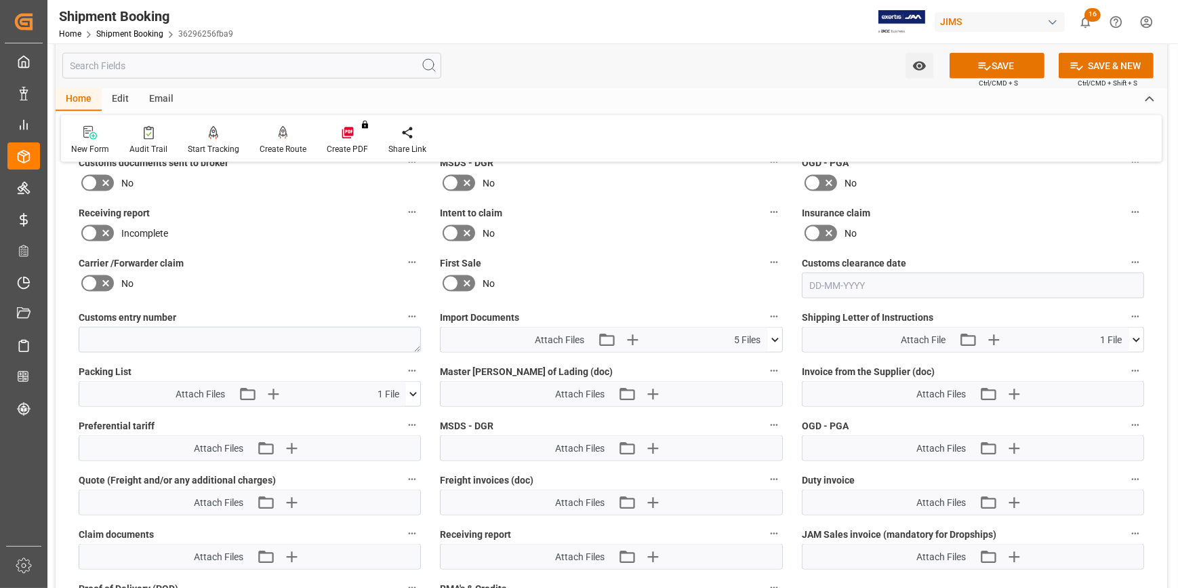
scroll to position [2463, 0]
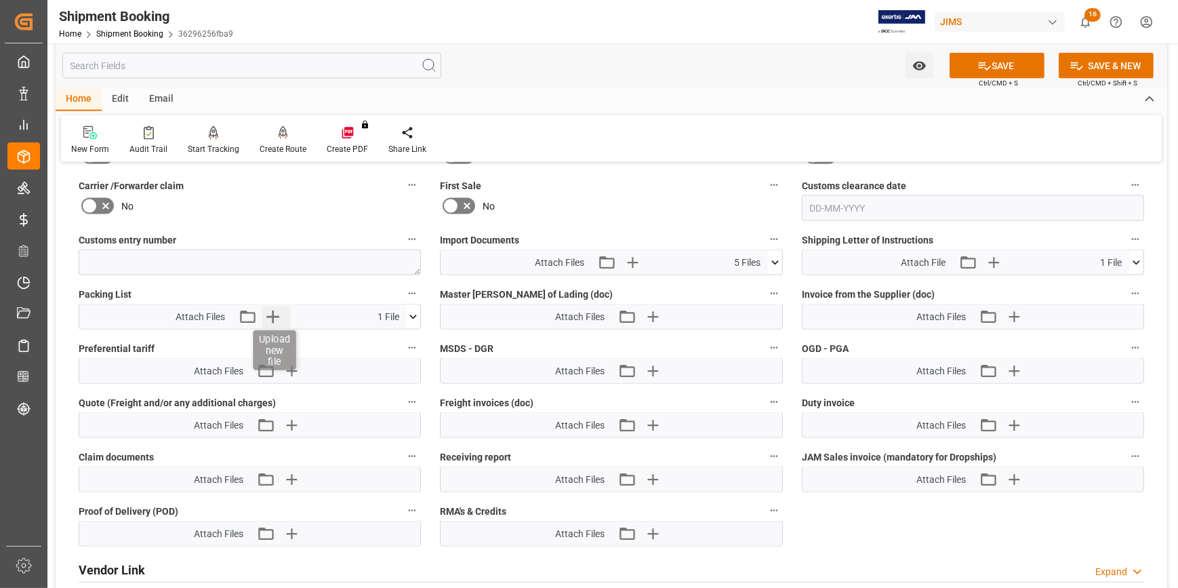
click at [275, 311] on icon "button" at bounding box center [273, 317] width 22 height 22
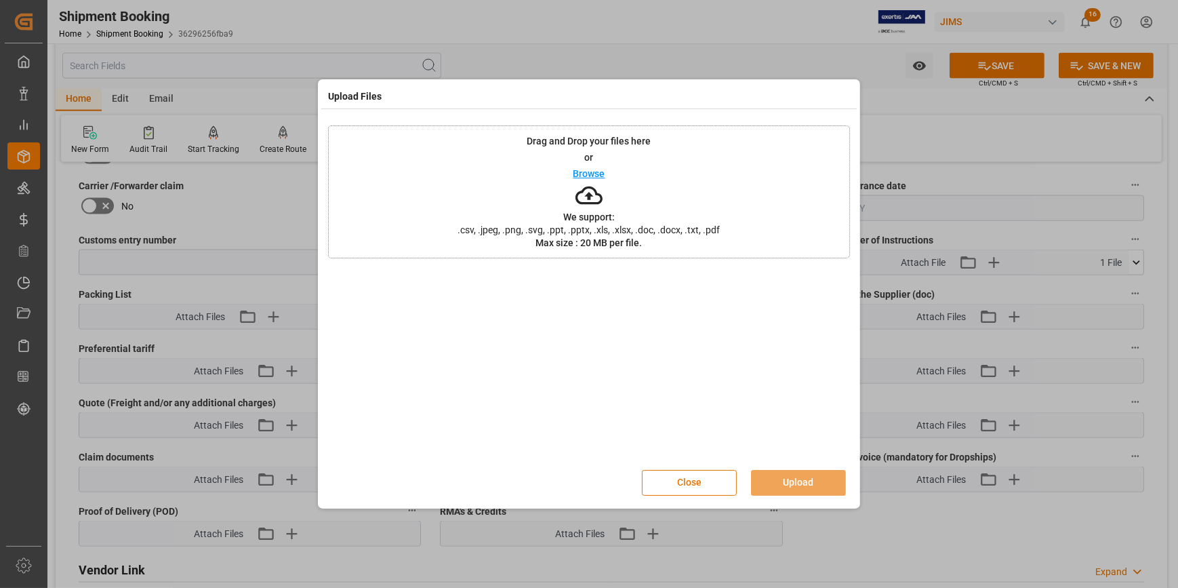
click at [584, 169] on p "Browse" at bounding box center [589, 173] width 32 height 9
click at [799, 483] on button "Upload" at bounding box center [798, 483] width 95 height 26
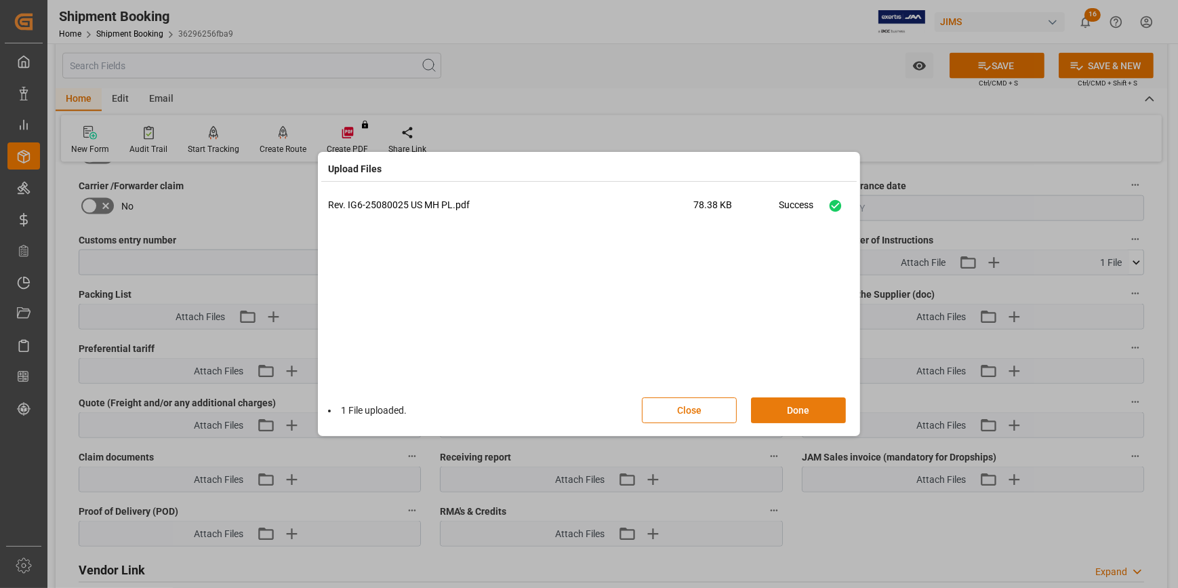
click at [803, 409] on button "Done" at bounding box center [798, 410] width 95 height 26
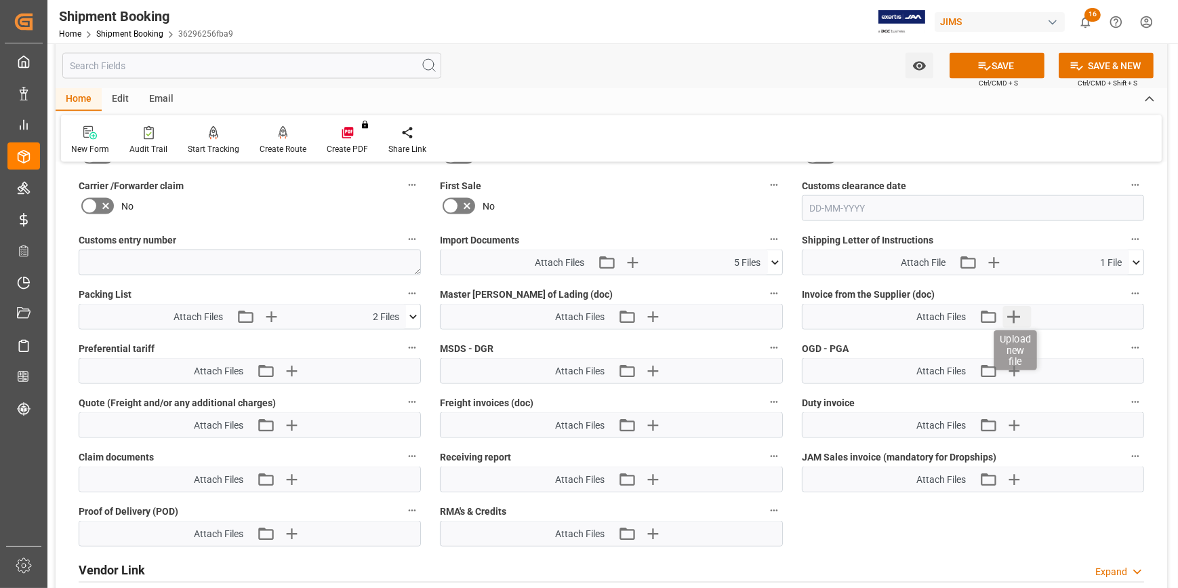
click at [1015, 315] on icon "button" at bounding box center [1014, 316] width 13 height 13
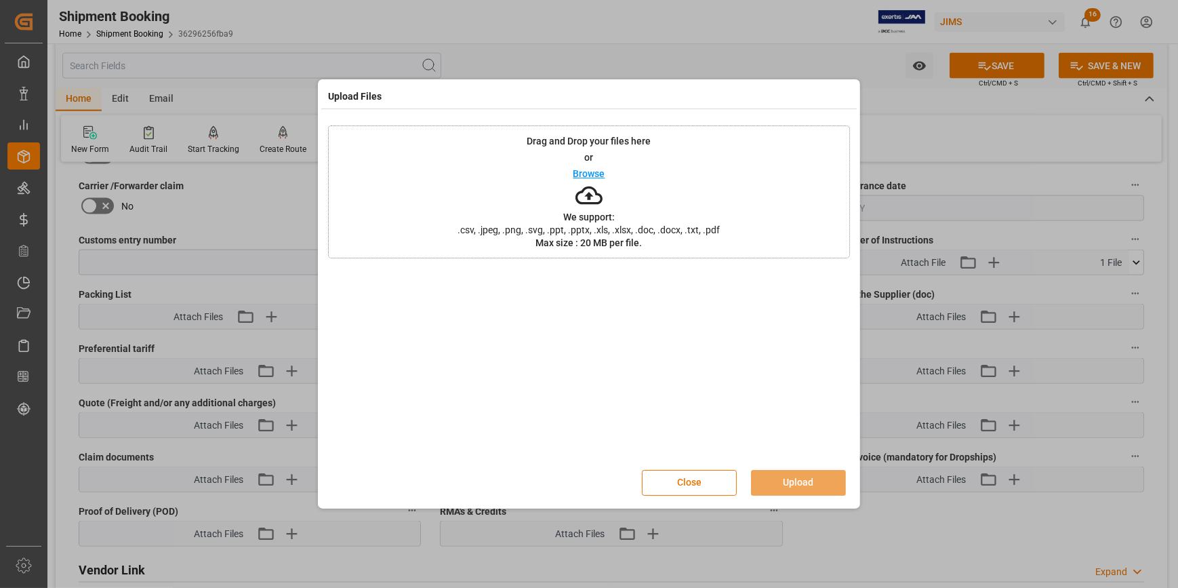
click at [595, 172] on p "Browse" at bounding box center [589, 173] width 32 height 9
click at [801, 479] on button "Upload" at bounding box center [798, 483] width 95 height 26
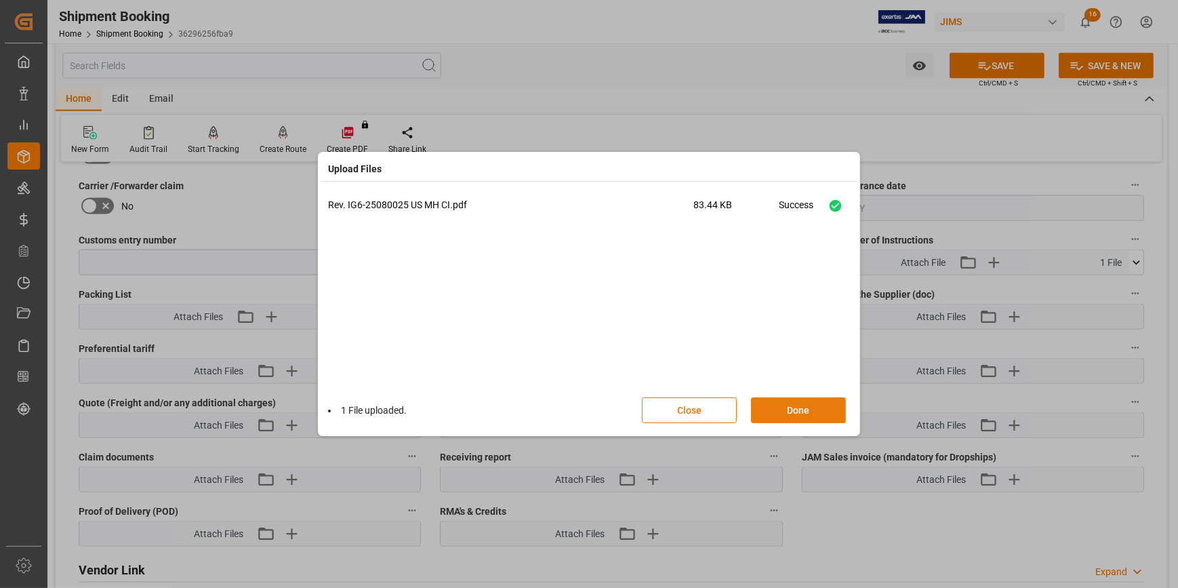
click at [798, 409] on button "Done" at bounding box center [798, 410] width 95 height 26
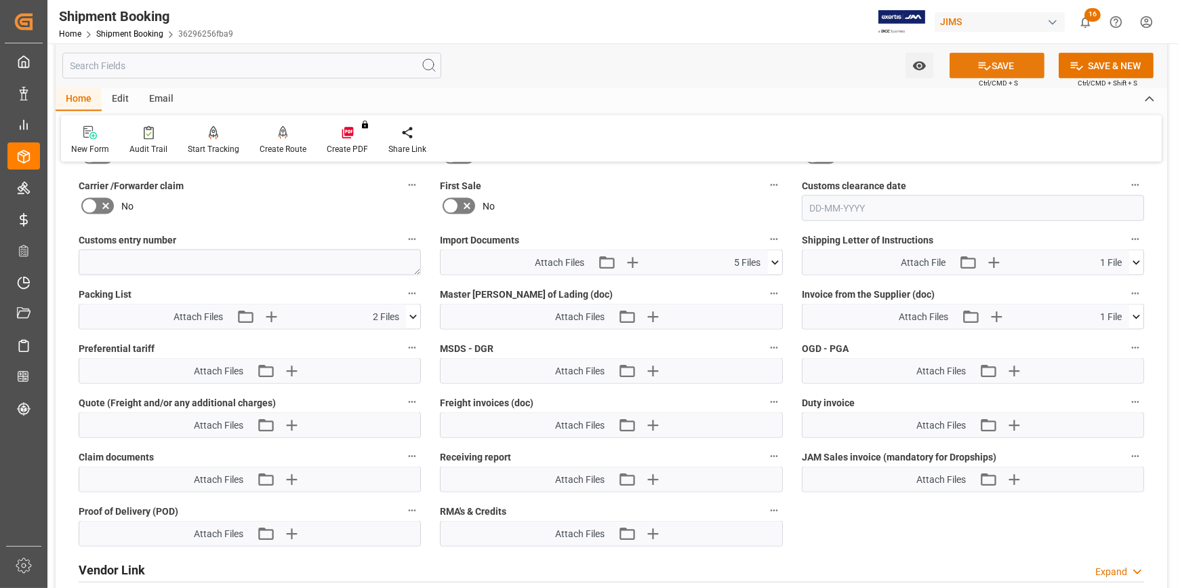
click at [996, 69] on button "SAVE" at bounding box center [997, 66] width 95 height 26
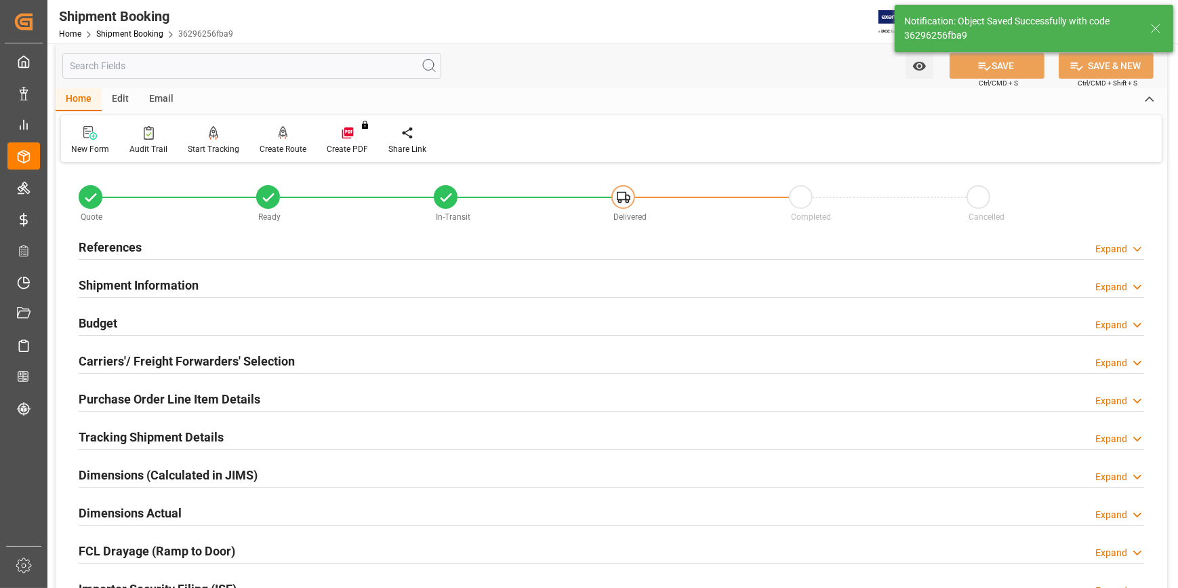
scroll to position [0, 0]
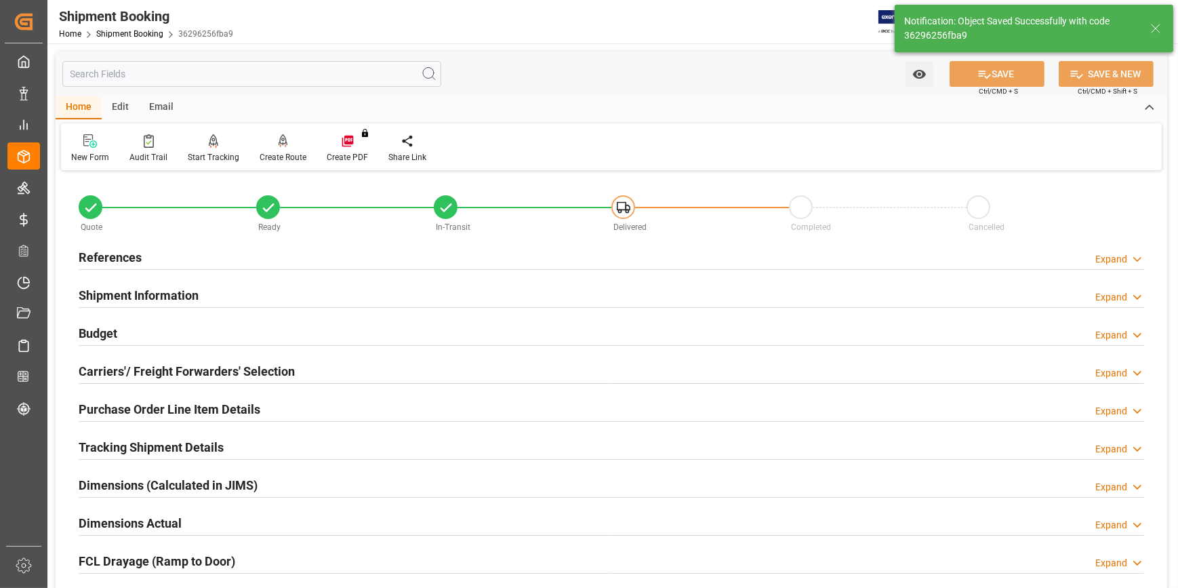
click at [338, 254] on div "References Expand" at bounding box center [612, 256] width 1066 height 26
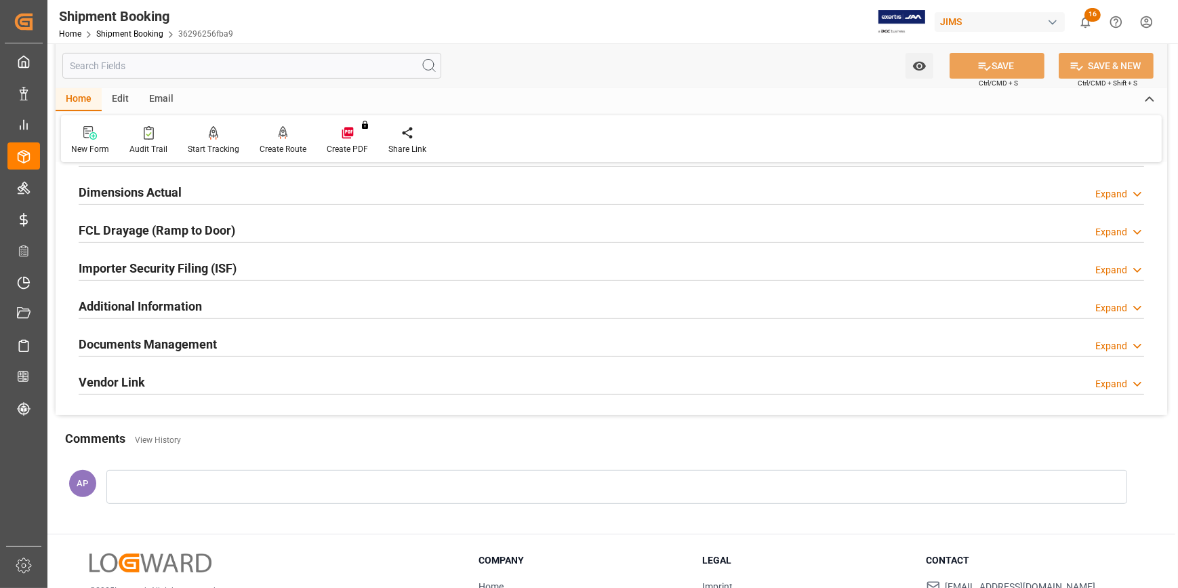
scroll to position [616, 0]
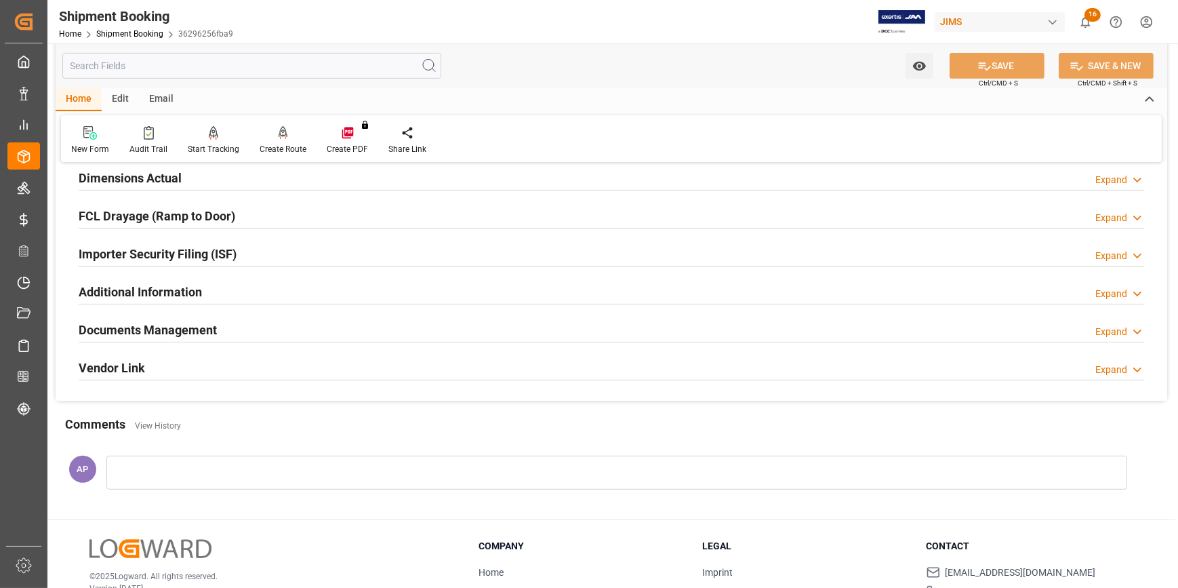
click at [319, 325] on div "Documents Management Expand" at bounding box center [612, 329] width 1066 height 26
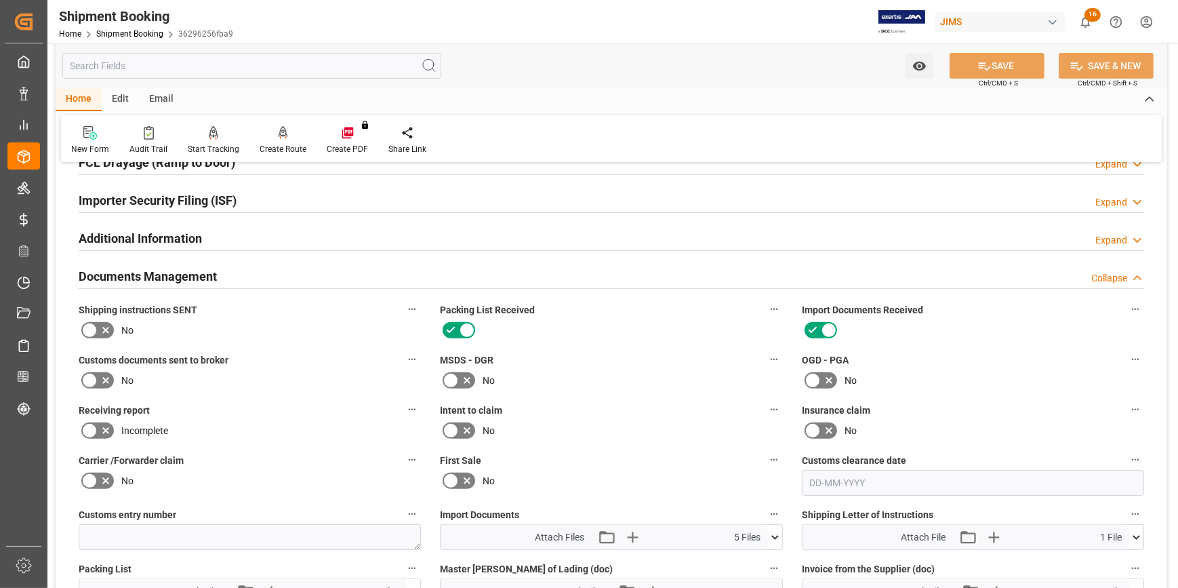
scroll to position [739, 0]
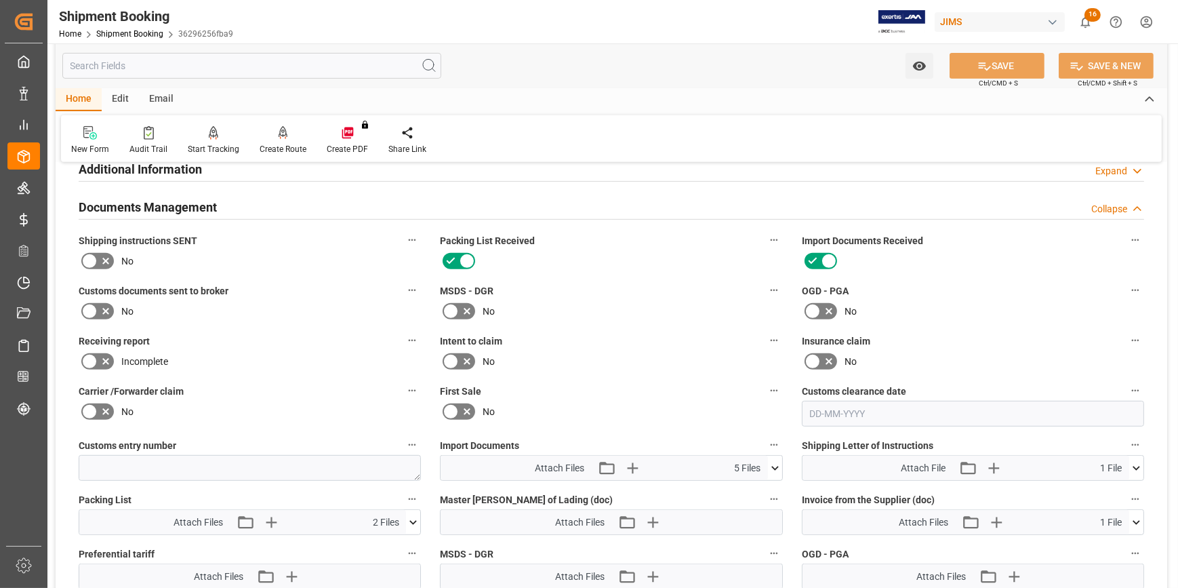
click at [102, 311] on icon at bounding box center [106, 311] width 16 height 16
click at [0, 0] on input "checkbox" at bounding box center [0, 0] width 0 height 0
click at [996, 65] on button "SAVE" at bounding box center [997, 66] width 95 height 26
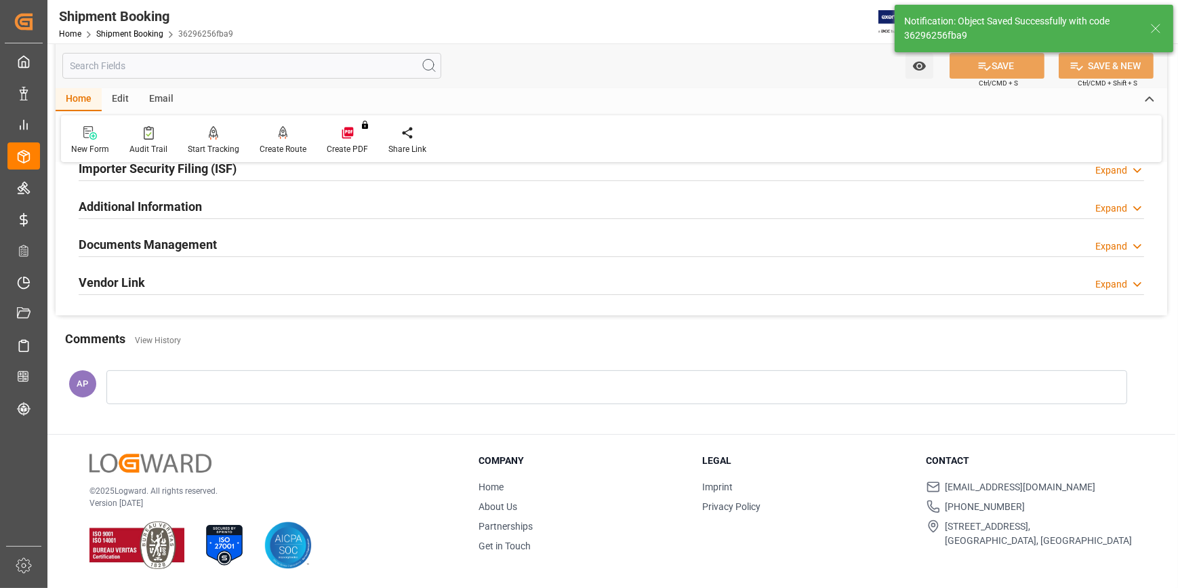
scroll to position [428, 0]
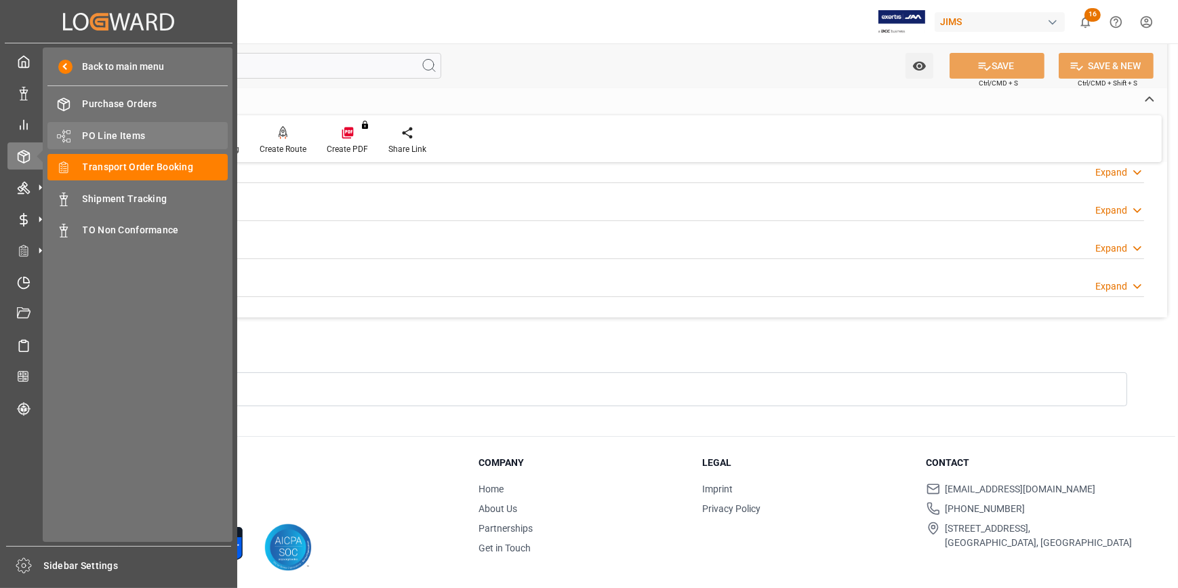
click at [115, 134] on span "PO Line Items" at bounding box center [156, 136] width 146 height 14
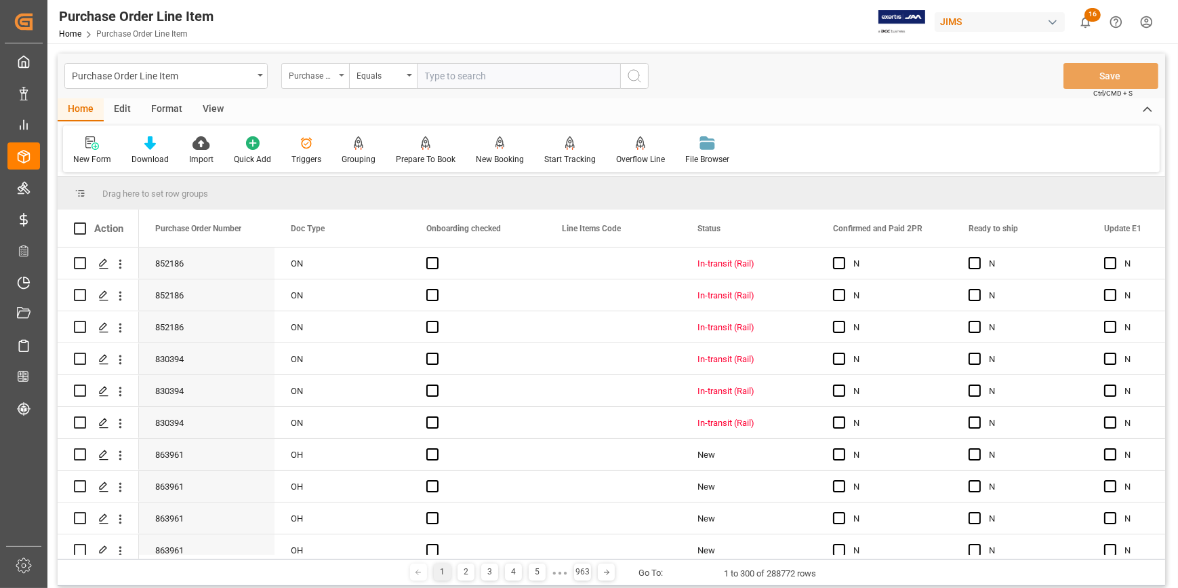
click at [334, 77] on div "Purchase Order Number" at bounding box center [312, 74] width 46 height 16
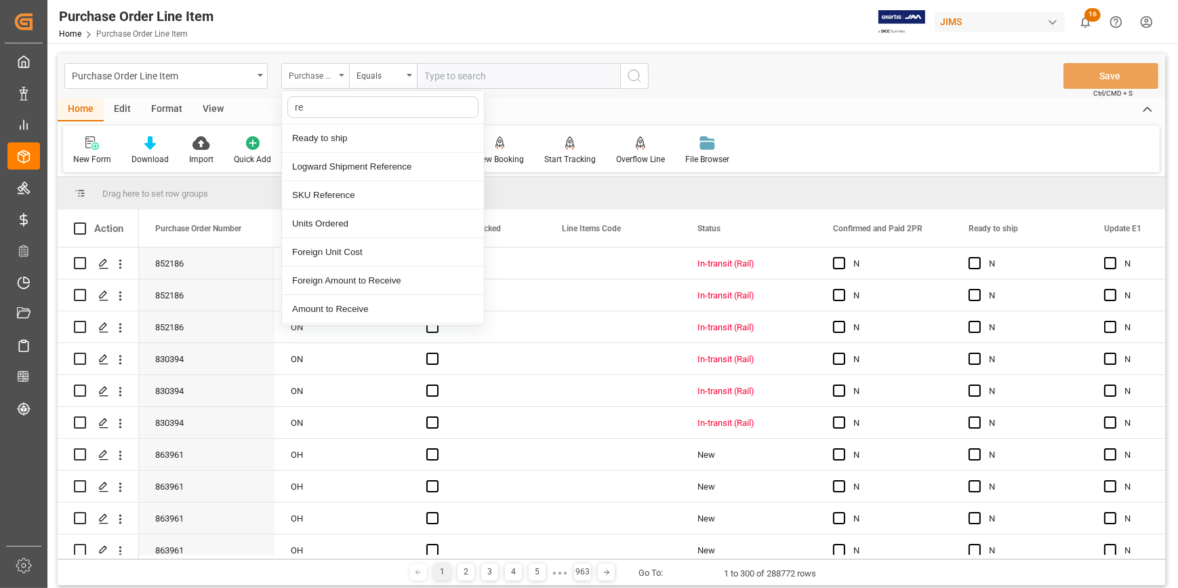
type input "ref"
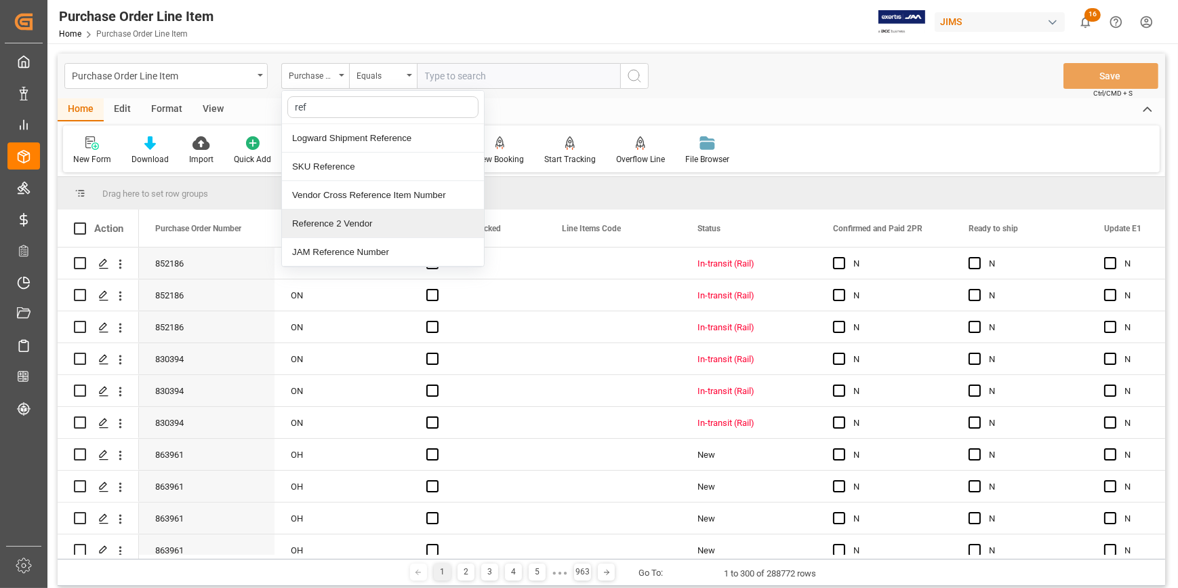
click at [359, 218] on div "Reference 2 Vendor" at bounding box center [383, 223] width 202 height 28
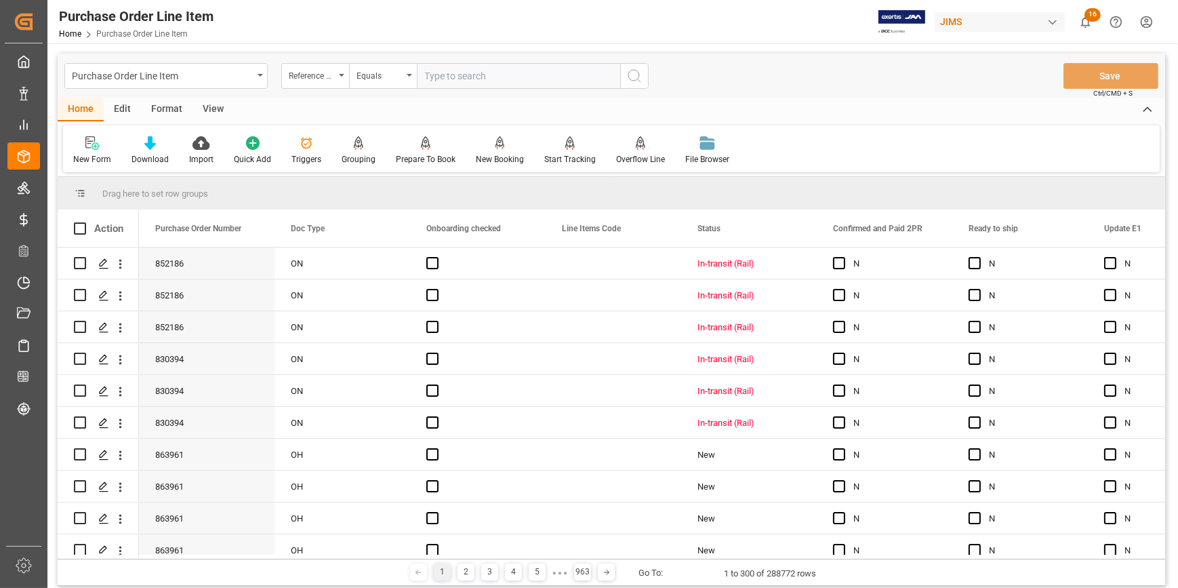
click at [437, 70] on input "text" at bounding box center [518, 76] width 203 height 26
paste input "22-10156-CN"
type input "22-10156-CN"
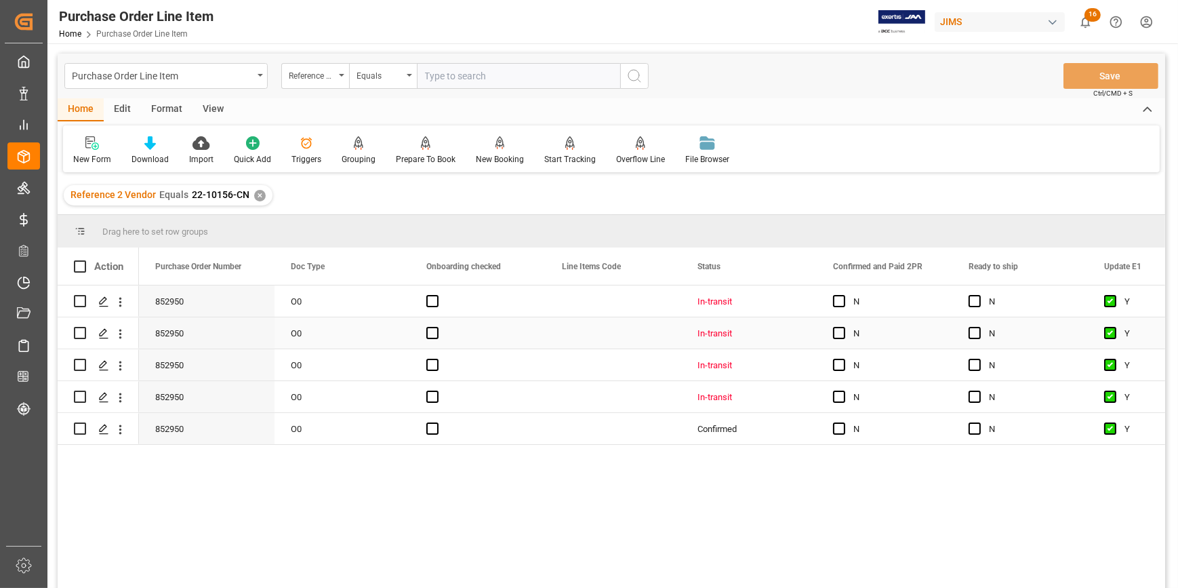
click at [840, 315] on div "Press SPACE to select this row." at bounding box center [843, 301] width 20 height 31
click at [839, 307] on div "Press SPACE to select this row." at bounding box center [843, 301] width 20 height 31
click at [840, 302] on span "Press SPACE to select this row." at bounding box center [839, 301] width 12 height 12
click at [843, 295] on input "Press SPACE to select this row." at bounding box center [843, 295] width 0 height 0
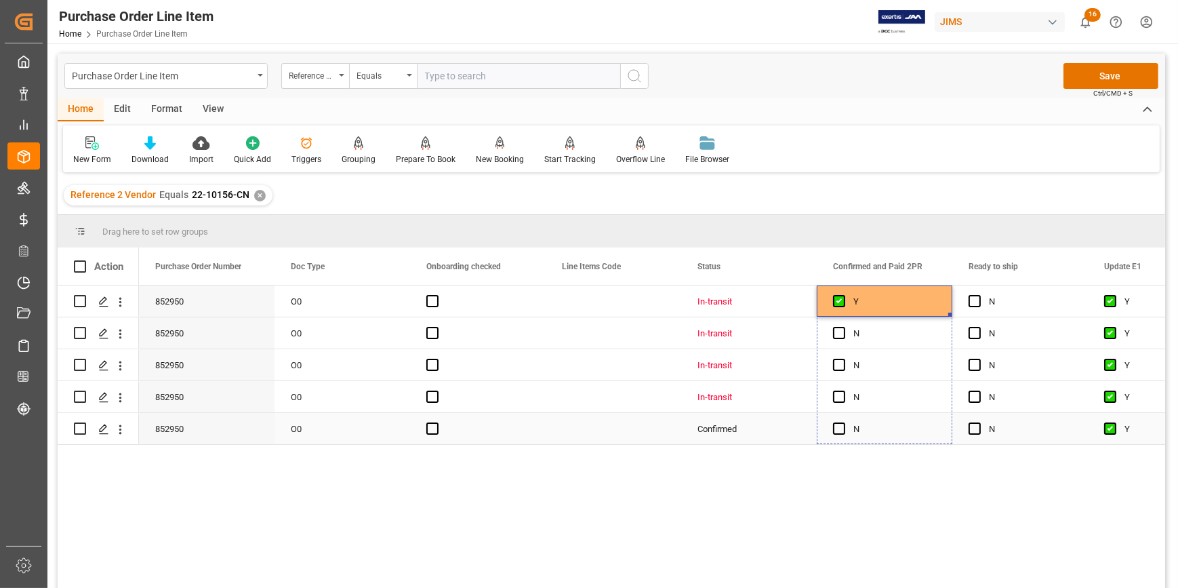
drag, startPoint x: 950, startPoint y: 313, endPoint x: 925, endPoint y: 422, distance: 112.1
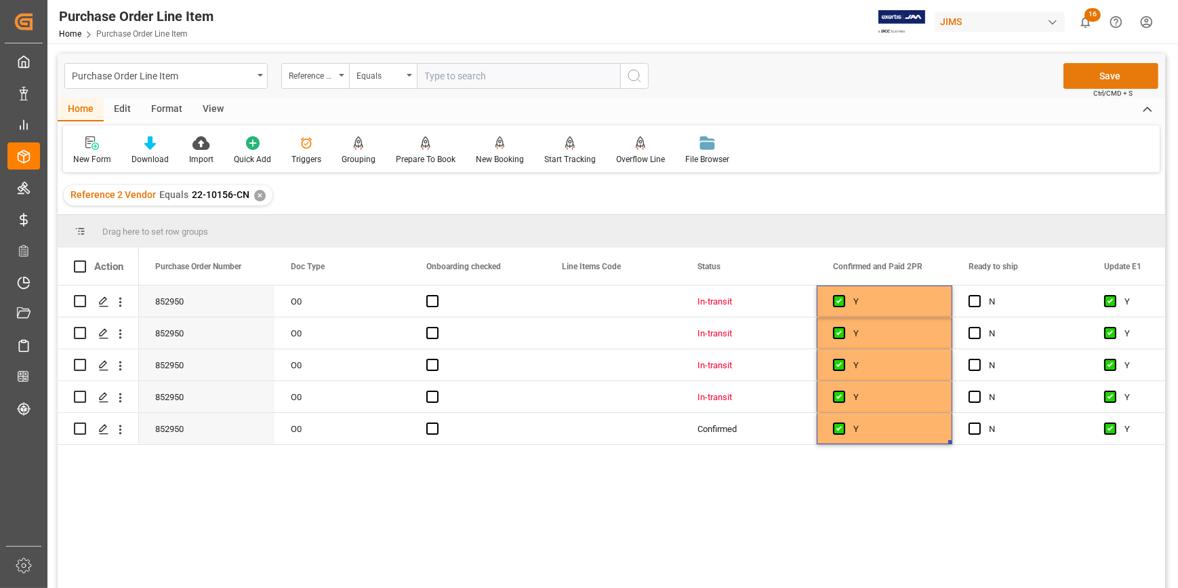
click at [1118, 73] on button "Save" at bounding box center [1111, 76] width 95 height 26
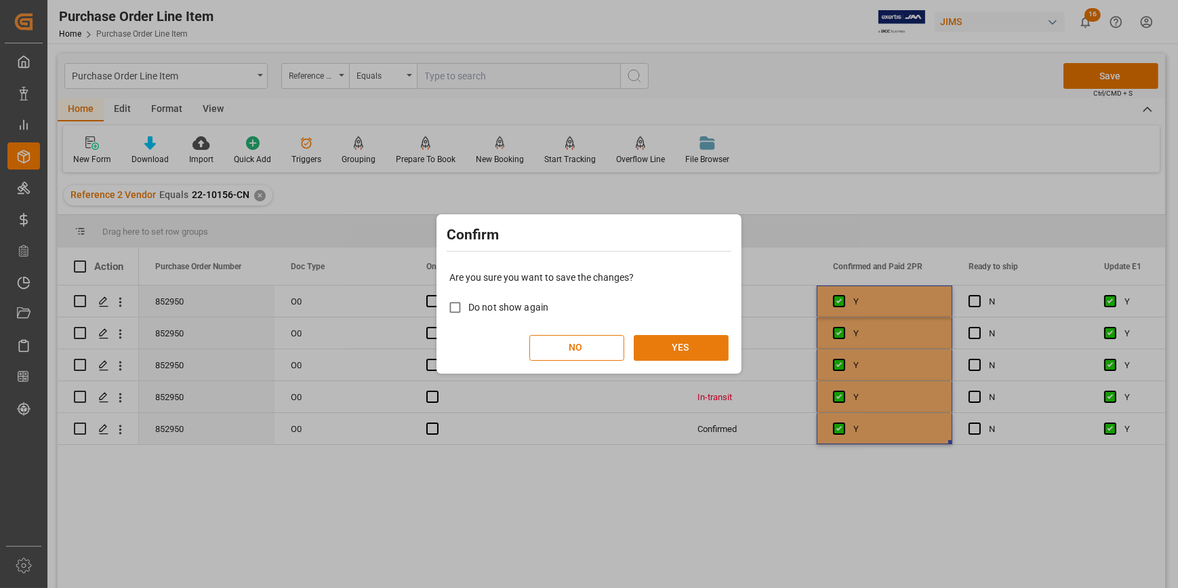
click at [687, 348] on button "YES" at bounding box center [681, 348] width 95 height 26
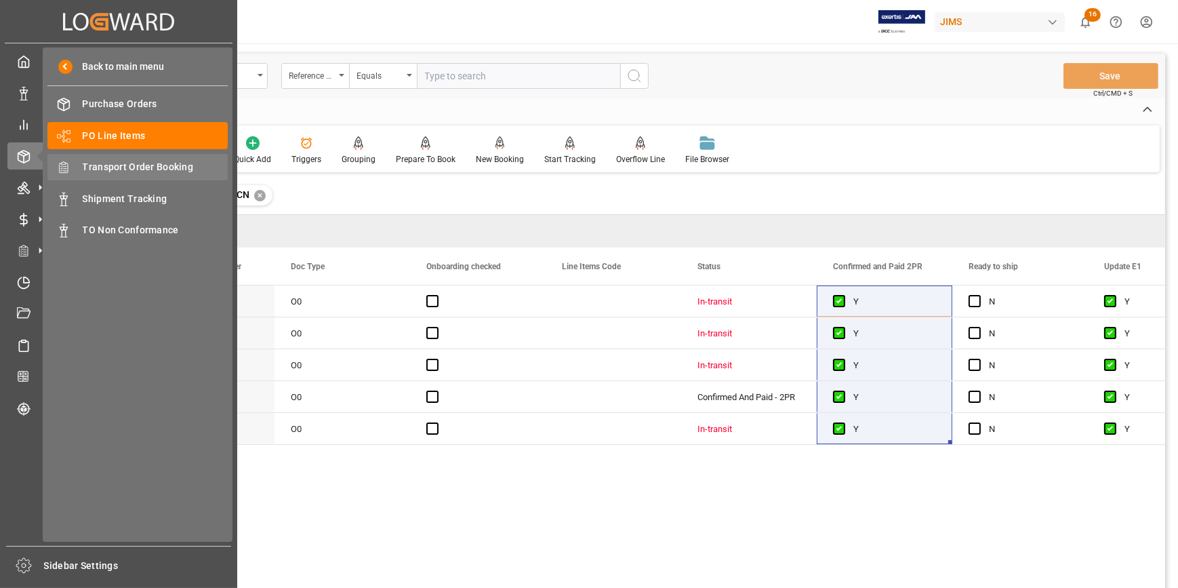
click at [136, 162] on span "Transport Order Booking" at bounding box center [156, 167] width 146 height 14
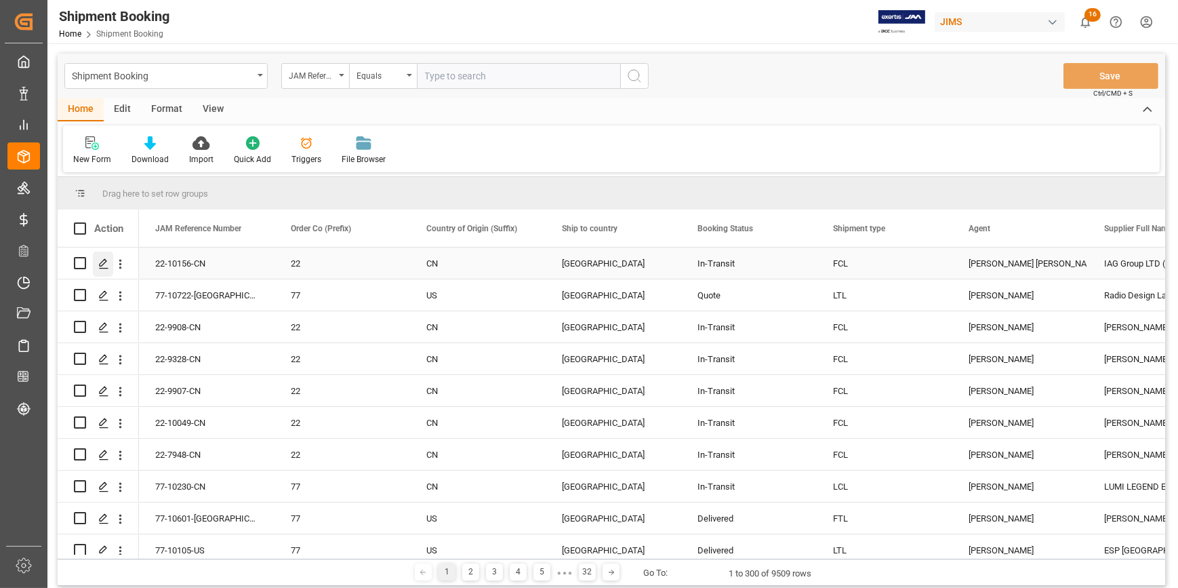
click at [102, 263] on icon "Press SPACE to select this row." at bounding box center [103, 263] width 11 height 11
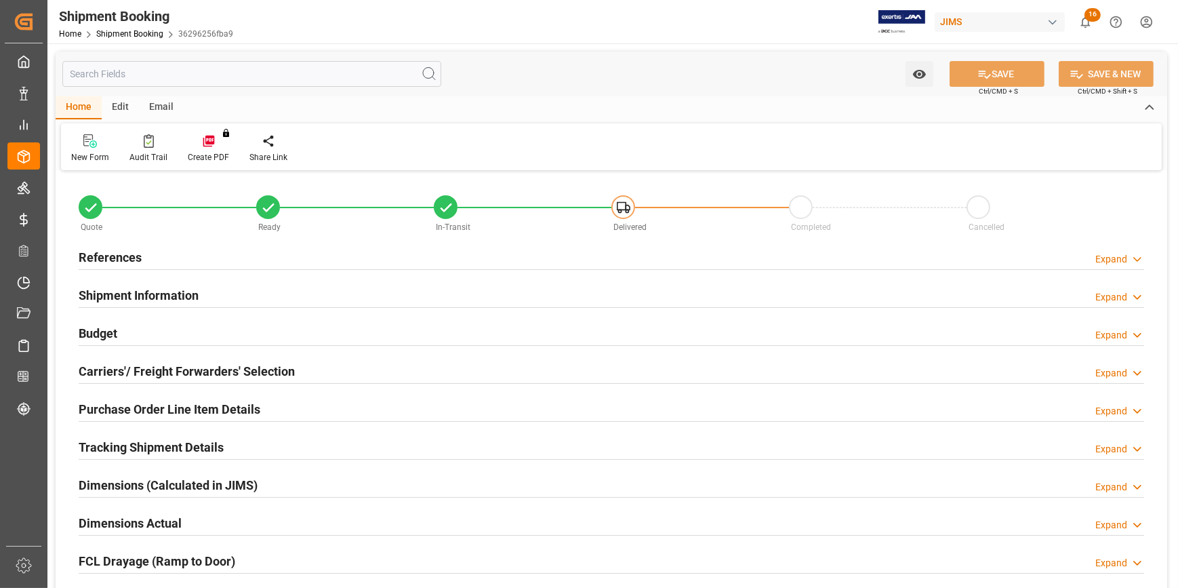
type input "1"
type input "19146.4233"
type input "6845"
type input "5000"
type input "68450"
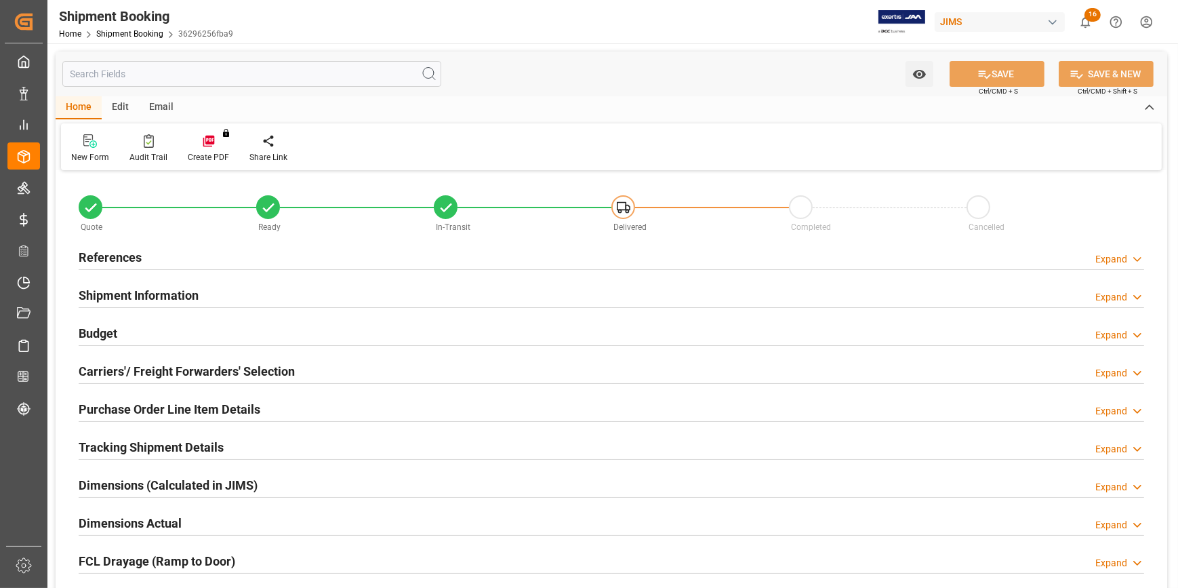
type input "5"
click at [234, 294] on div "Shipment Information Expand" at bounding box center [612, 294] width 1066 height 26
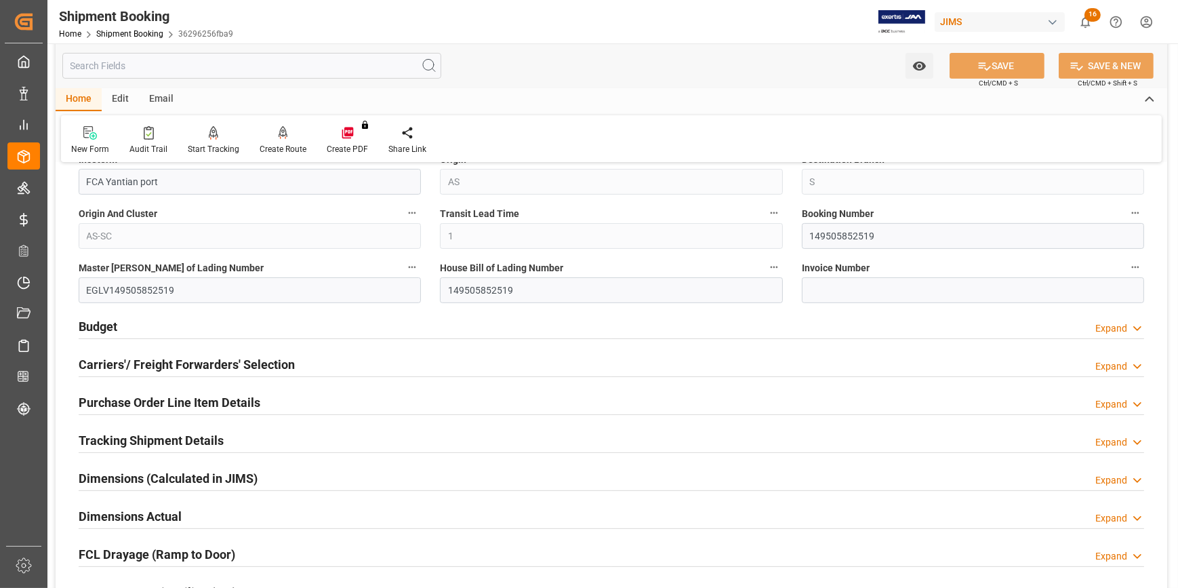
click at [283, 323] on div "Budget Expand" at bounding box center [612, 326] width 1066 height 26
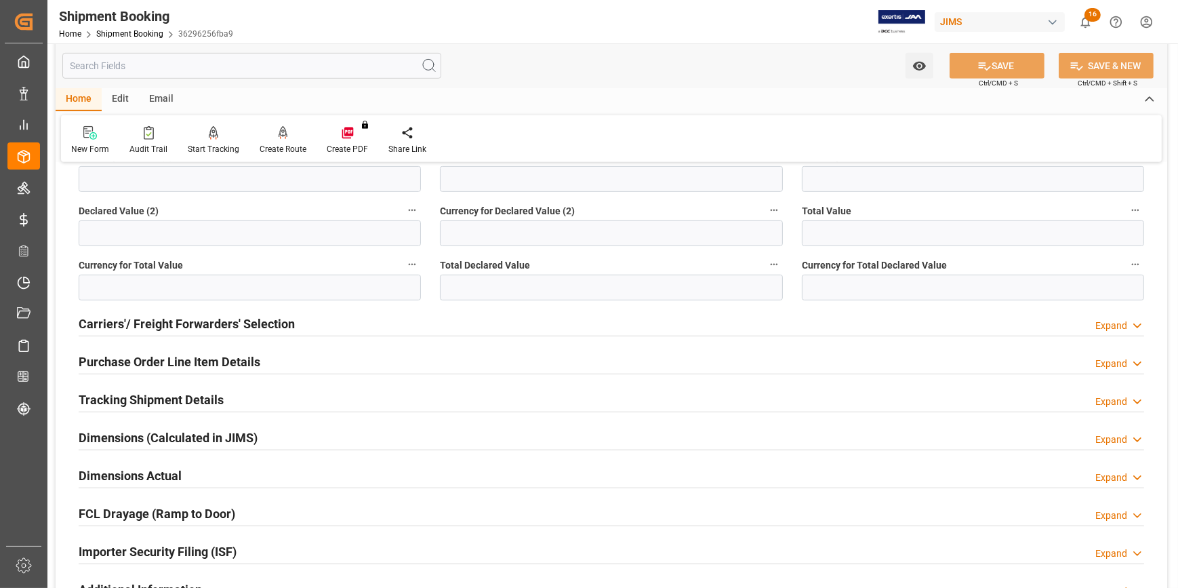
scroll to position [986, 0]
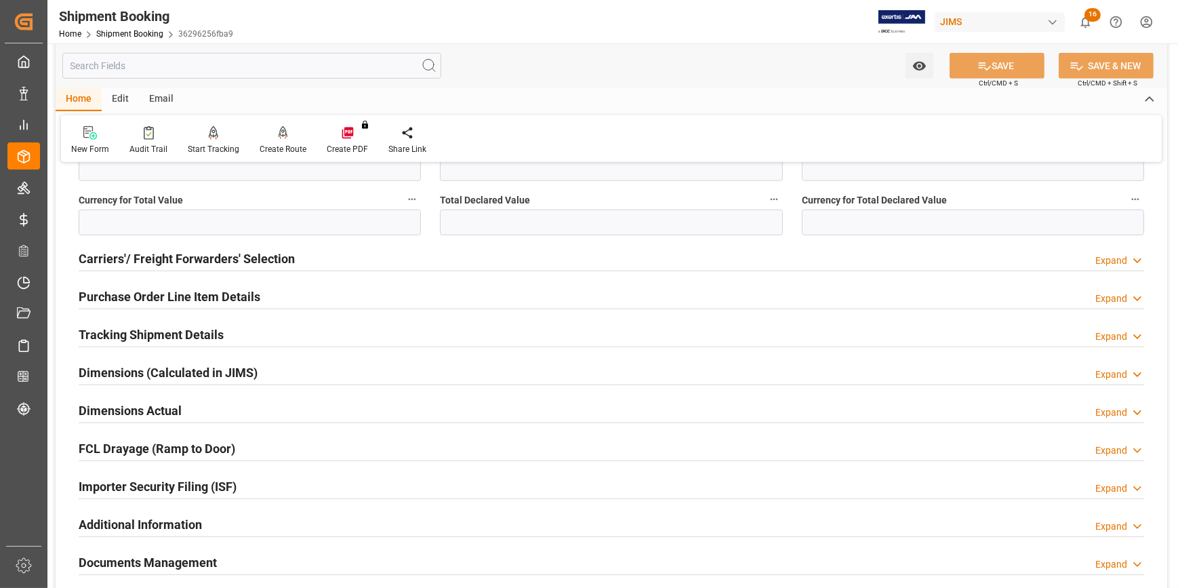
drag, startPoint x: 273, startPoint y: 288, endPoint x: 285, endPoint y: 294, distance: 13.6
click at [273, 288] on div "Purchase Order Line Item Details Expand" at bounding box center [612, 296] width 1066 height 26
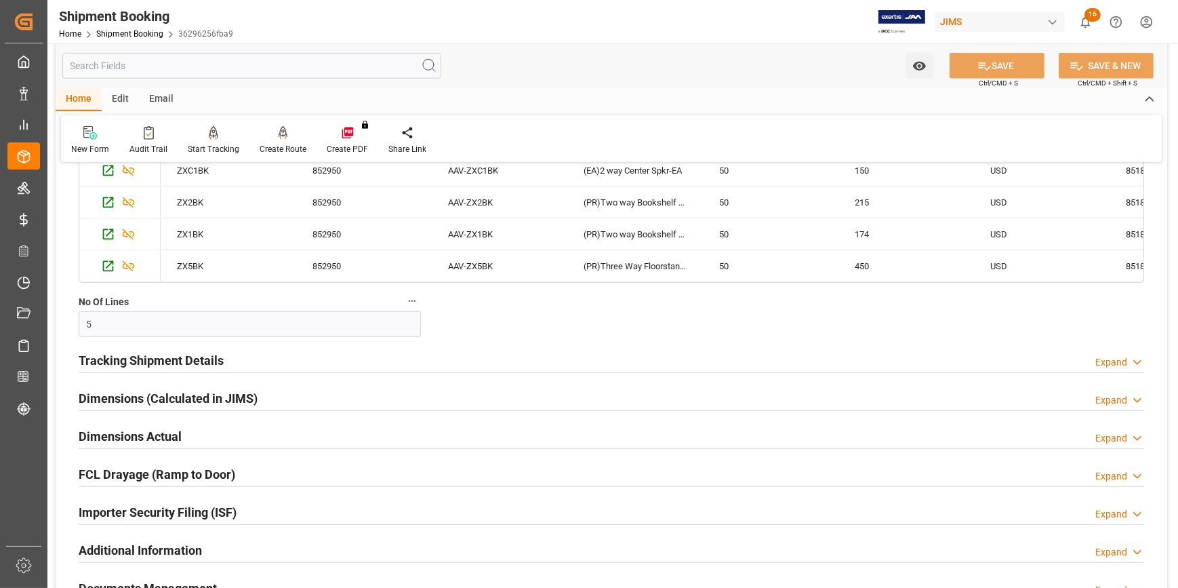
scroll to position [1356, 0]
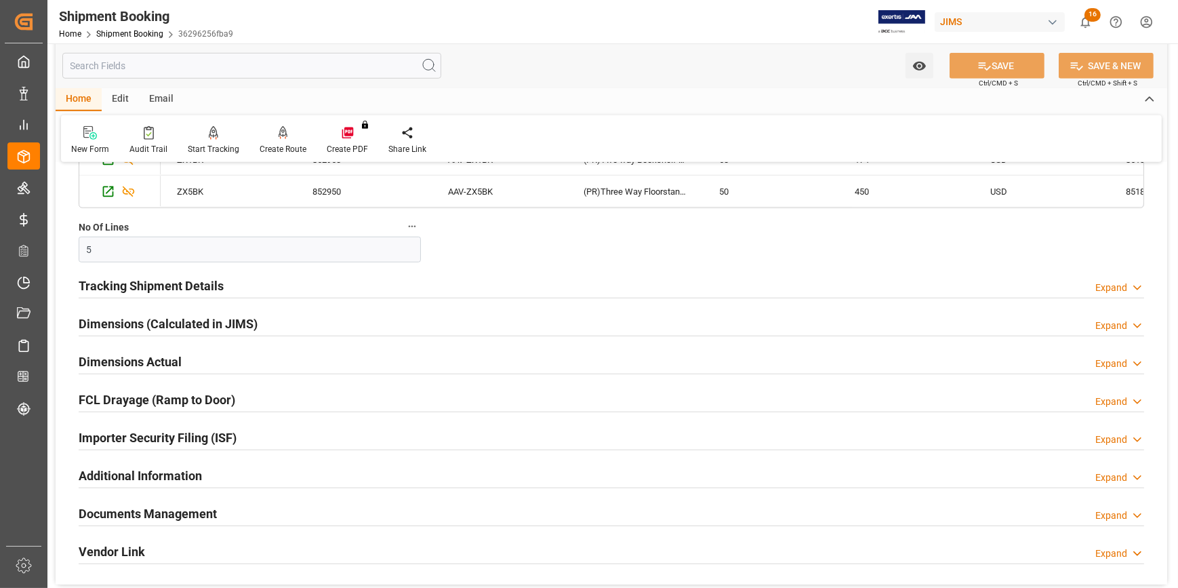
click at [253, 285] on div "Tracking Shipment Details Expand" at bounding box center [612, 285] width 1066 height 26
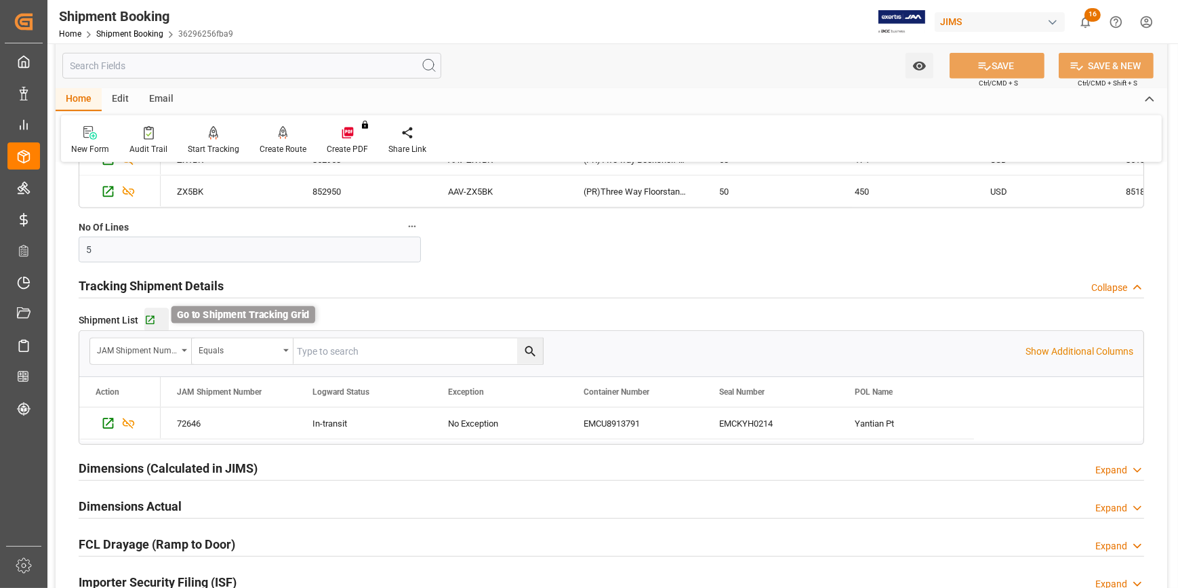
click at [150, 315] on icon "button" at bounding box center [150, 321] width 12 height 12
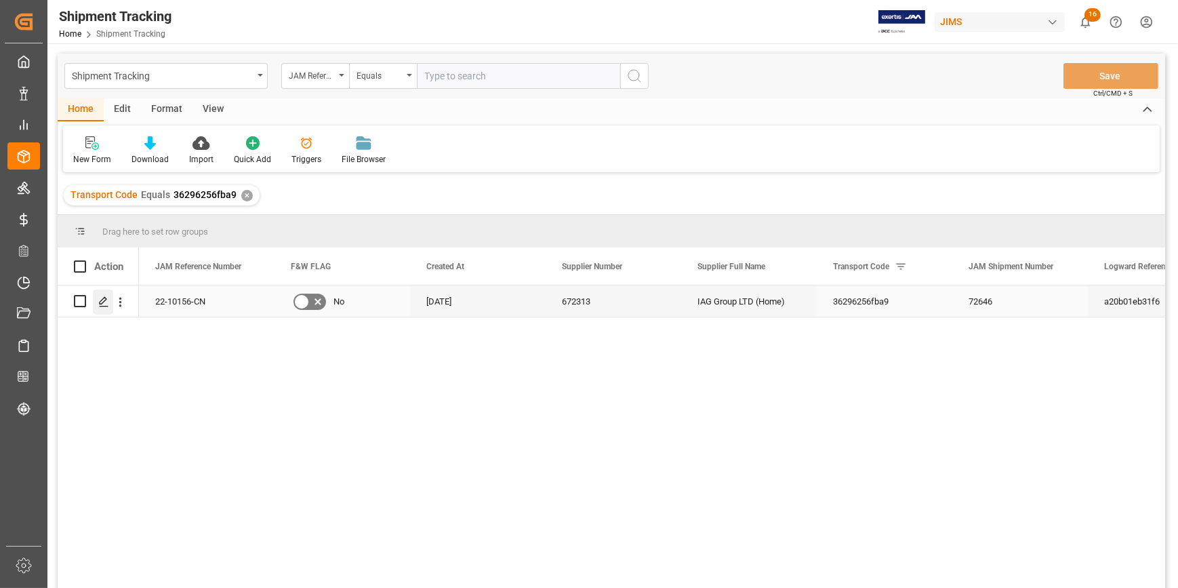
click at [104, 302] on icon "Press SPACE to select this row." at bounding box center [103, 301] width 11 height 11
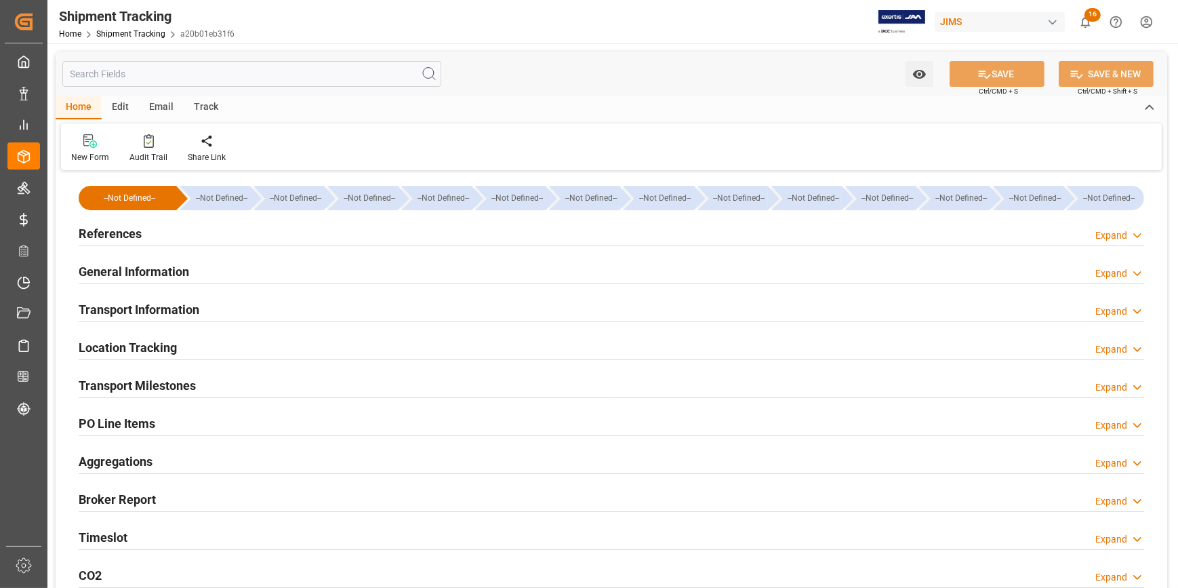
type input "[DATE]"
click at [193, 231] on div "References Expand" at bounding box center [612, 233] width 1066 height 26
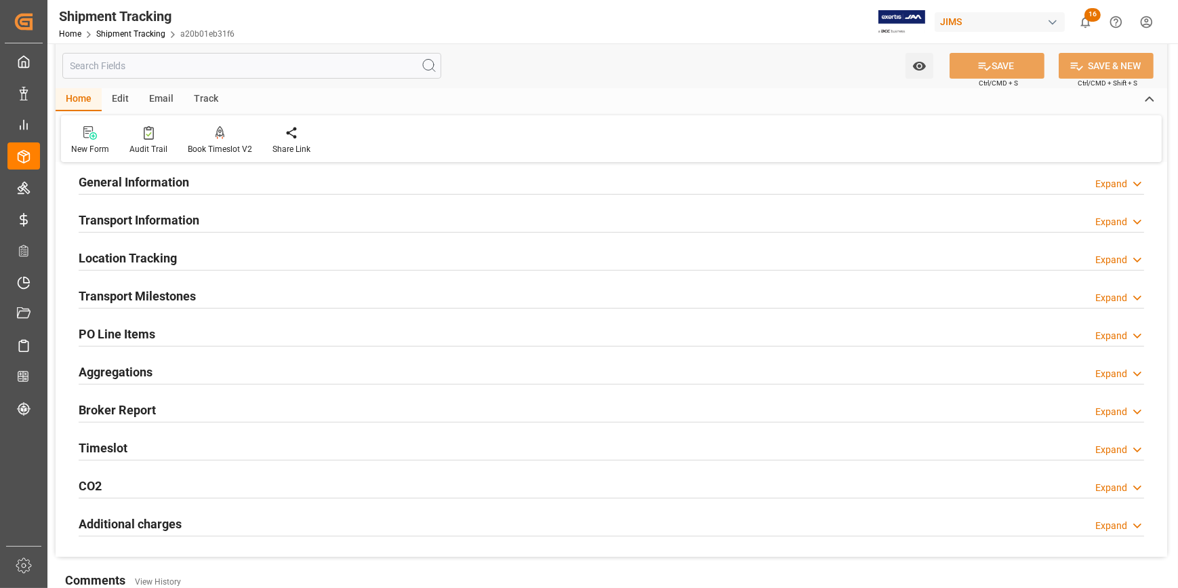
scroll to position [369, 0]
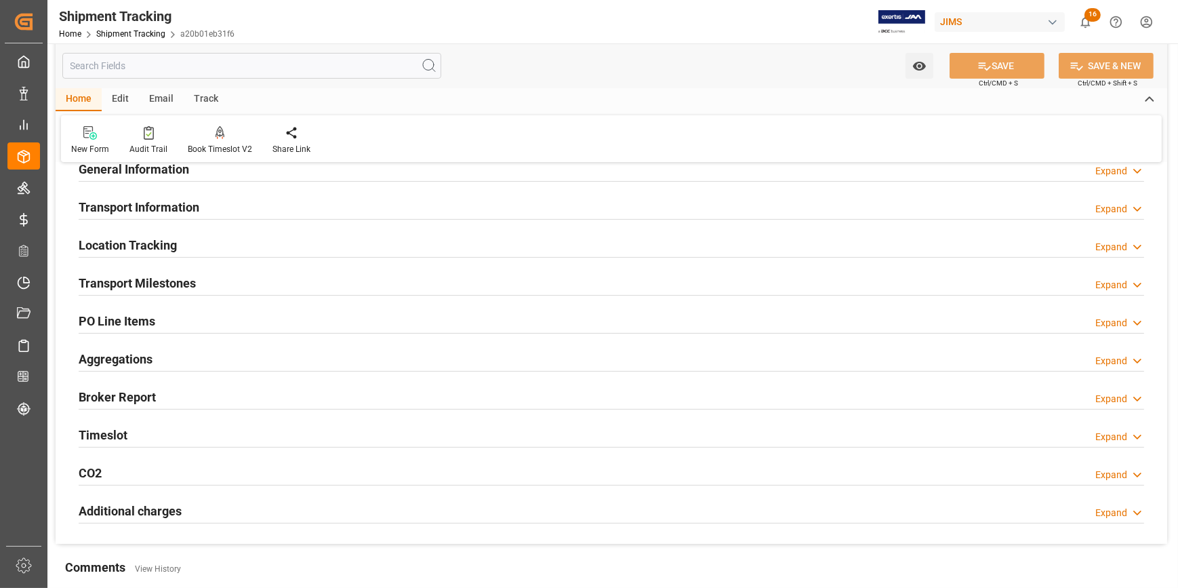
drag, startPoint x: 296, startPoint y: 280, endPoint x: 325, endPoint y: 292, distance: 31.0
click at [296, 280] on div "Transport Milestones Expand" at bounding box center [612, 282] width 1066 height 26
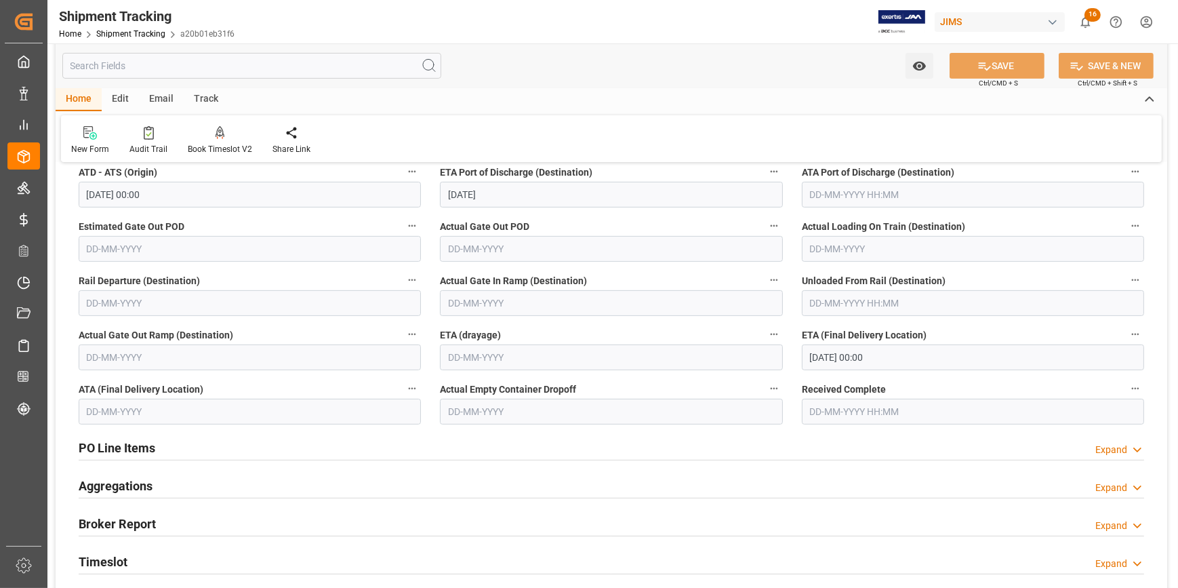
scroll to position [739, 0]
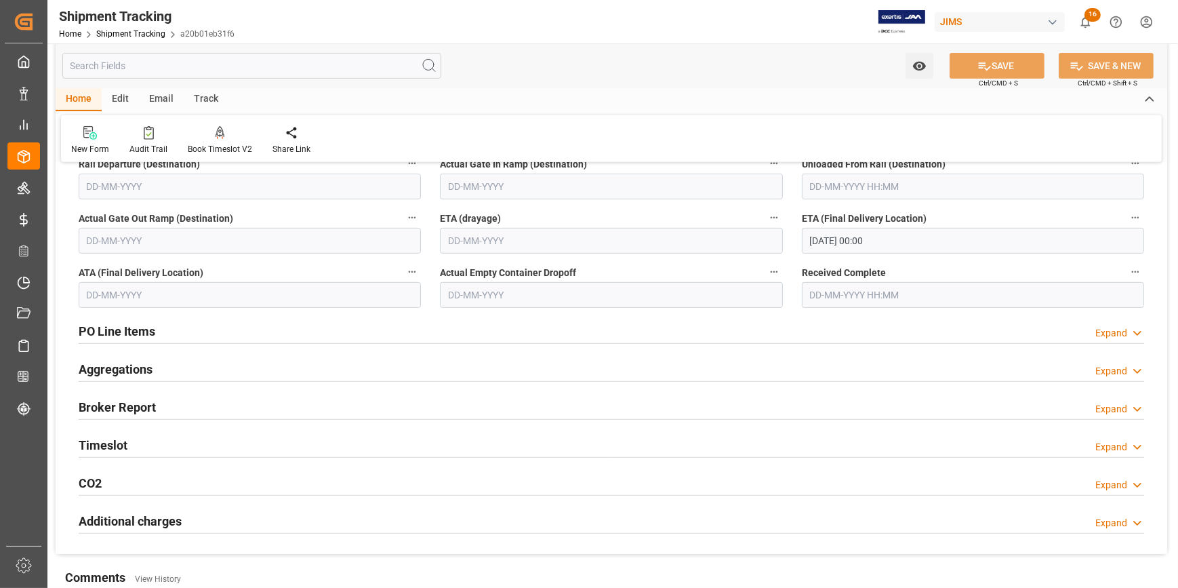
click at [271, 335] on div "PO Line Items Expand" at bounding box center [612, 330] width 1066 height 26
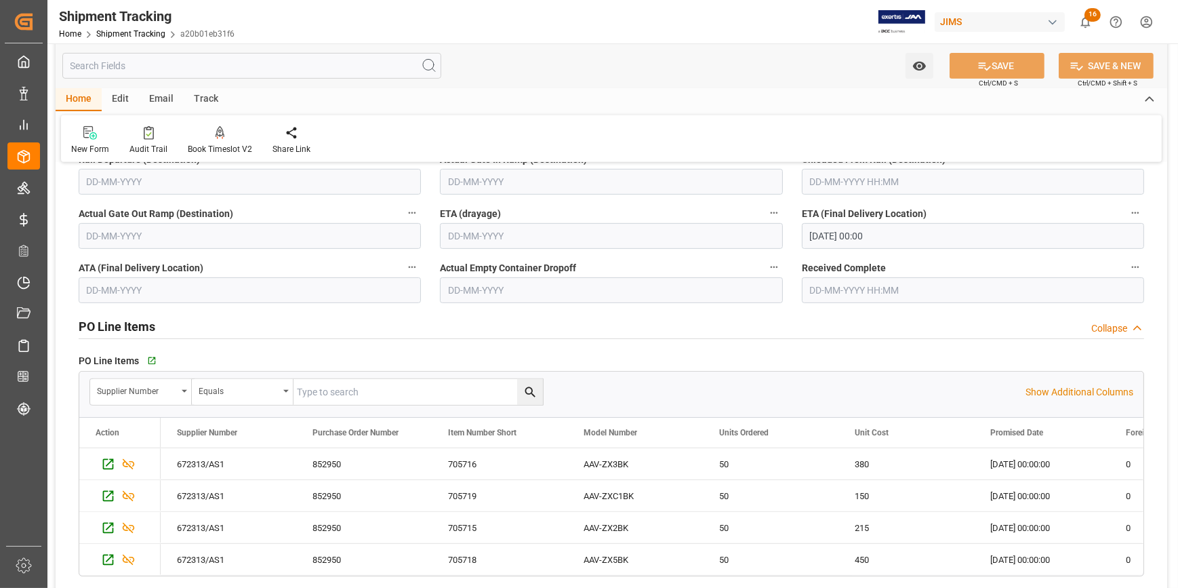
scroll to position [862, 0]
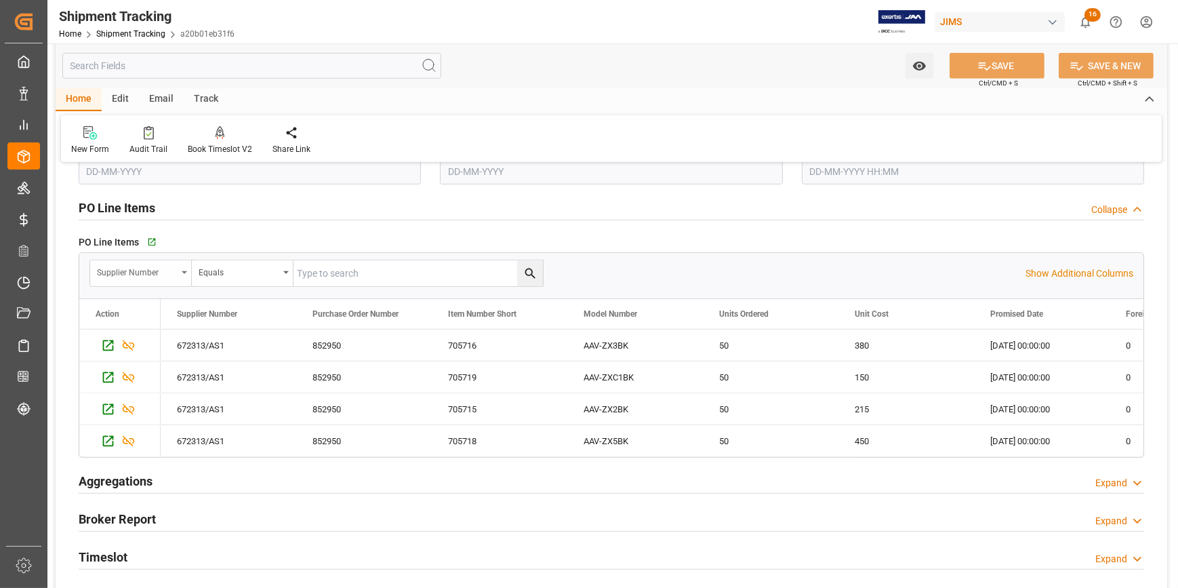
click at [154, 270] on div "Supplier Number" at bounding box center [137, 271] width 80 height 16
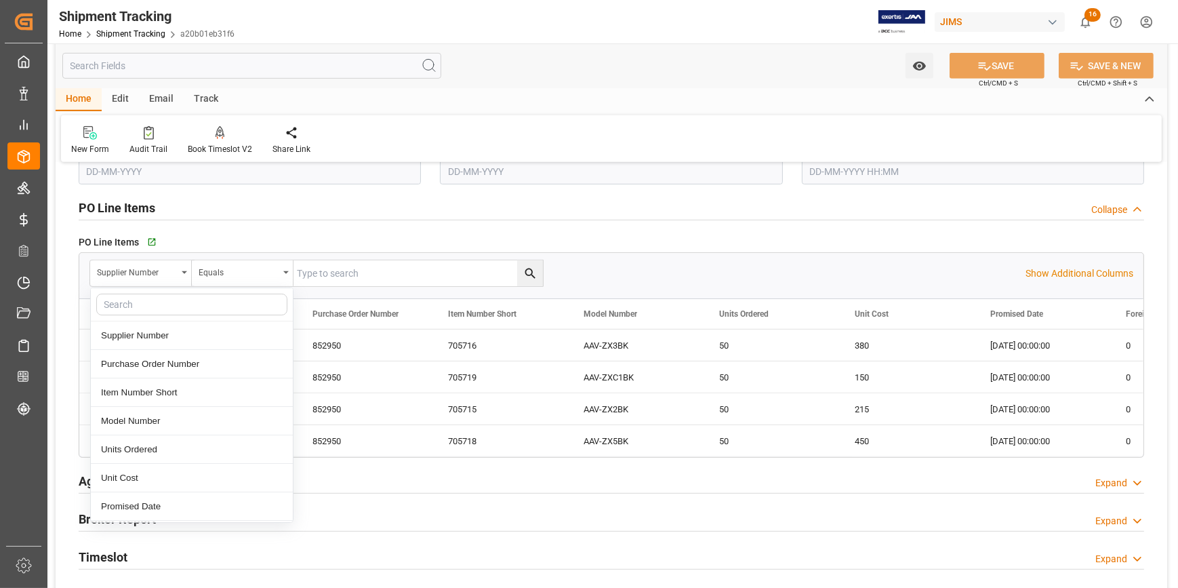
click at [172, 304] on input "text" at bounding box center [191, 305] width 191 height 22
type input "pur"
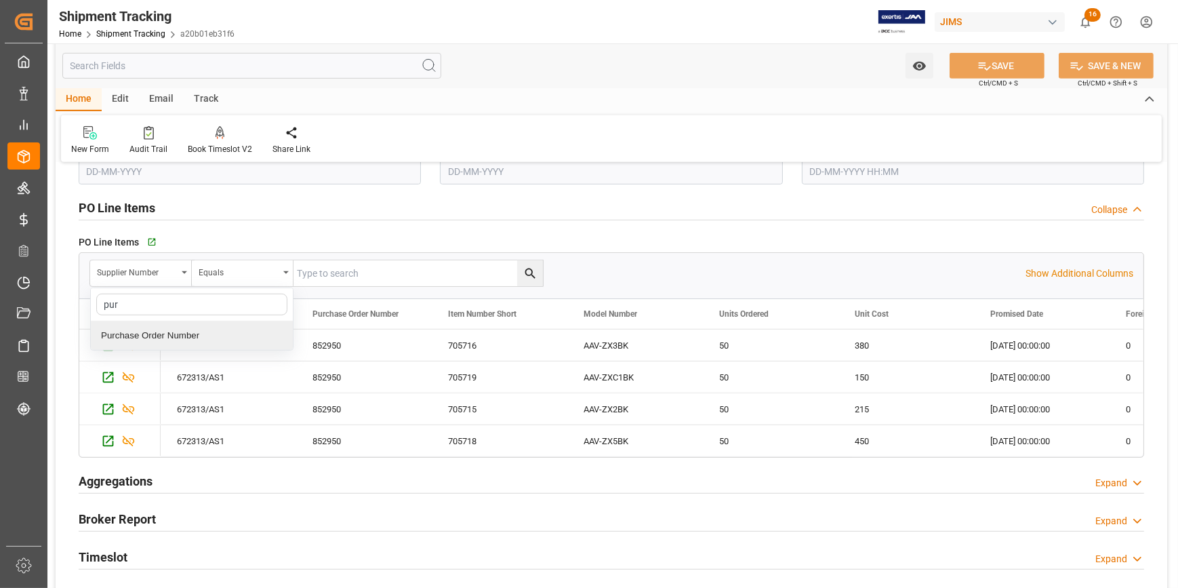
drag, startPoint x: 188, startPoint y: 336, endPoint x: 201, endPoint y: 334, distance: 12.5
click at [188, 336] on div "Purchase Order Number" at bounding box center [192, 335] width 202 height 28
click at [316, 275] on input "text" at bounding box center [418, 273] width 249 height 26
paste input "852950"
type input "852950"
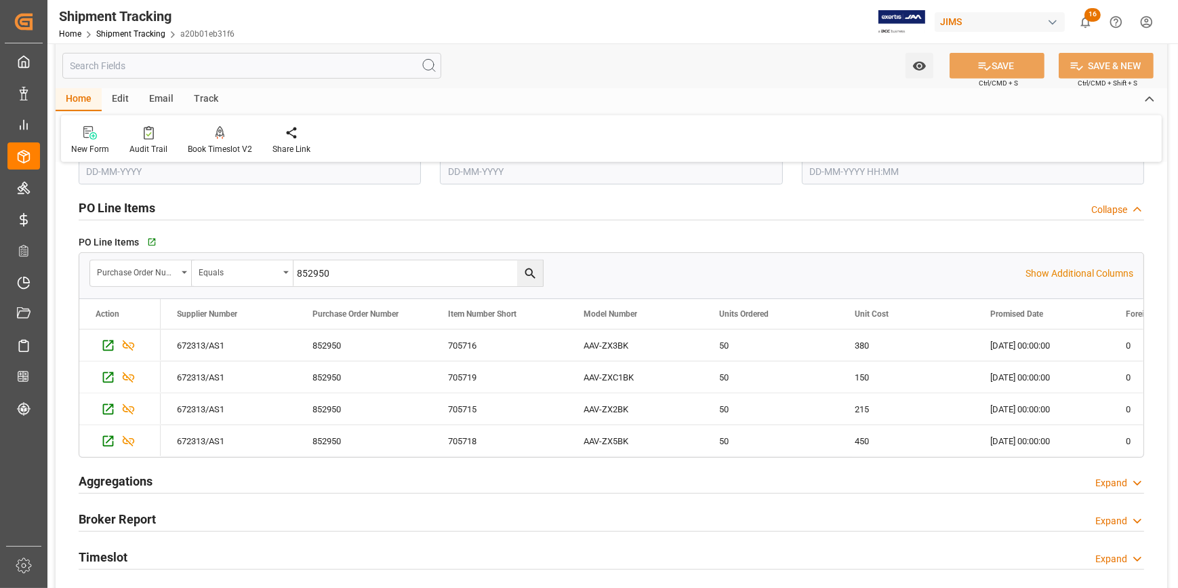
click at [527, 273] on icon "search button" at bounding box center [530, 273] width 14 height 14
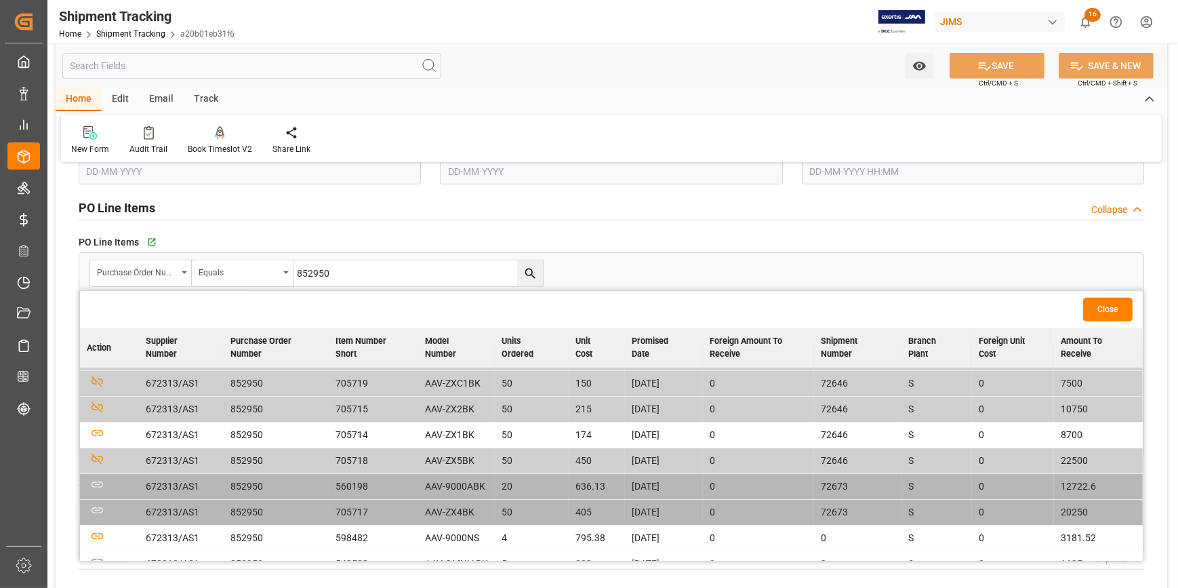
scroll to position [34, 0]
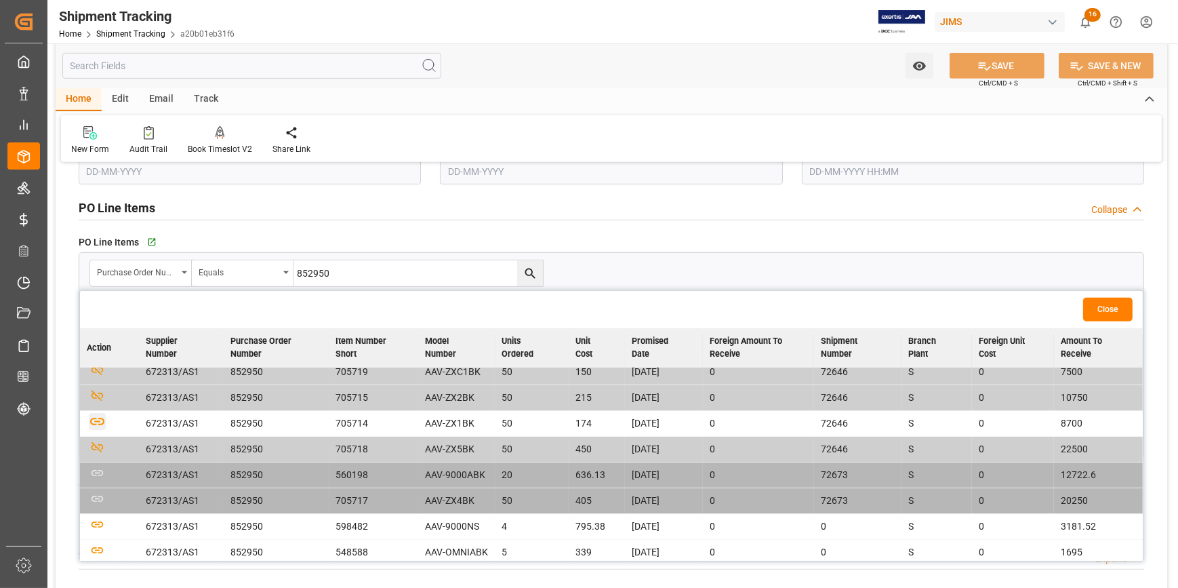
click at [99, 420] on icon "button" at bounding box center [97, 421] width 17 height 17
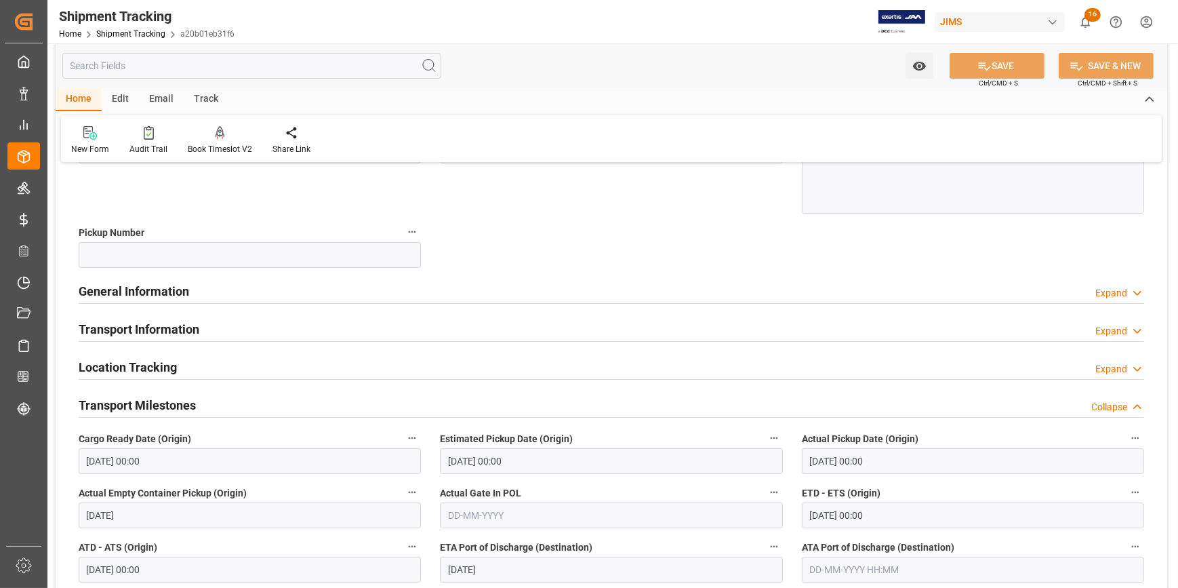
scroll to position [246, 0]
click at [283, 333] on div "Transport Information Expand" at bounding box center [612, 330] width 1066 height 26
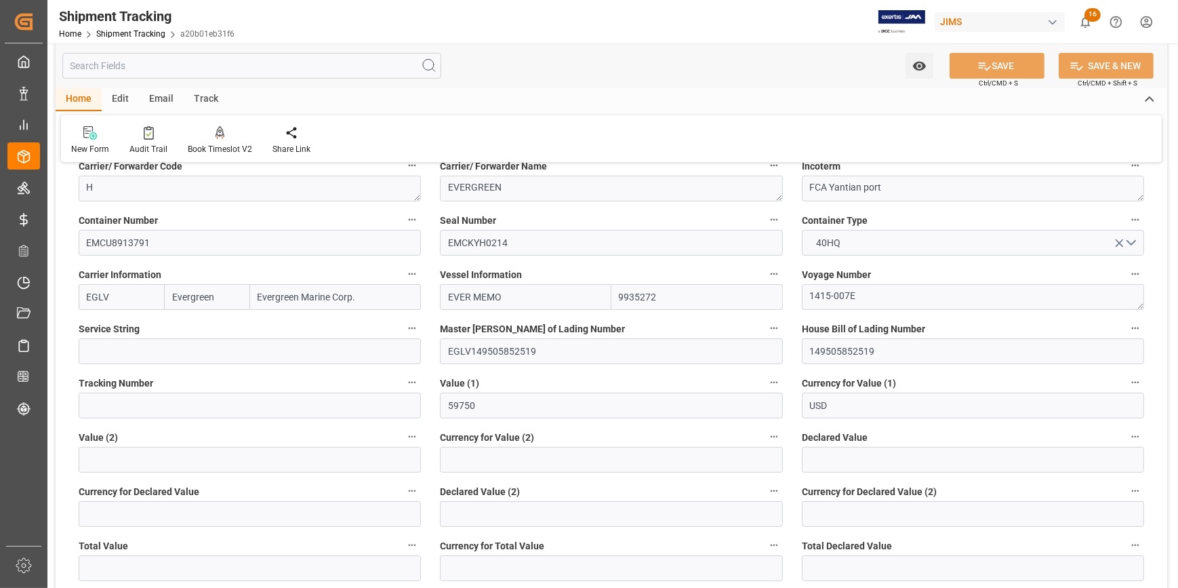
scroll to position [555, 0]
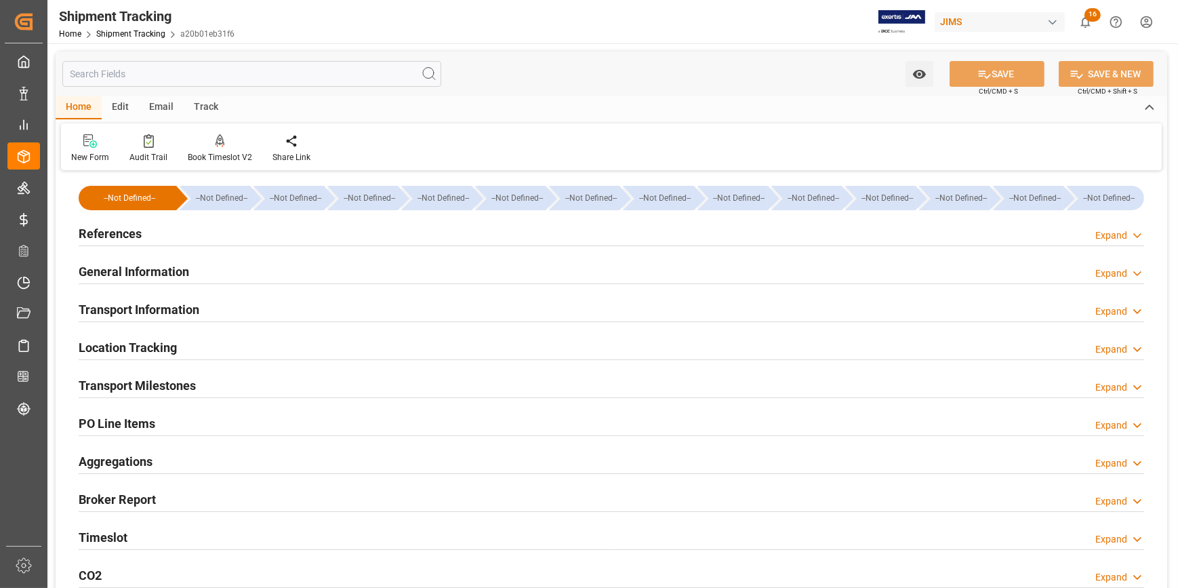
type input "[DATE]"
type input "[DATE] 00:00"
type input "[DATE]"
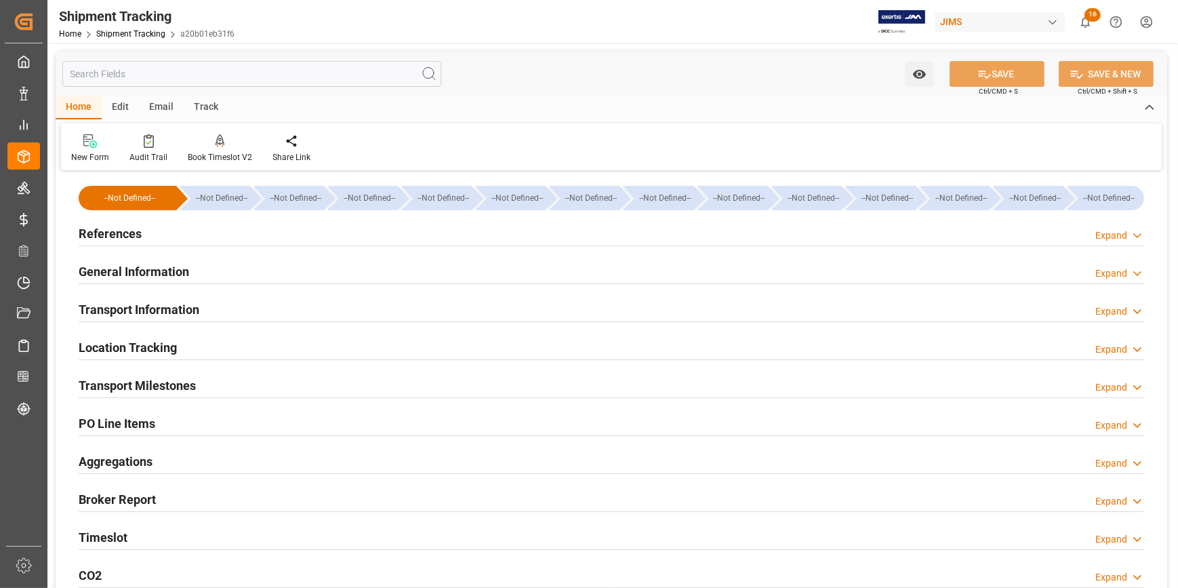
type input "[DATE] 00:00"
type input "[DATE]"
type input "[DATE] 00:00"
drag, startPoint x: 296, startPoint y: 235, endPoint x: 338, endPoint y: 268, distance: 54.1
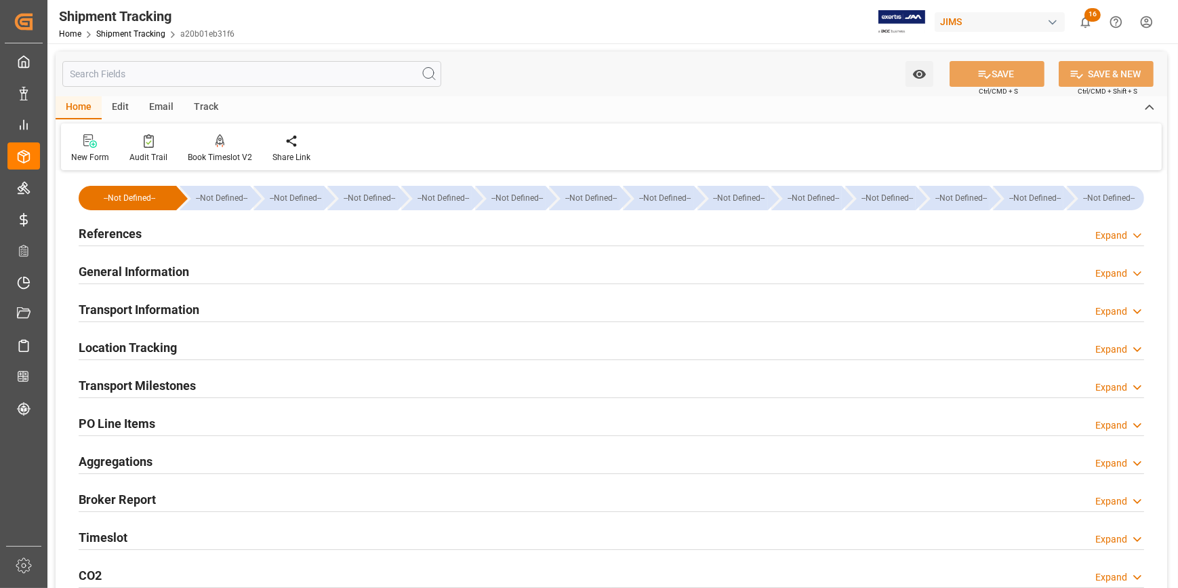
click at [296, 235] on div "References Expand" at bounding box center [612, 233] width 1066 height 26
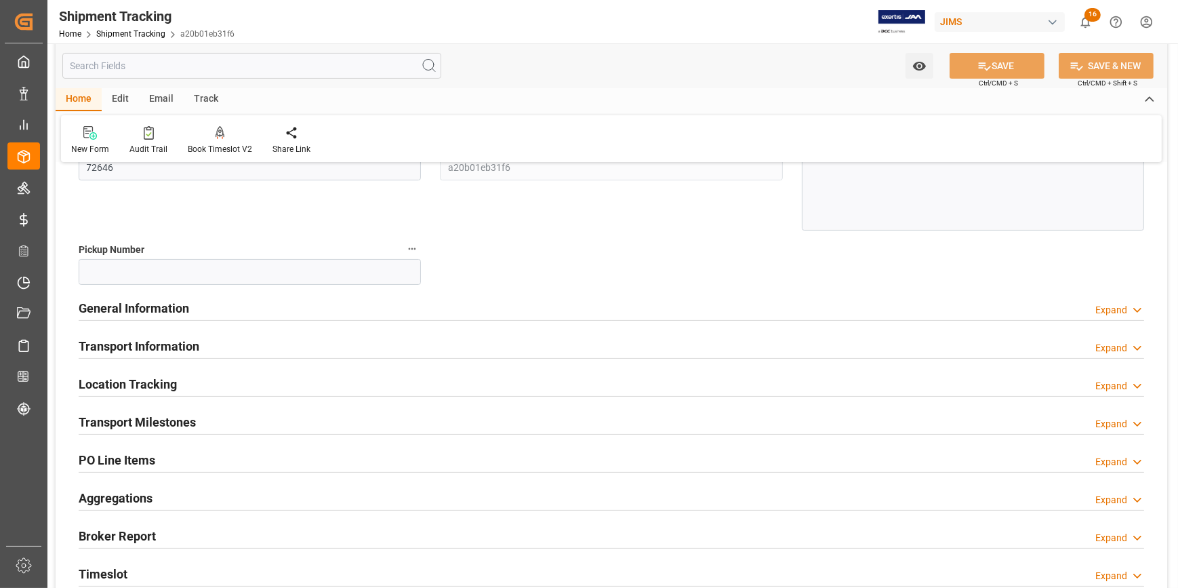
scroll to position [308, 0]
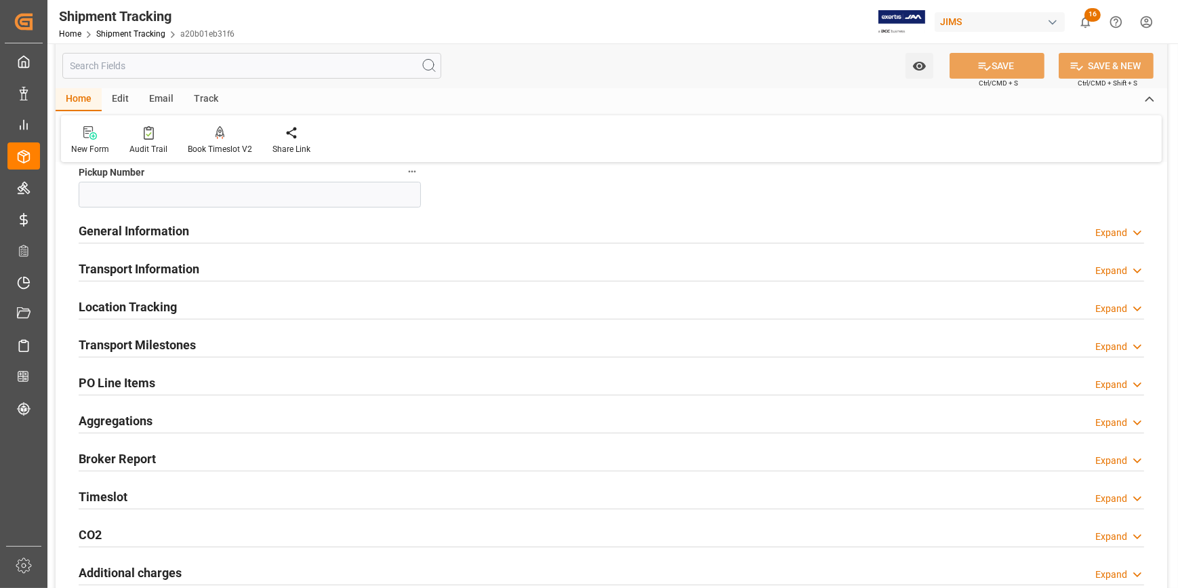
click at [315, 340] on div "Transport Milestones Expand" at bounding box center [612, 344] width 1066 height 26
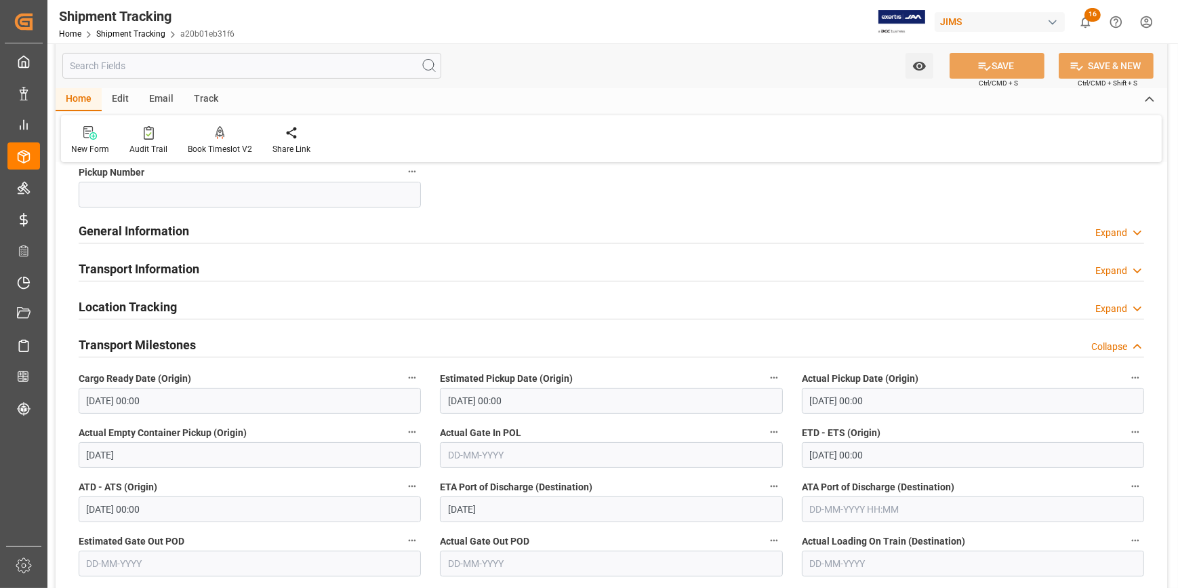
click at [270, 267] on div "Transport Information Expand" at bounding box center [612, 268] width 1066 height 26
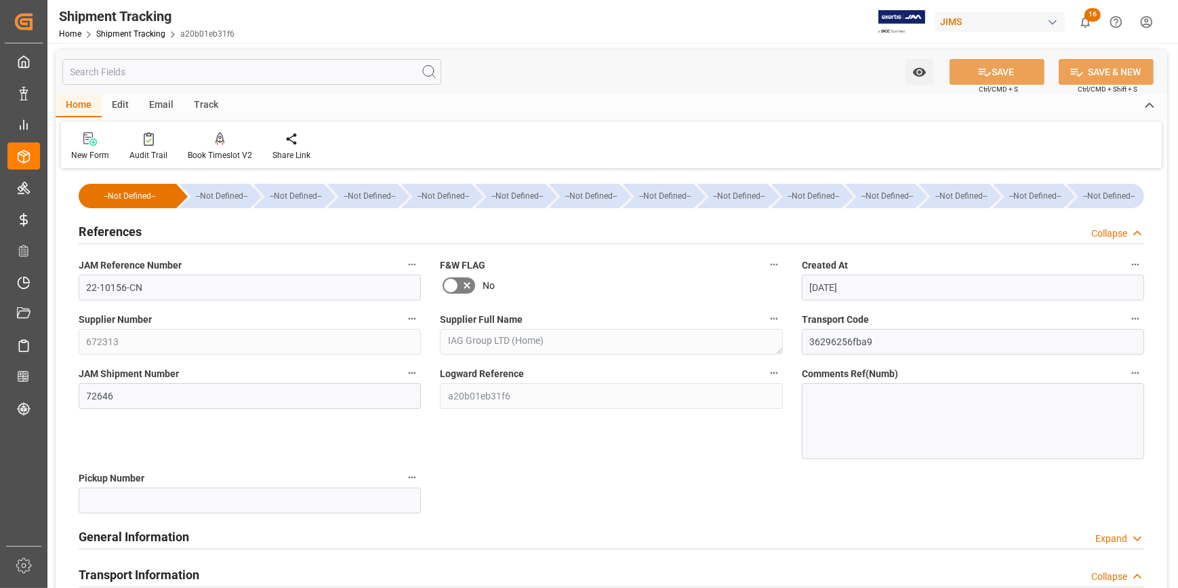
scroll to position [0, 0]
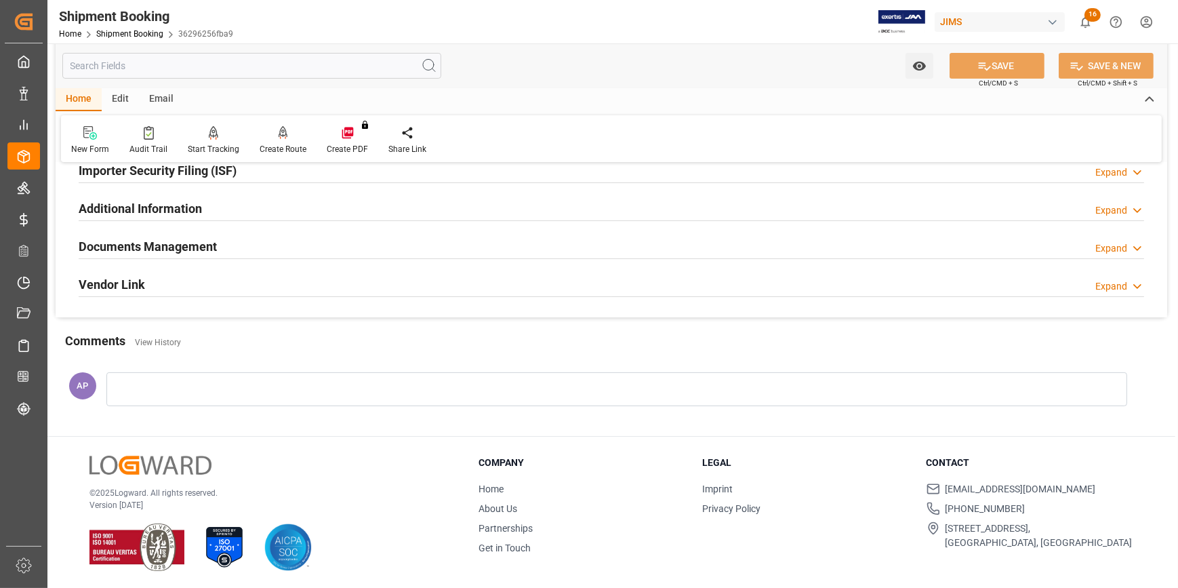
scroll to position [244, 0]
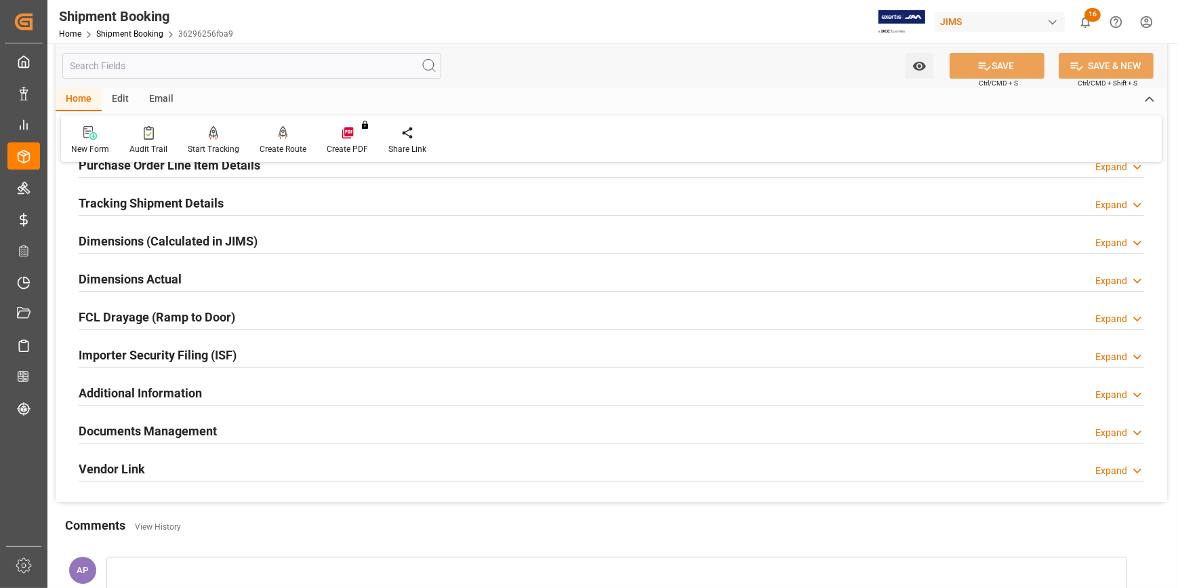
click at [321, 239] on div "Dimensions (Calculated in JIMS) Expand" at bounding box center [612, 240] width 1066 height 26
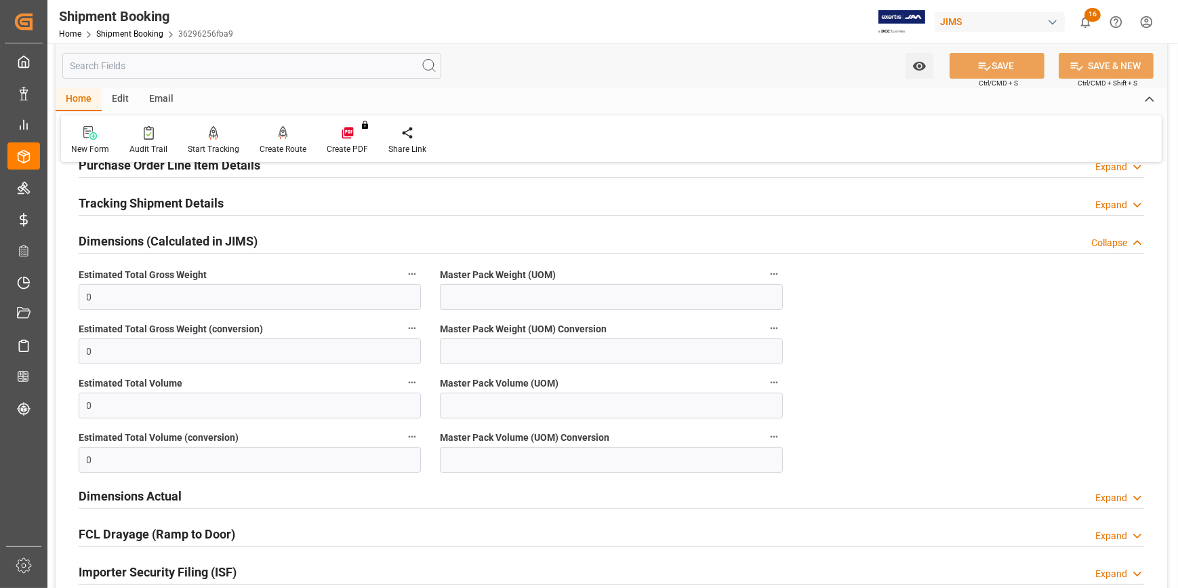
click at [321, 239] on div "Dimensions (Calculated in JIMS) Collapse" at bounding box center [612, 240] width 1066 height 26
